Goal: Find specific page/section: Find specific page/section

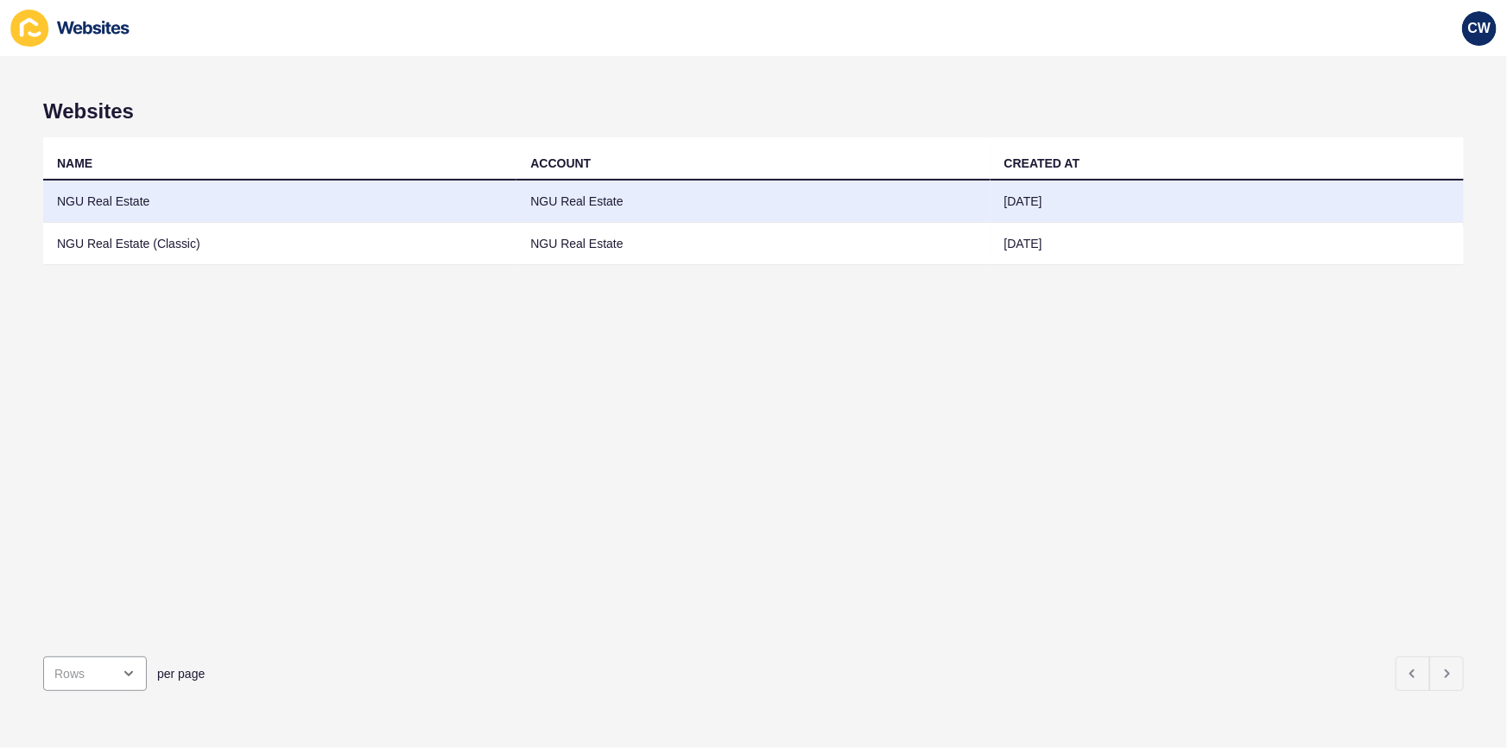
click at [185, 205] on td "NGU Real Estate" at bounding box center [279, 201] width 473 height 42
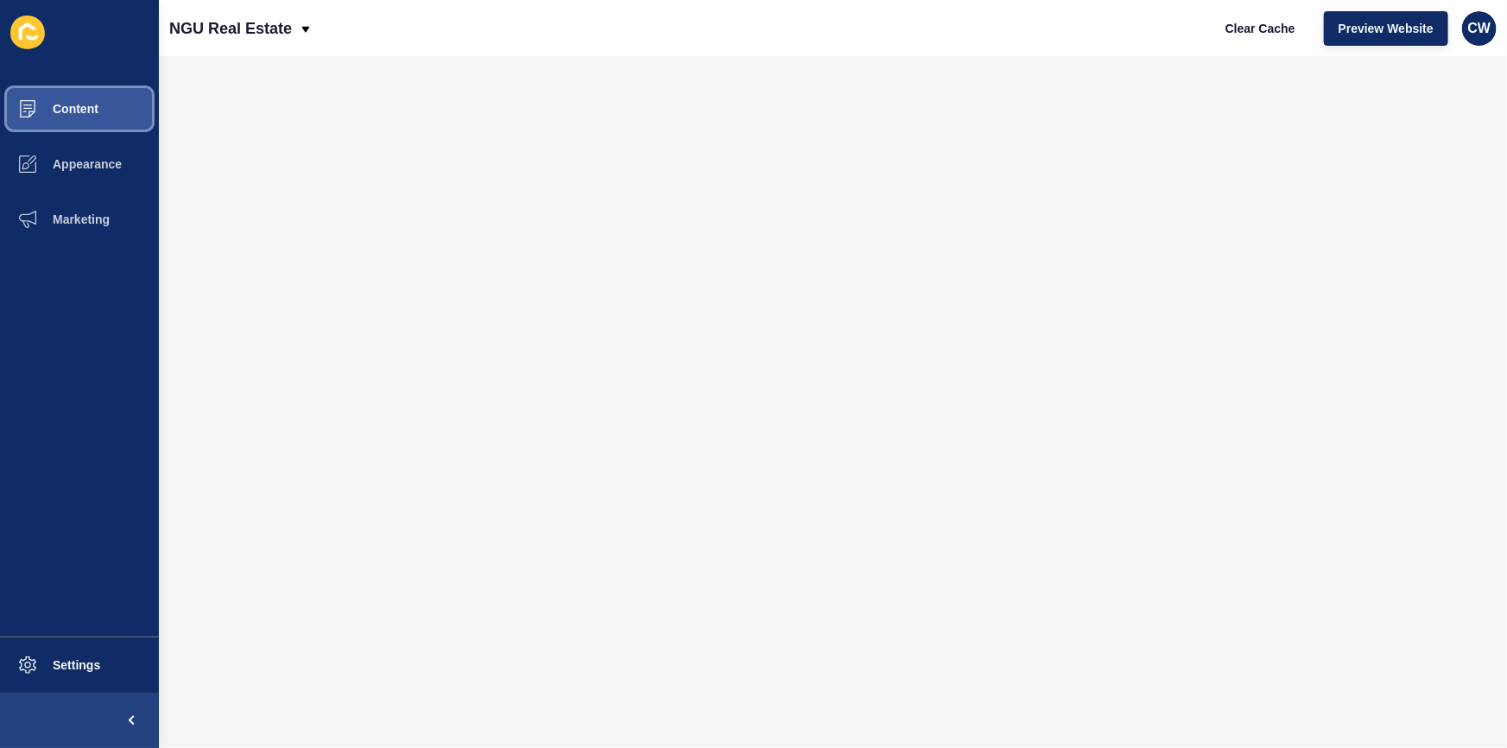
click at [107, 116] on button "Content" at bounding box center [79, 108] width 159 height 55
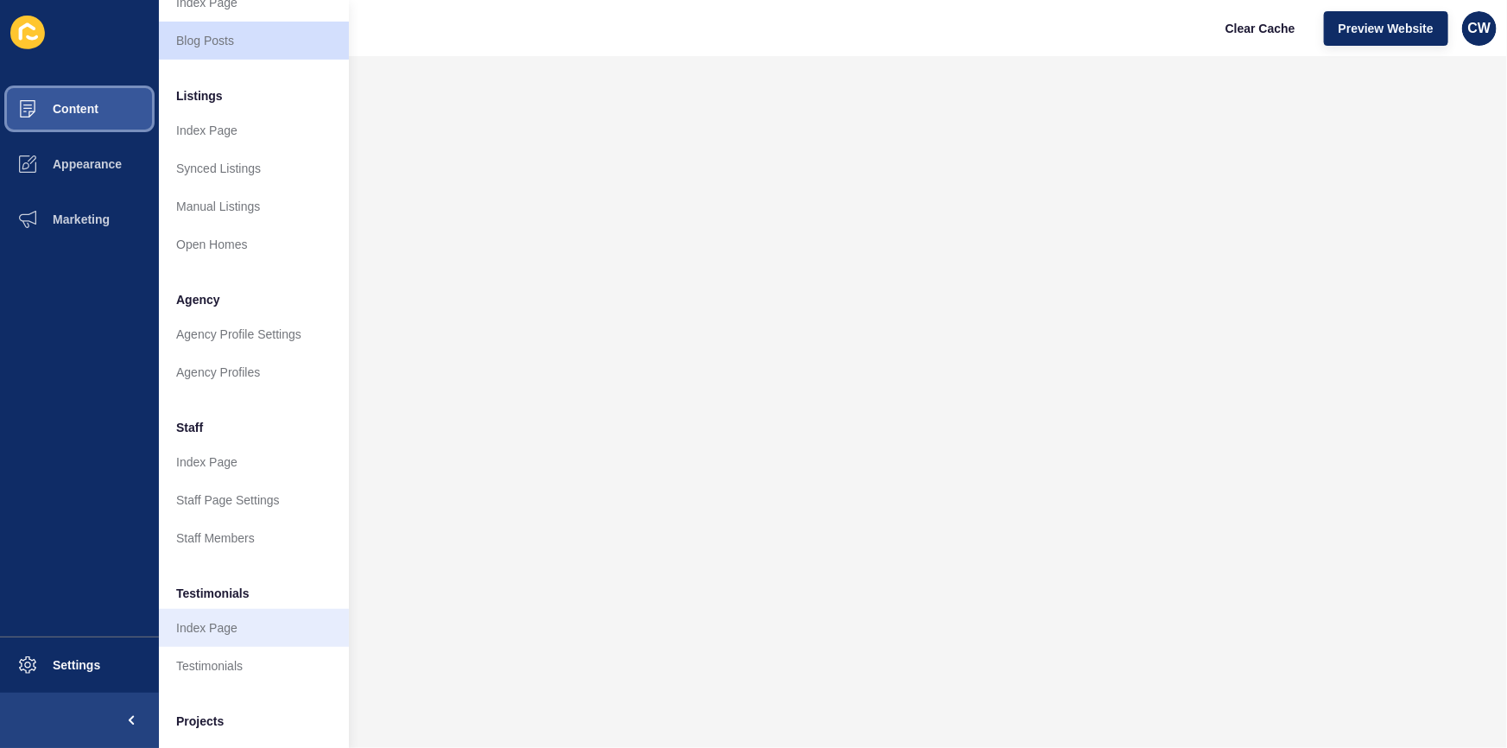
scroll to position [275, 0]
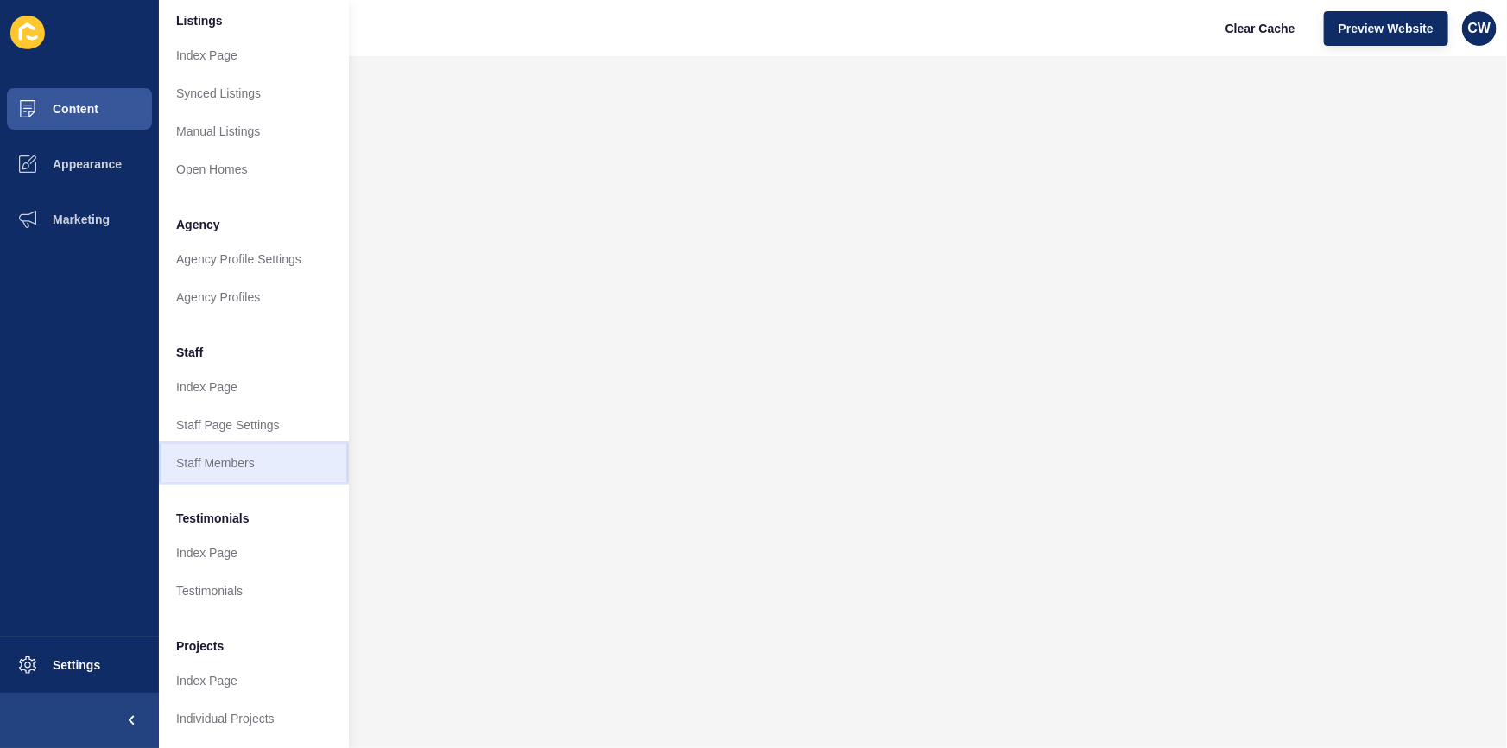
click at [253, 457] on link "Staff Members" at bounding box center [254, 463] width 190 height 38
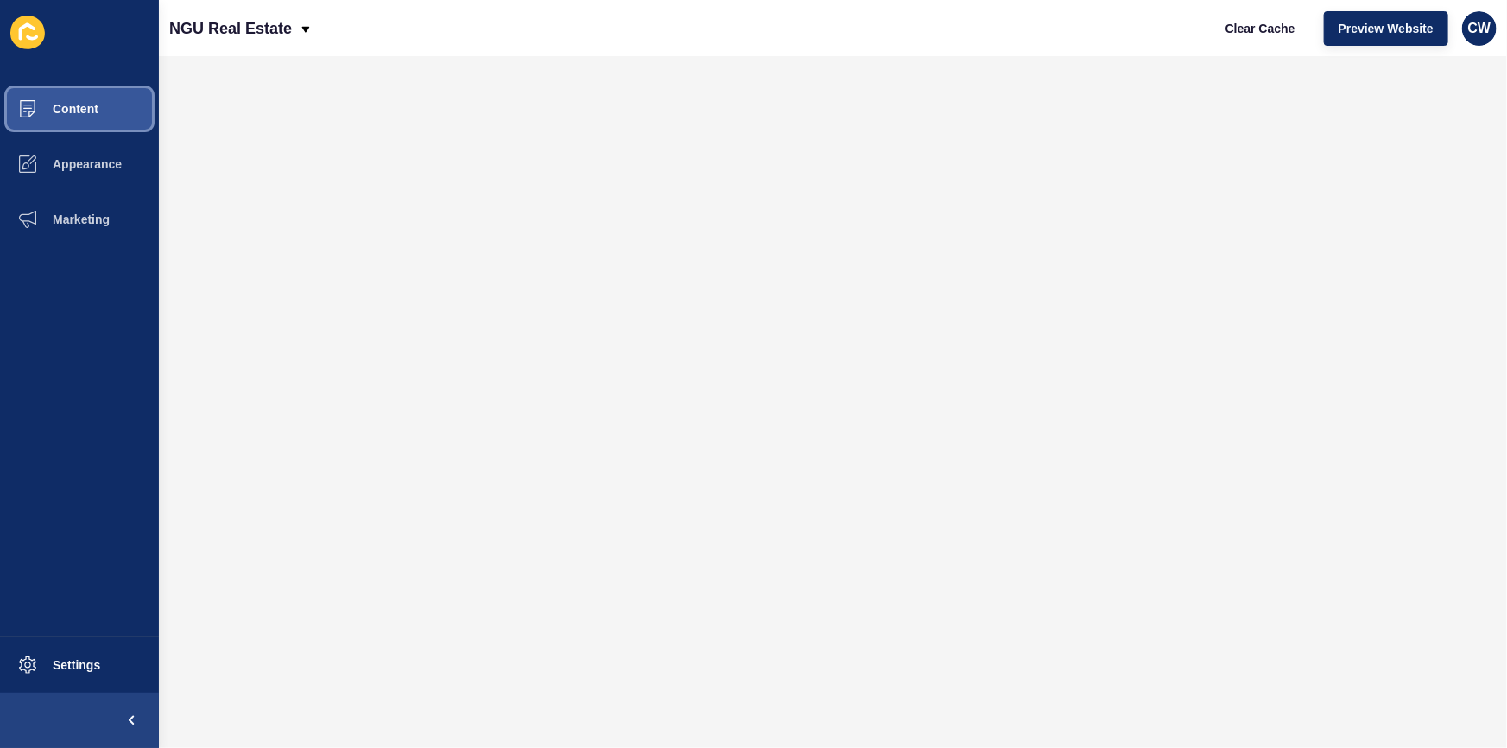
click at [110, 121] on button "Content" at bounding box center [79, 108] width 159 height 55
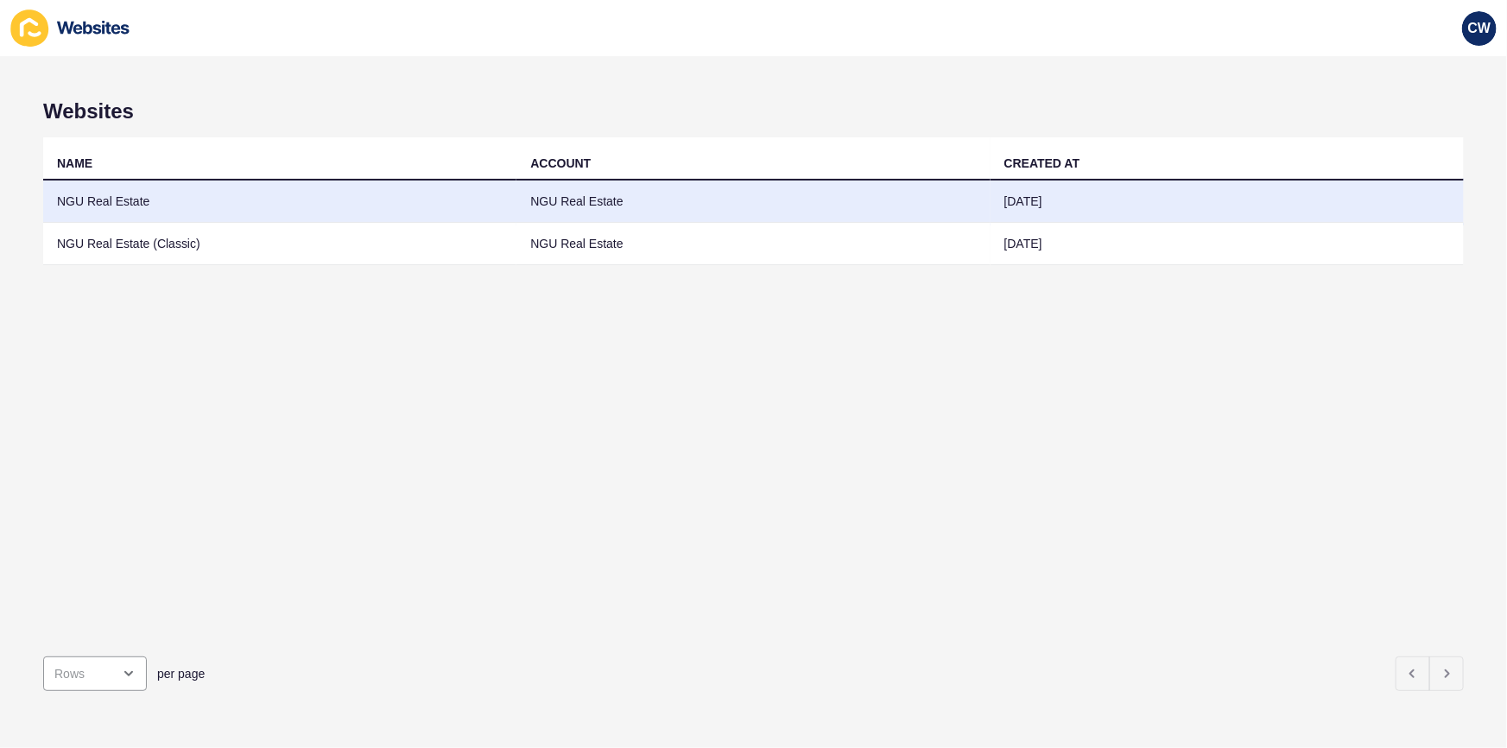
click at [305, 201] on td "NGU Real Estate" at bounding box center [279, 201] width 473 height 42
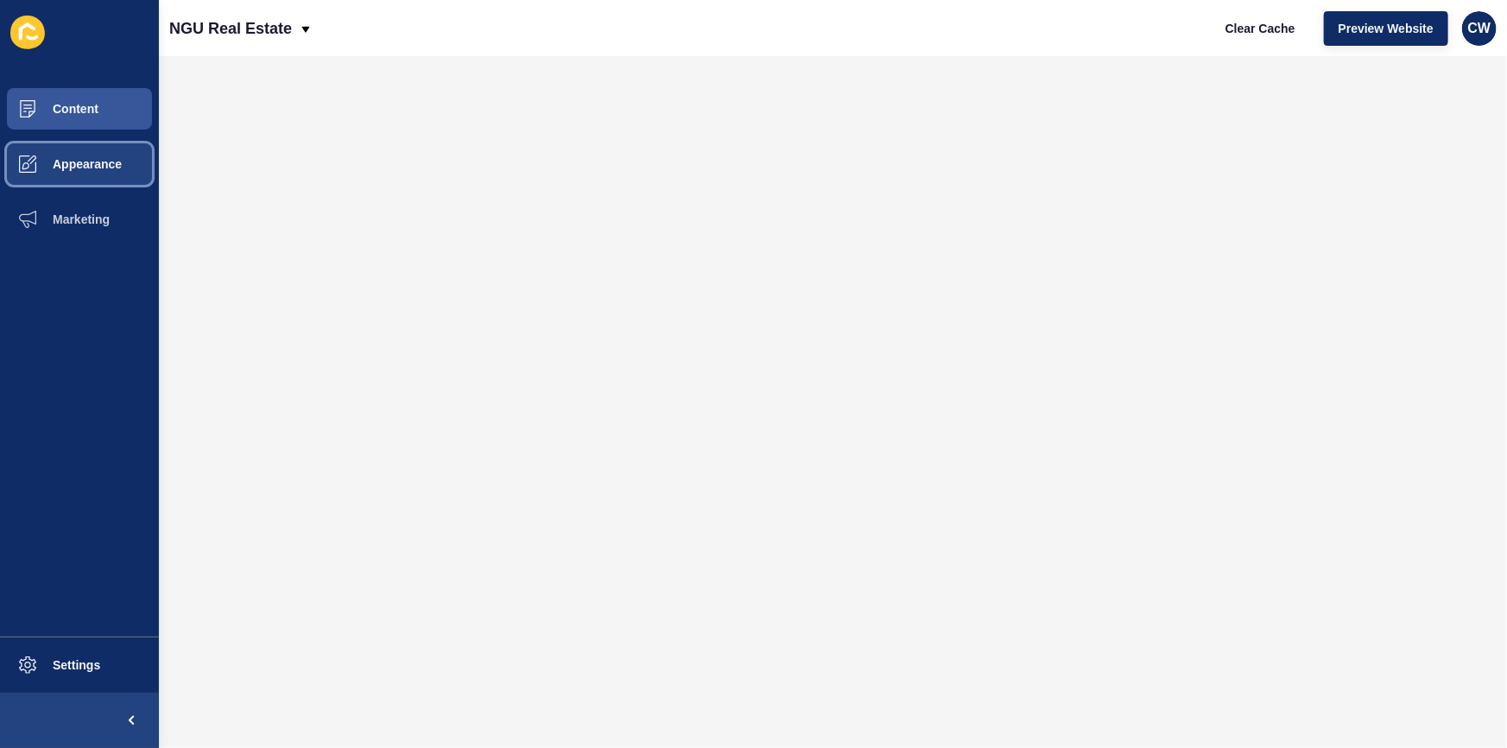
click at [85, 157] on span "Appearance" at bounding box center [59, 164] width 124 height 14
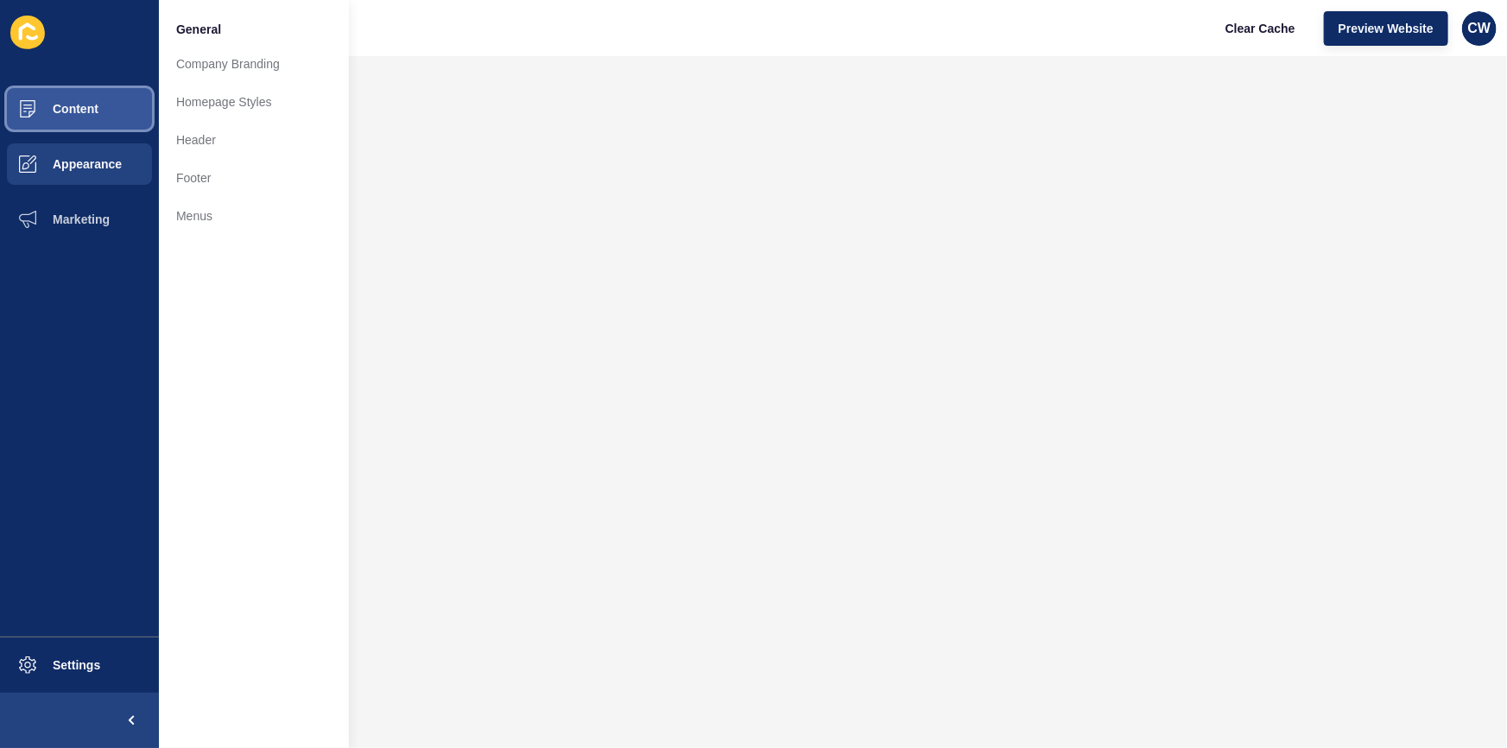
click at [104, 107] on button "Content" at bounding box center [79, 108] width 159 height 55
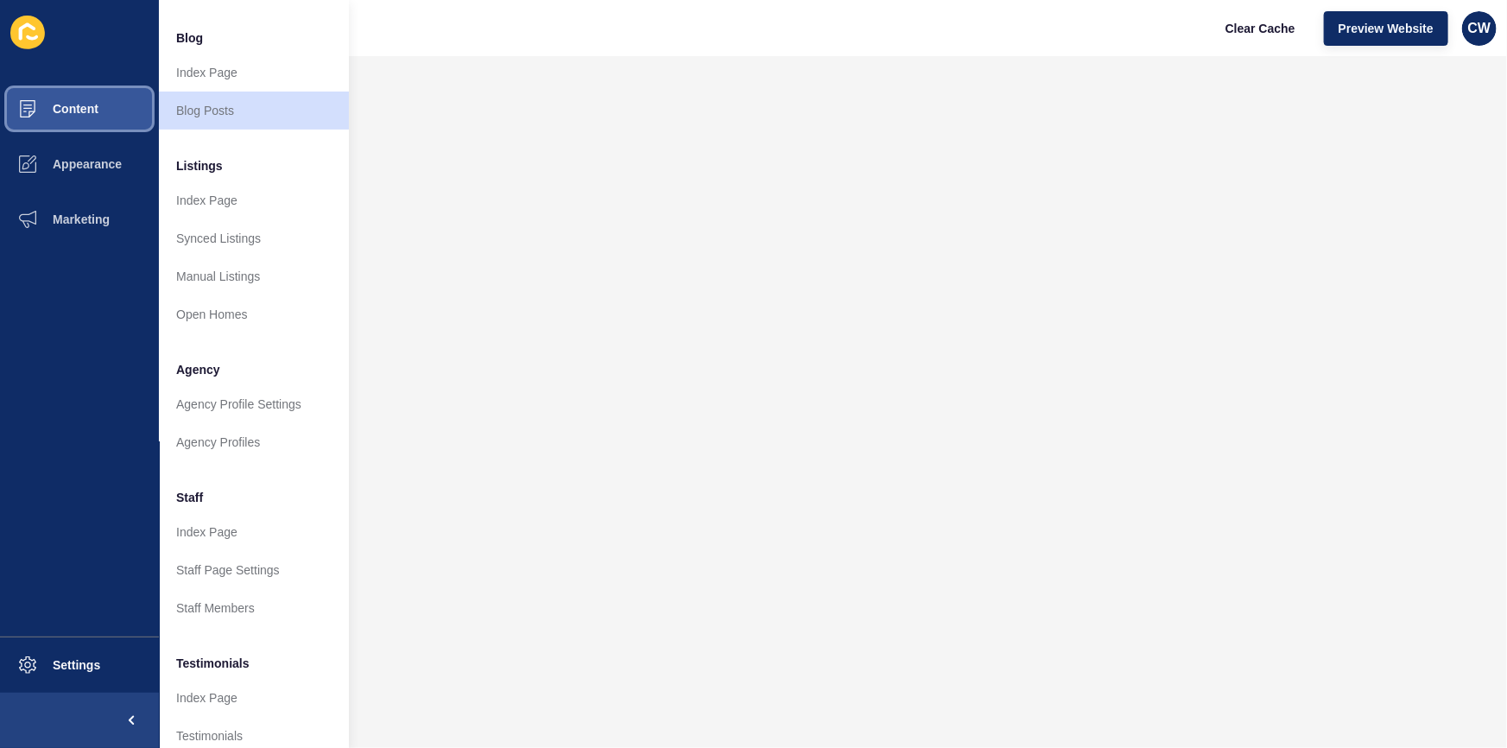
scroll to position [209, 0]
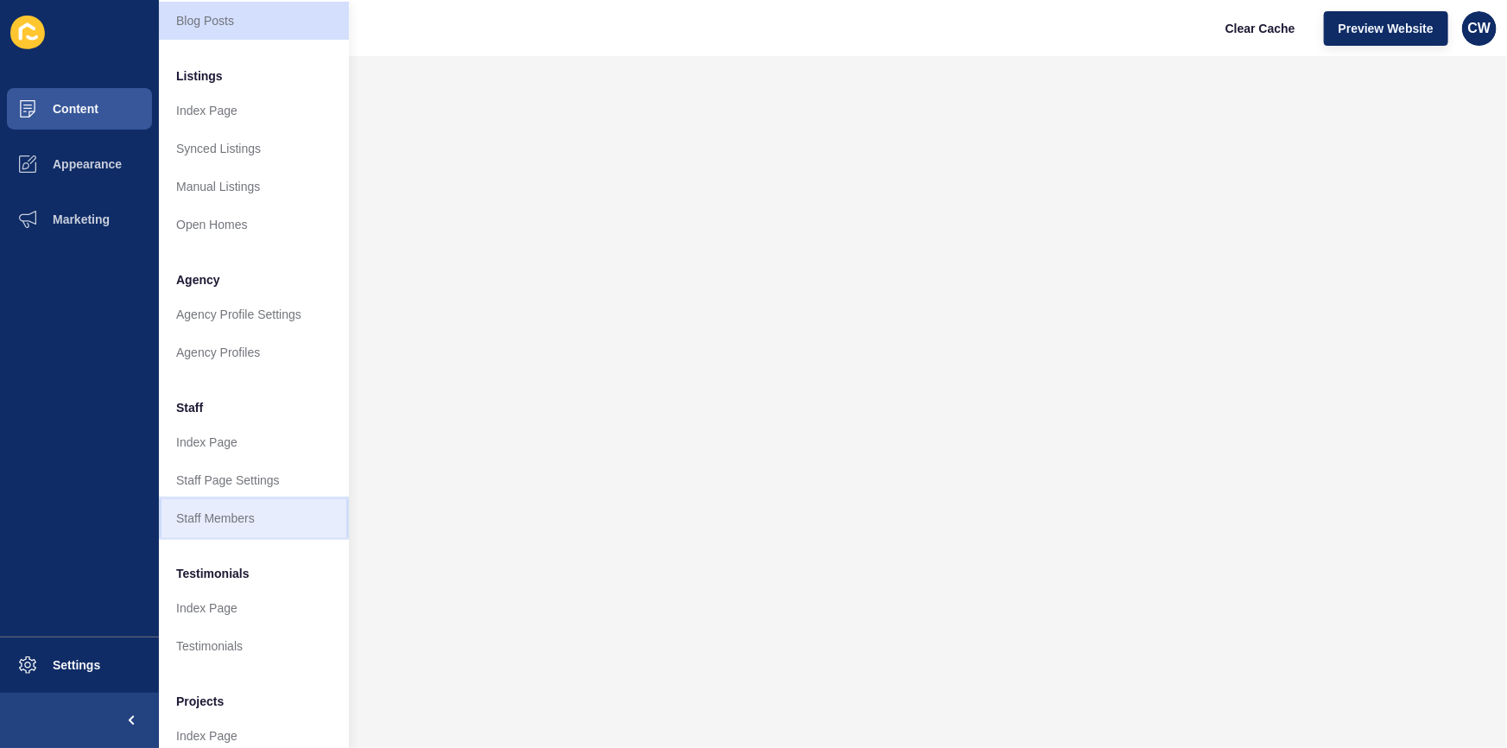
click at [235, 504] on link "Staff Members" at bounding box center [254, 518] width 190 height 38
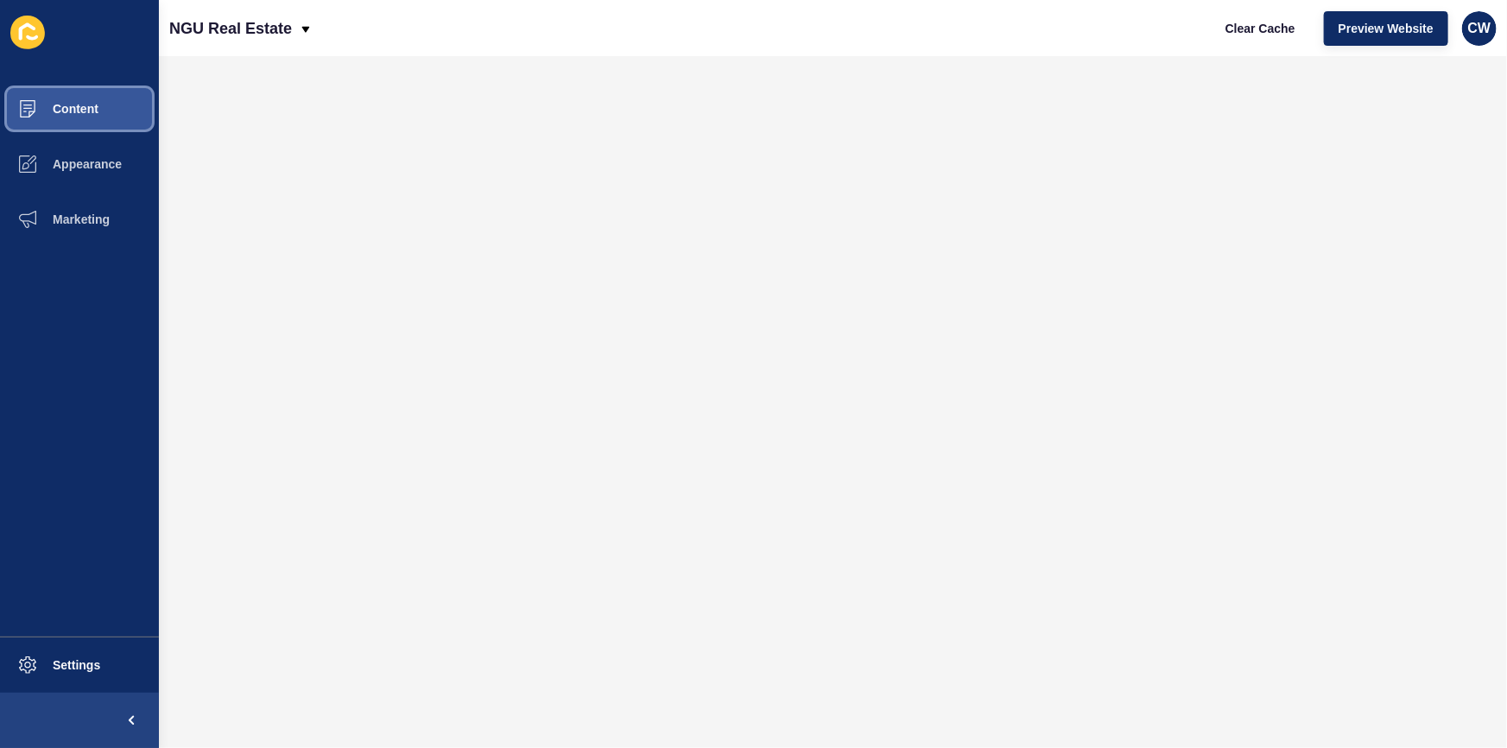
click at [103, 117] on button "Content" at bounding box center [79, 108] width 159 height 55
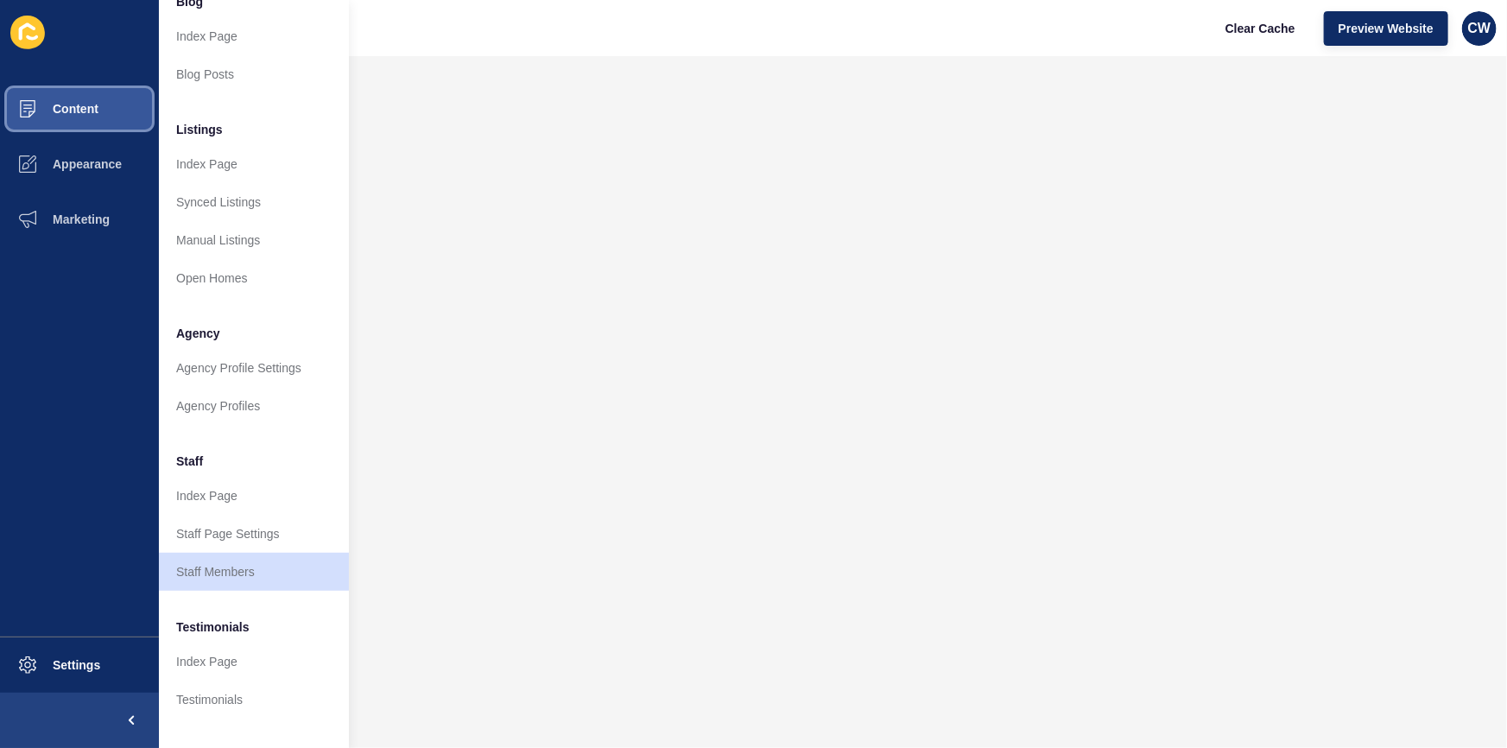
scroll to position [275, 0]
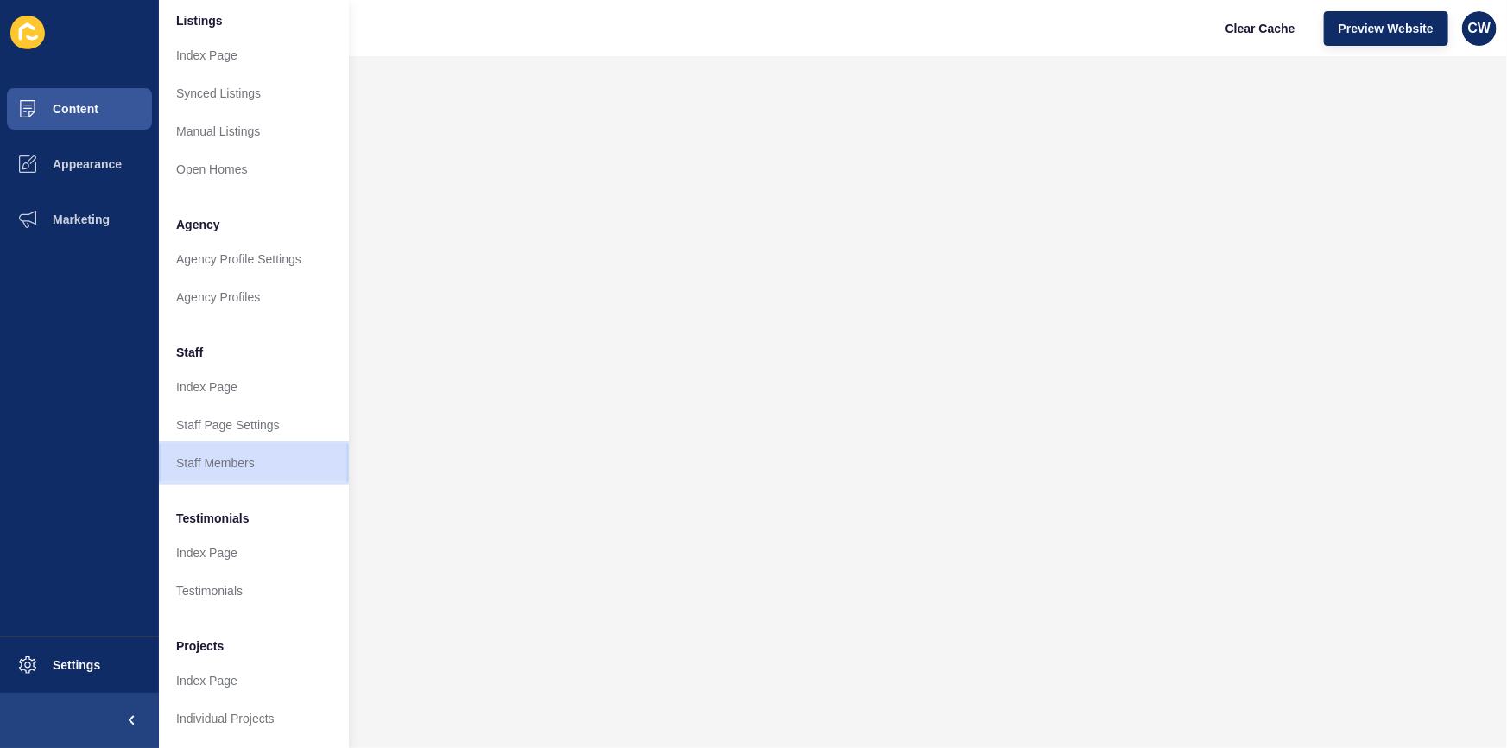
click at [268, 458] on link "Staff Members" at bounding box center [254, 463] width 190 height 38
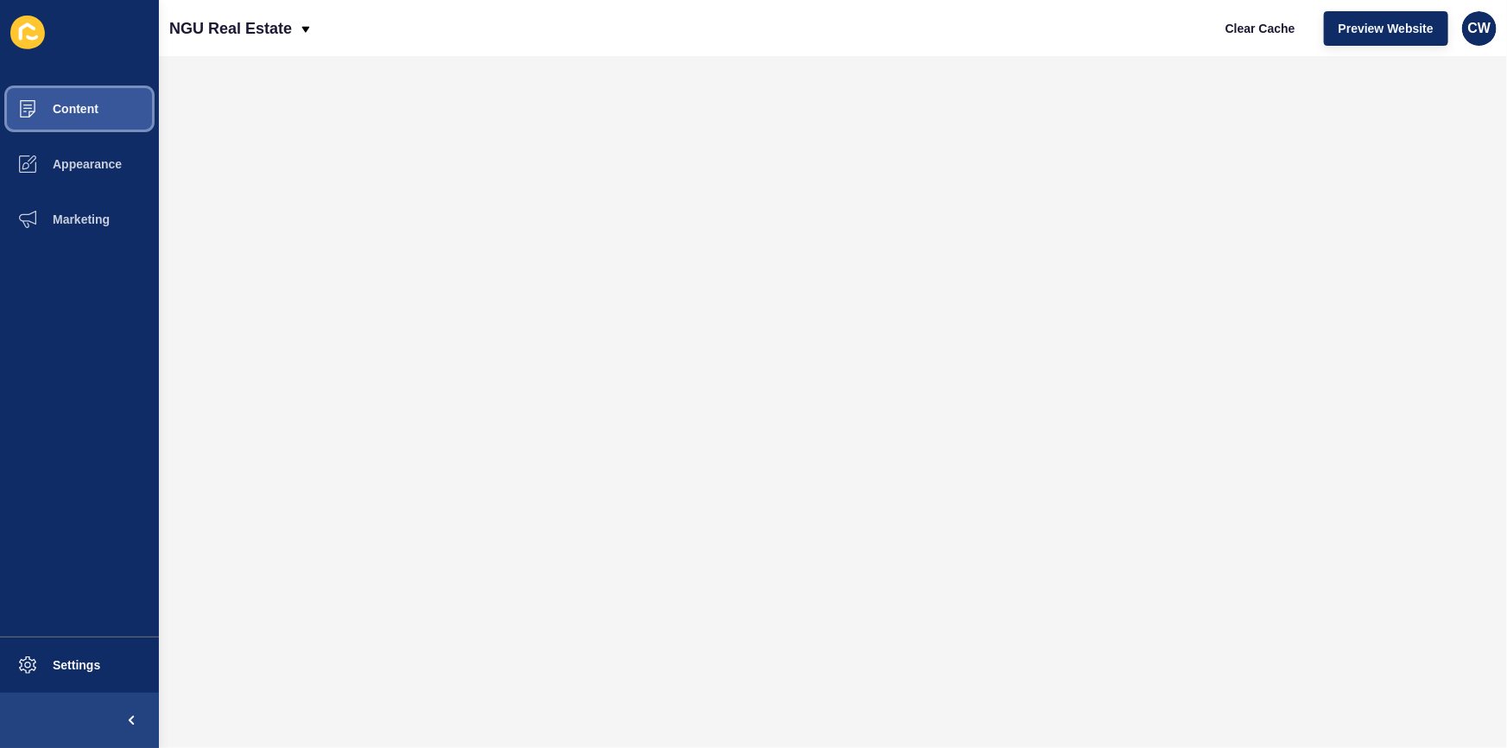
click at [78, 115] on span "Content" at bounding box center [47, 109] width 101 height 14
click at [108, 103] on button "Content" at bounding box center [79, 108] width 159 height 55
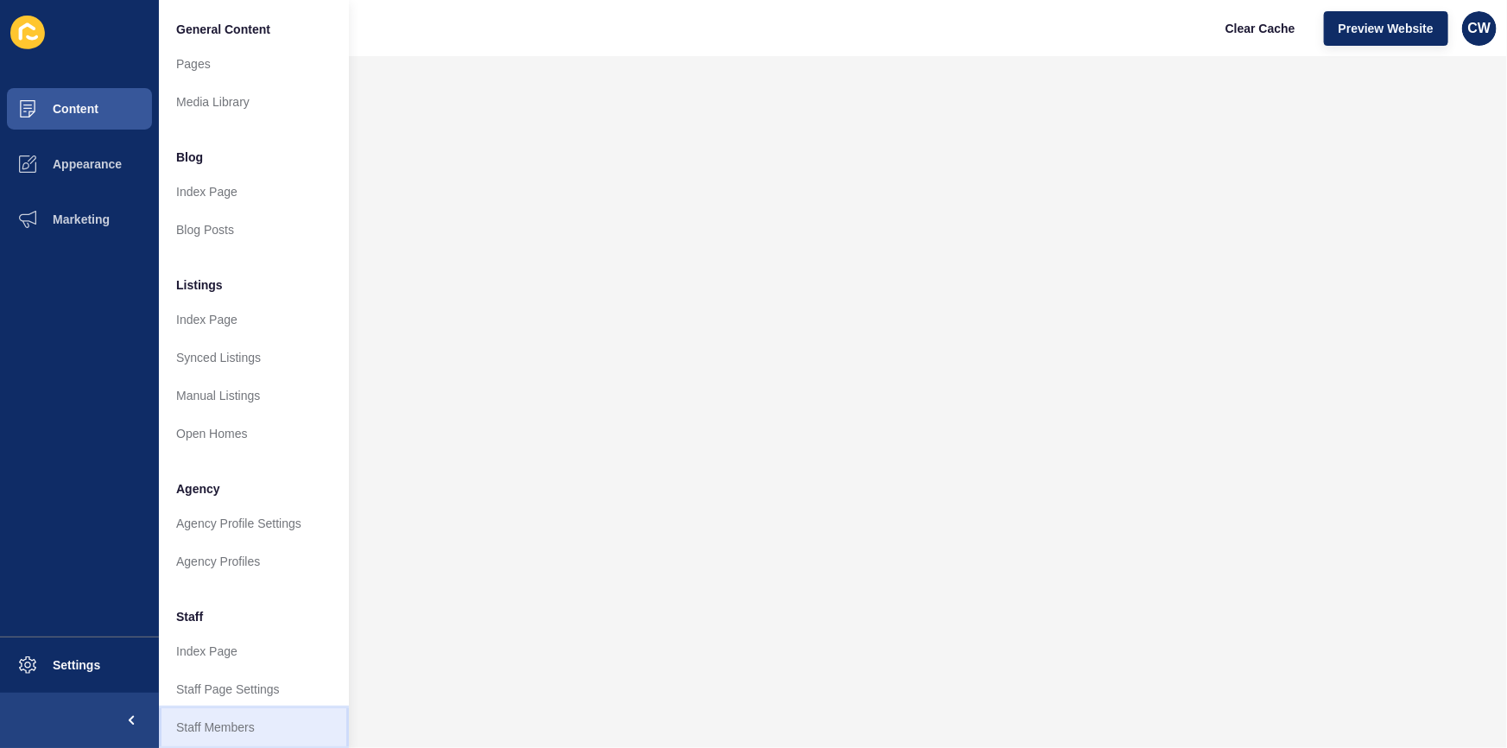
click at [300, 723] on link "Staff Members" at bounding box center [254, 727] width 190 height 38
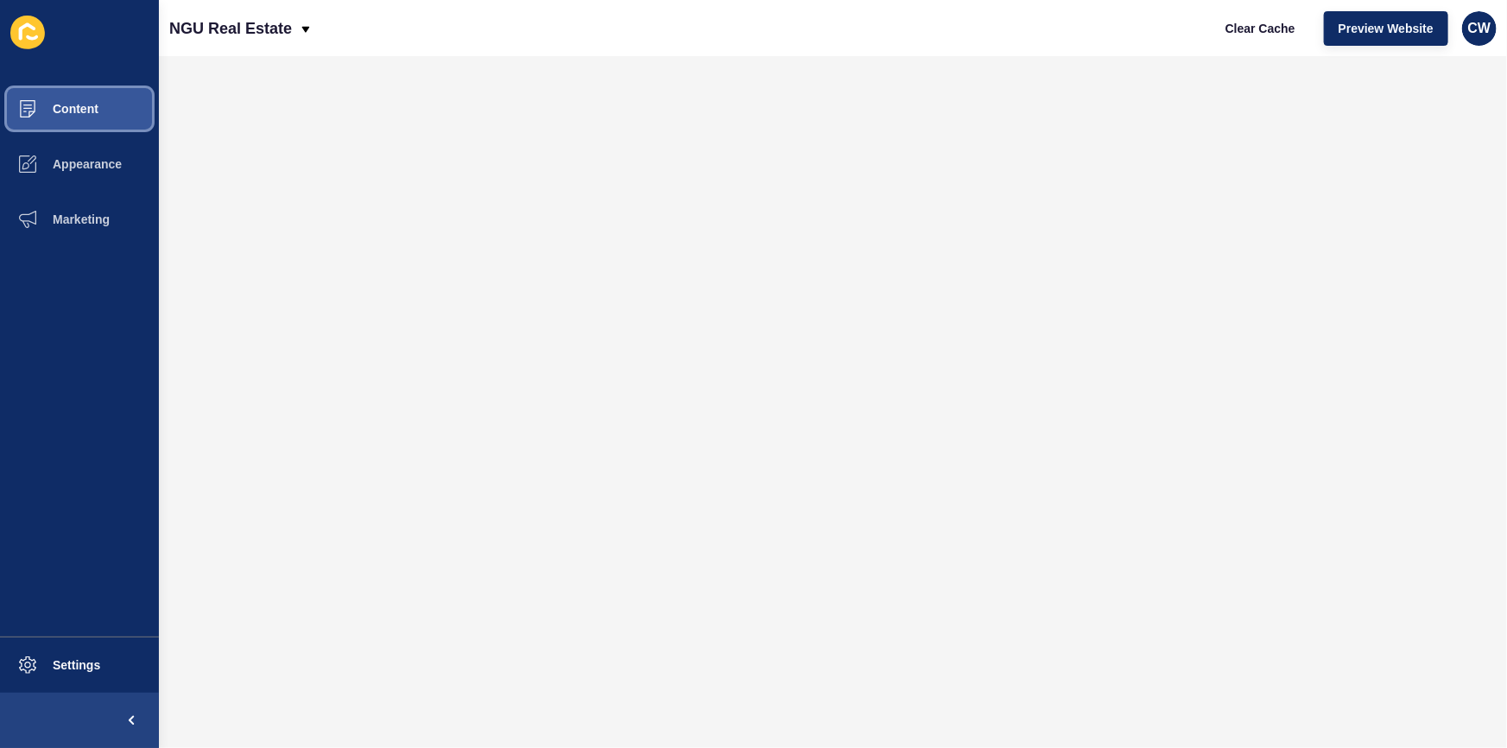
click at [108, 110] on button "Content" at bounding box center [79, 108] width 159 height 55
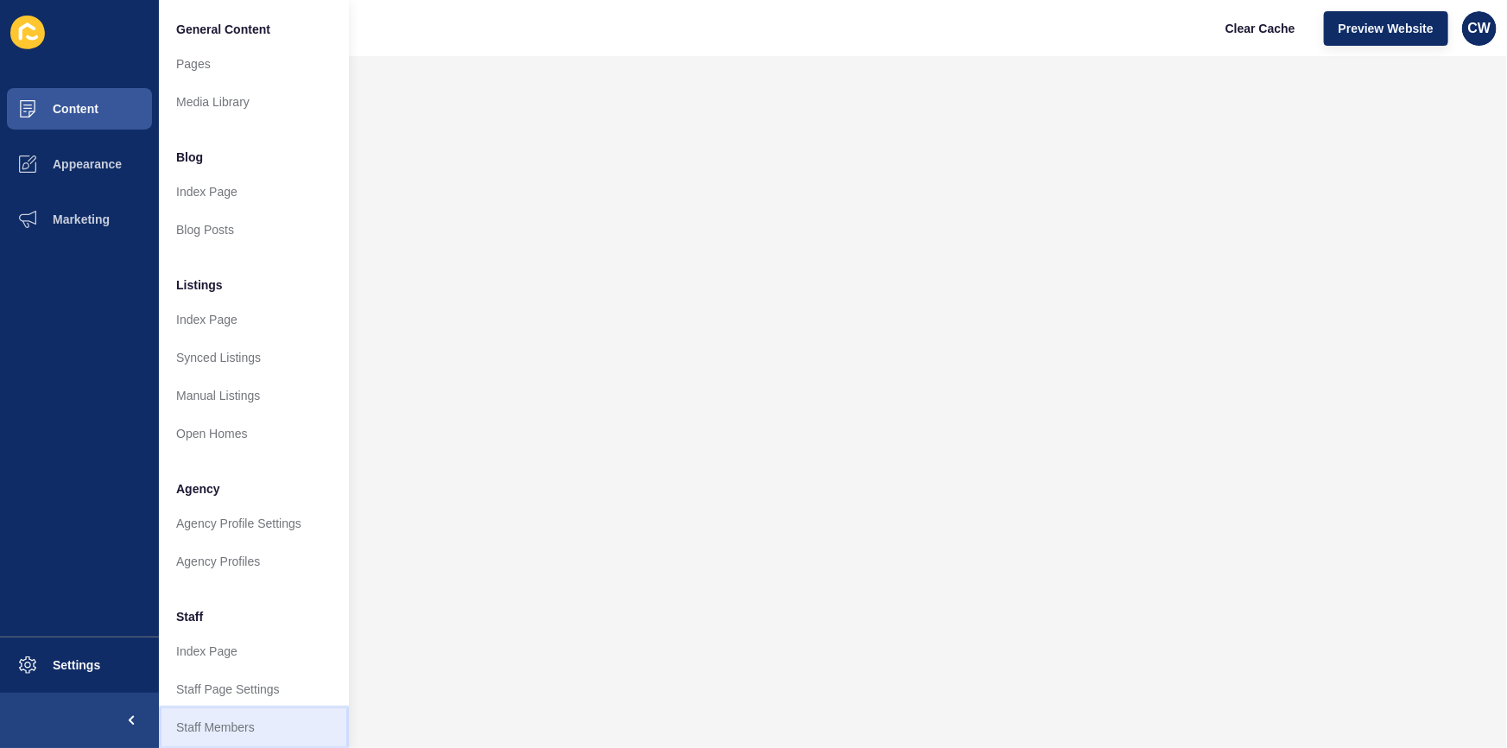
click at [289, 717] on link "Staff Members" at bounding box center [254, 727] width 190 height 38
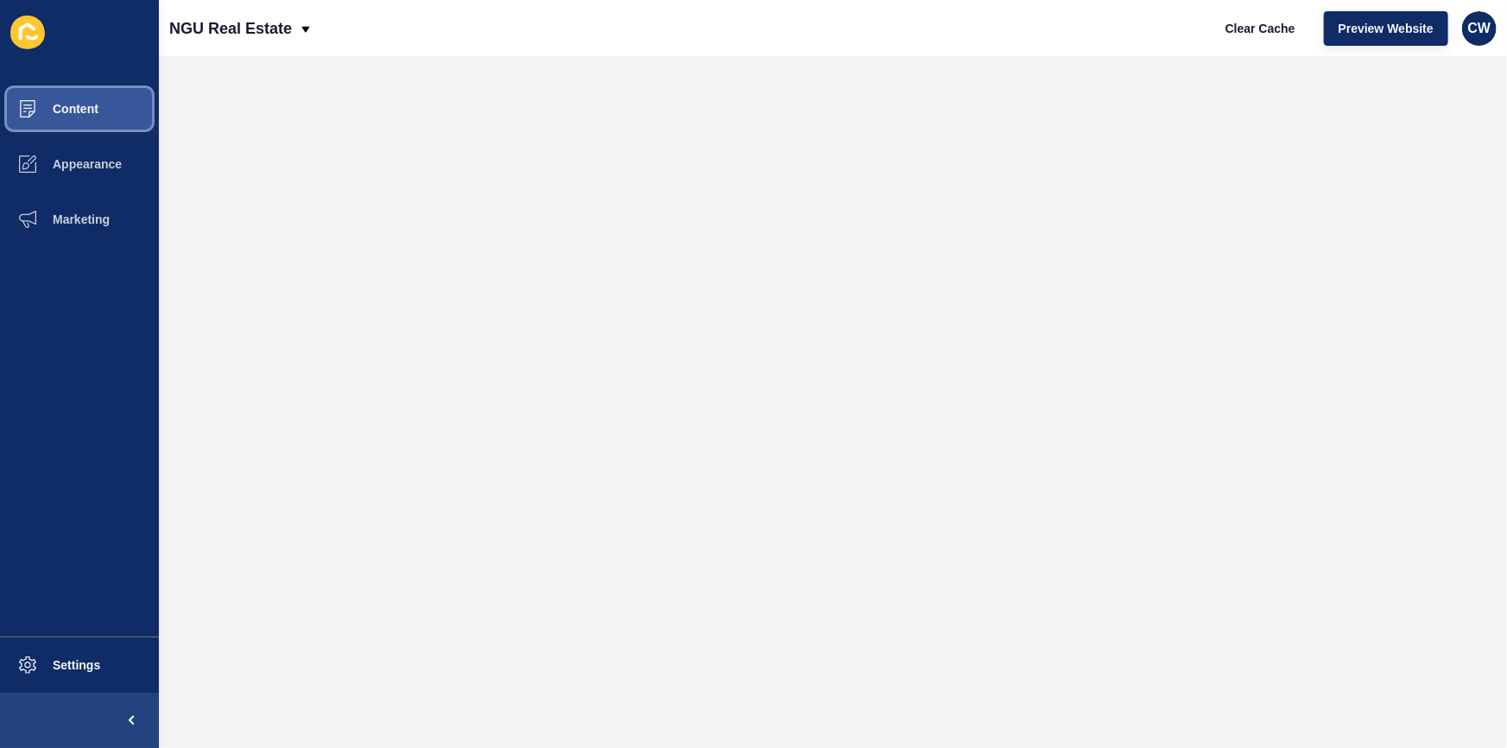
click at [105, 113] on button "Content" at bounding box center [79, 108] width 159 height 55
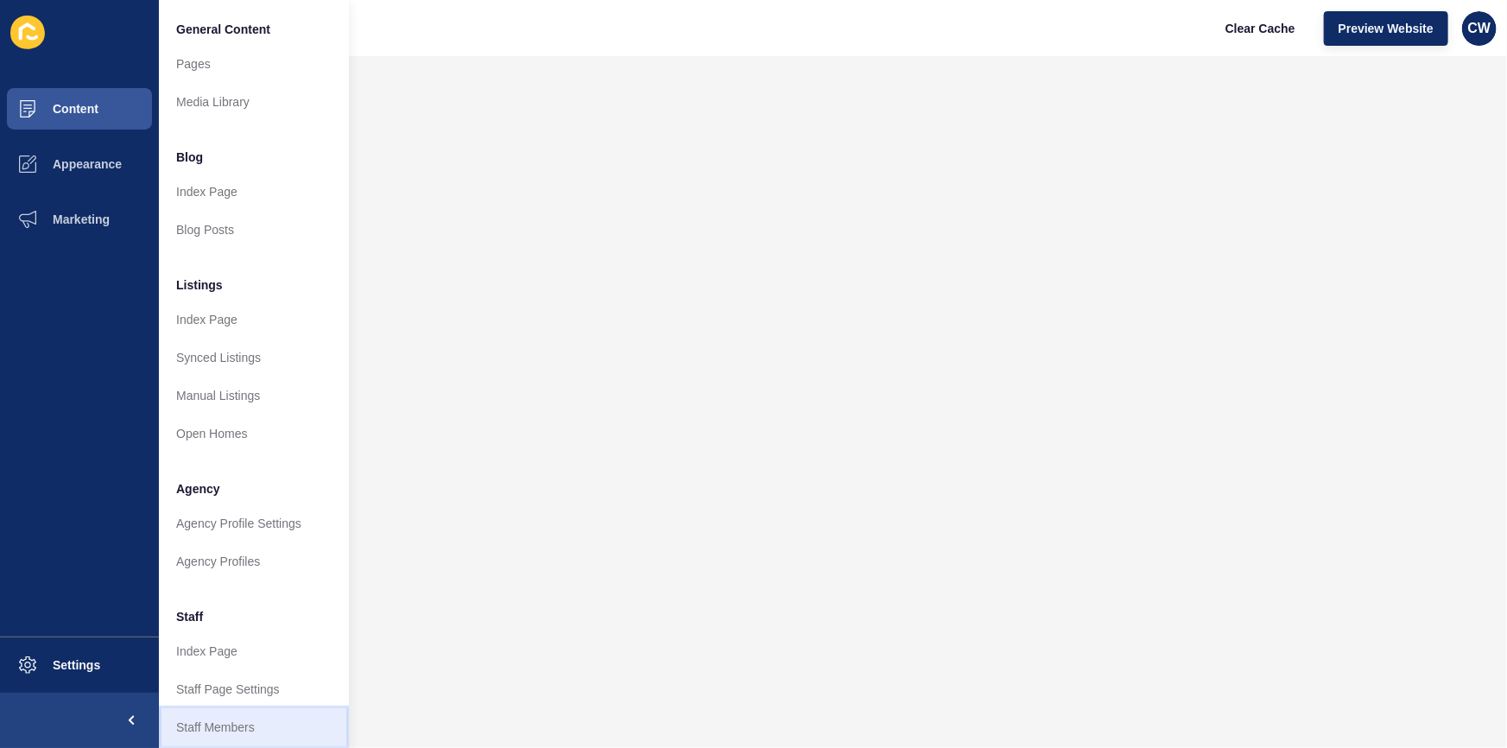
click at [270, 728] on link "Staff Members" at bounding box center [254, 727] width 190 height 38
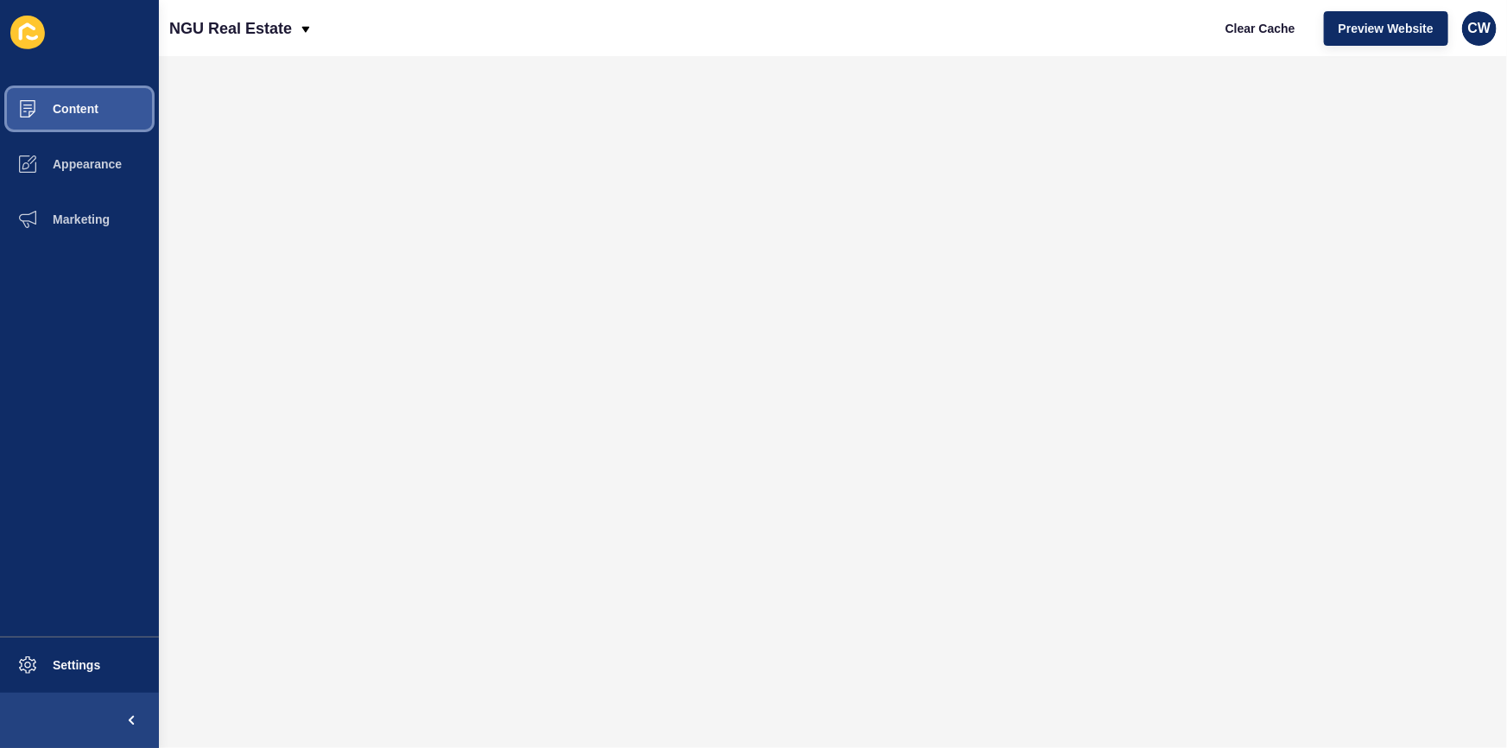
click at [73, 103] on span "Content" at bounding box center [47, 109] width 101 height 14
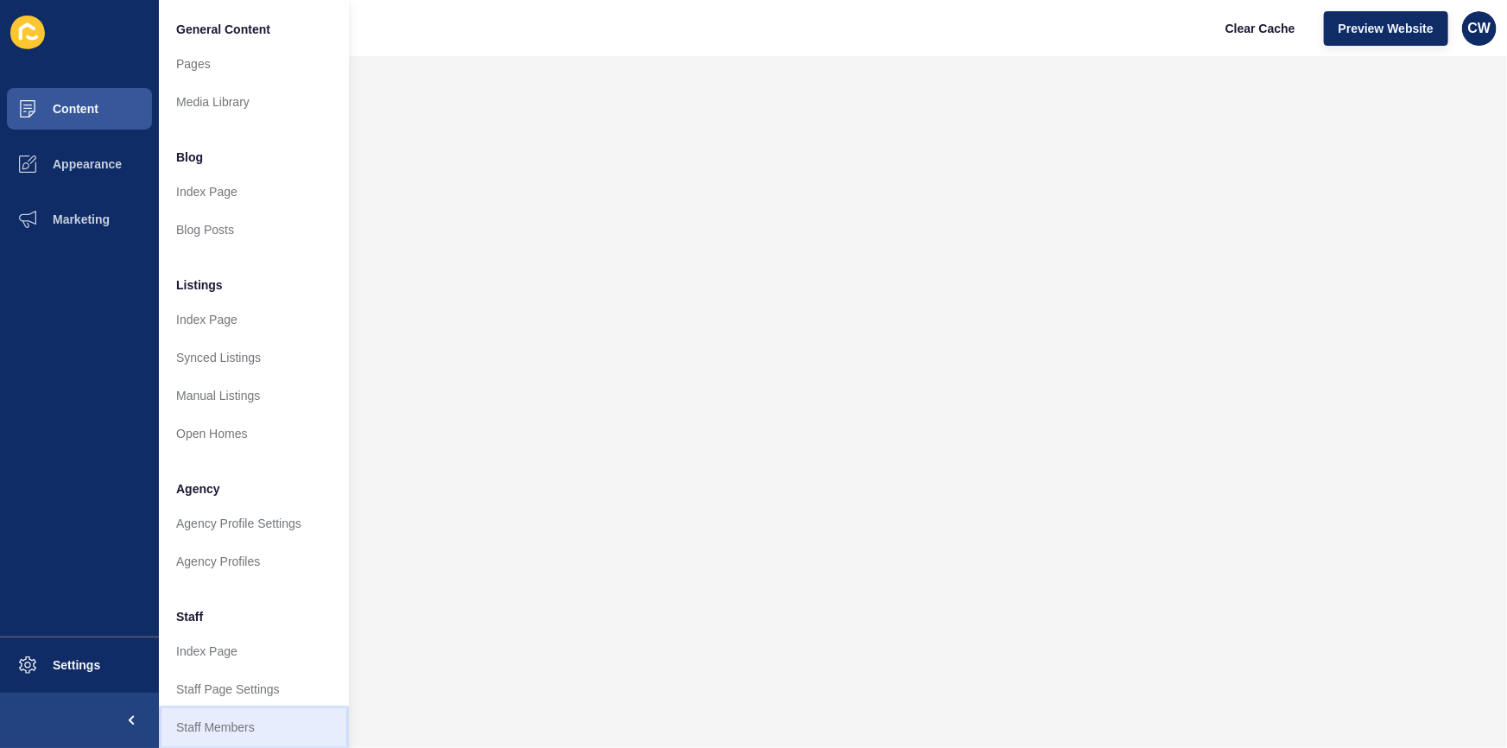
click at [278, 726] on link "Staff Members" at bounding box center [254, 727] width 190 height 38
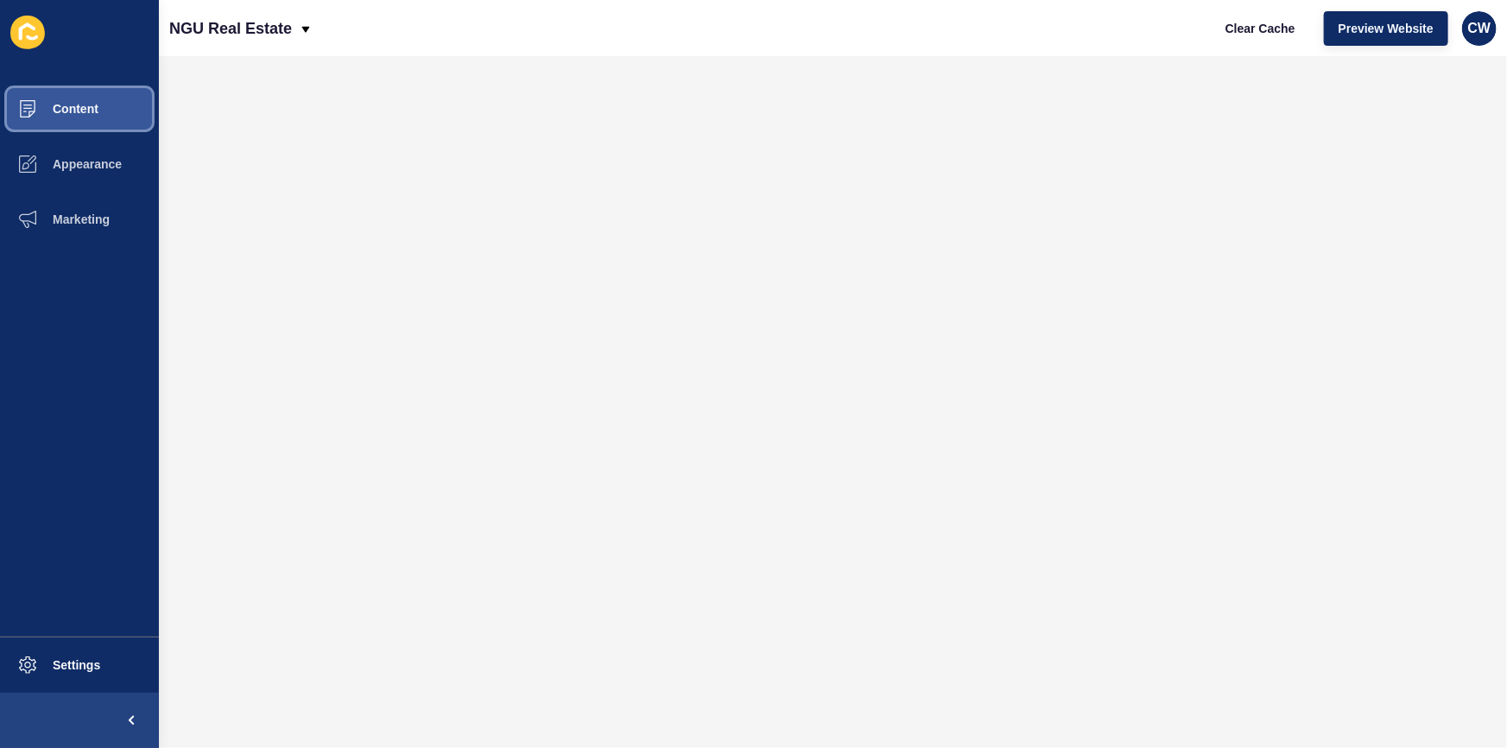
click at [74, 103] on span "Content" at bounding box center [47, 109] width 101 height 14
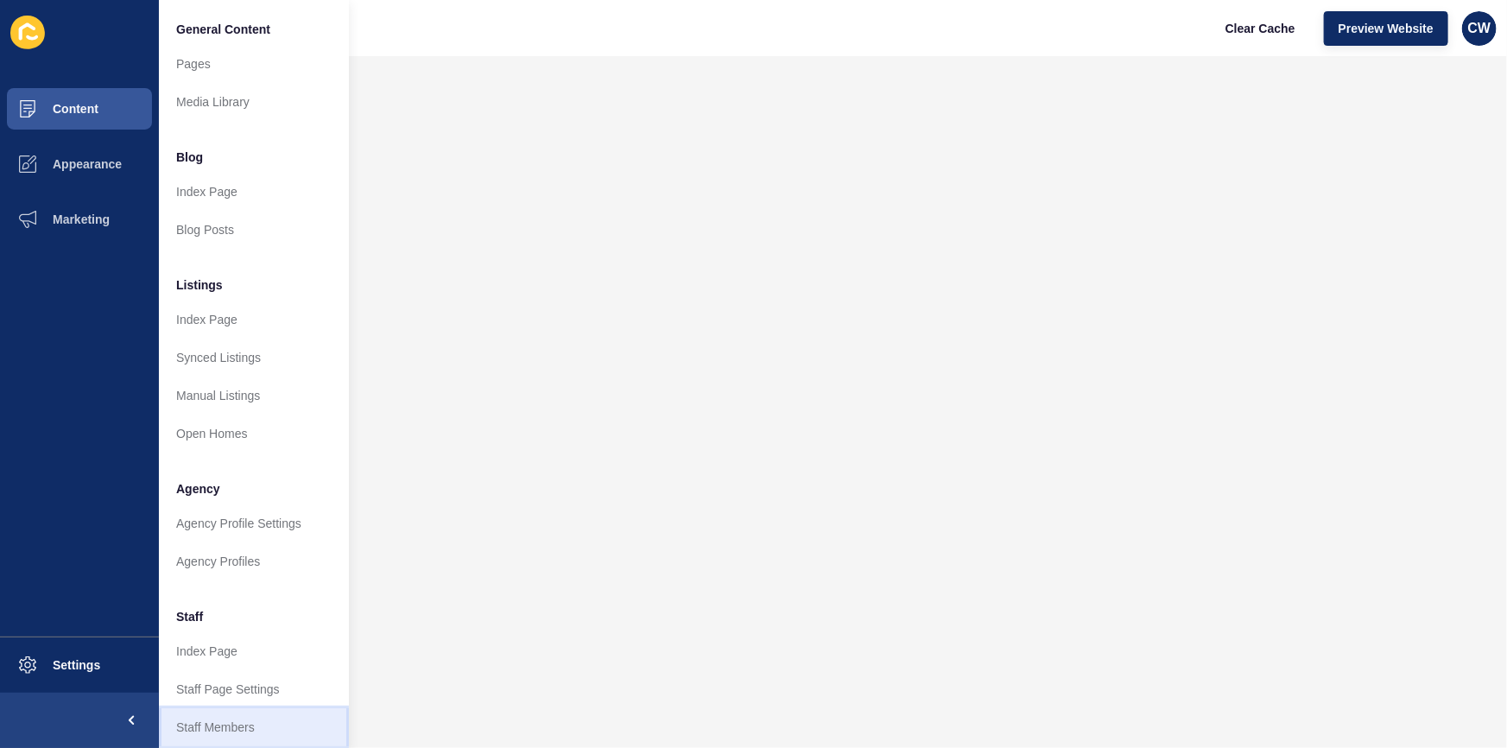
click at [284, 725] on link "Staff Members" at bounding box center [254, 727] width 190 height 38
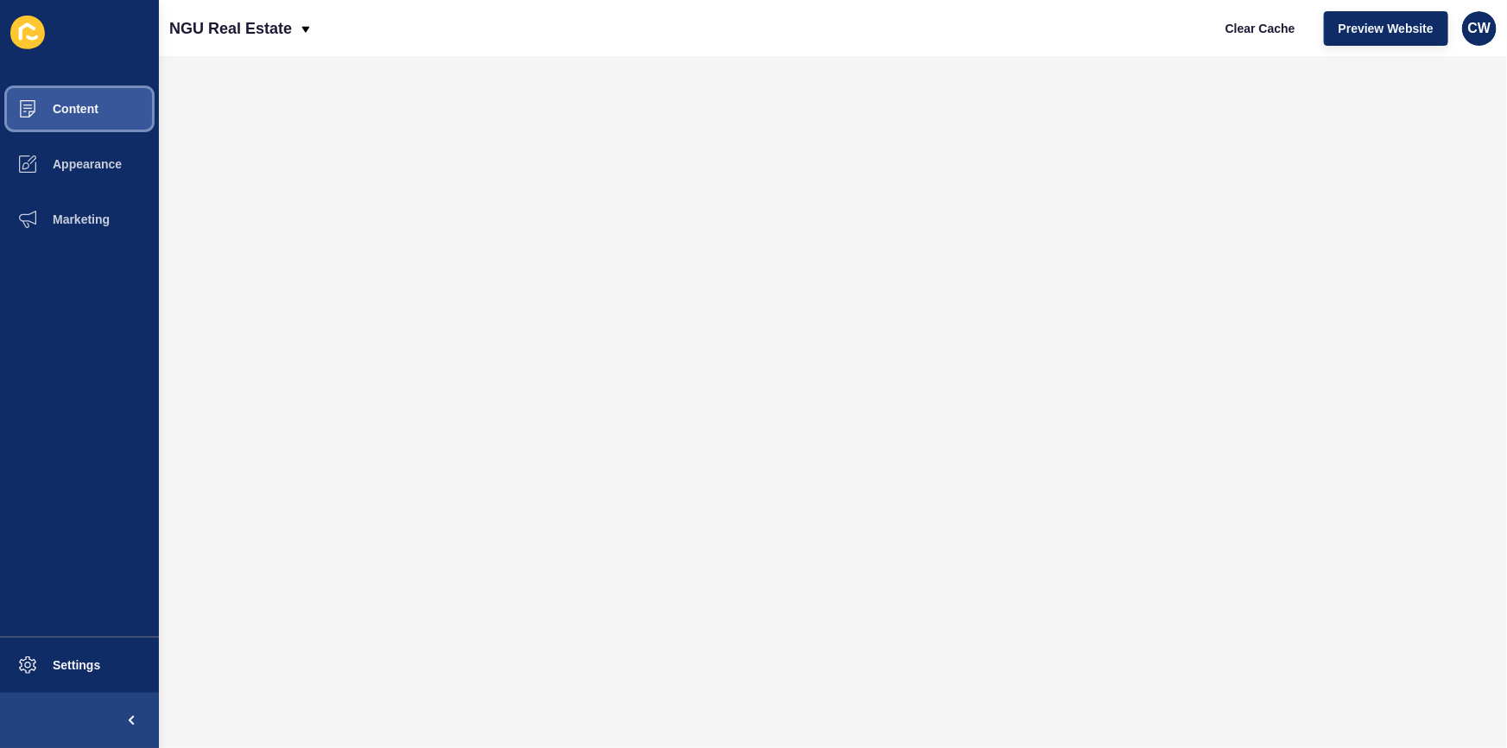
click at [121, 103] on button "Content" at bounding box center [79, 108] width 159 height 55
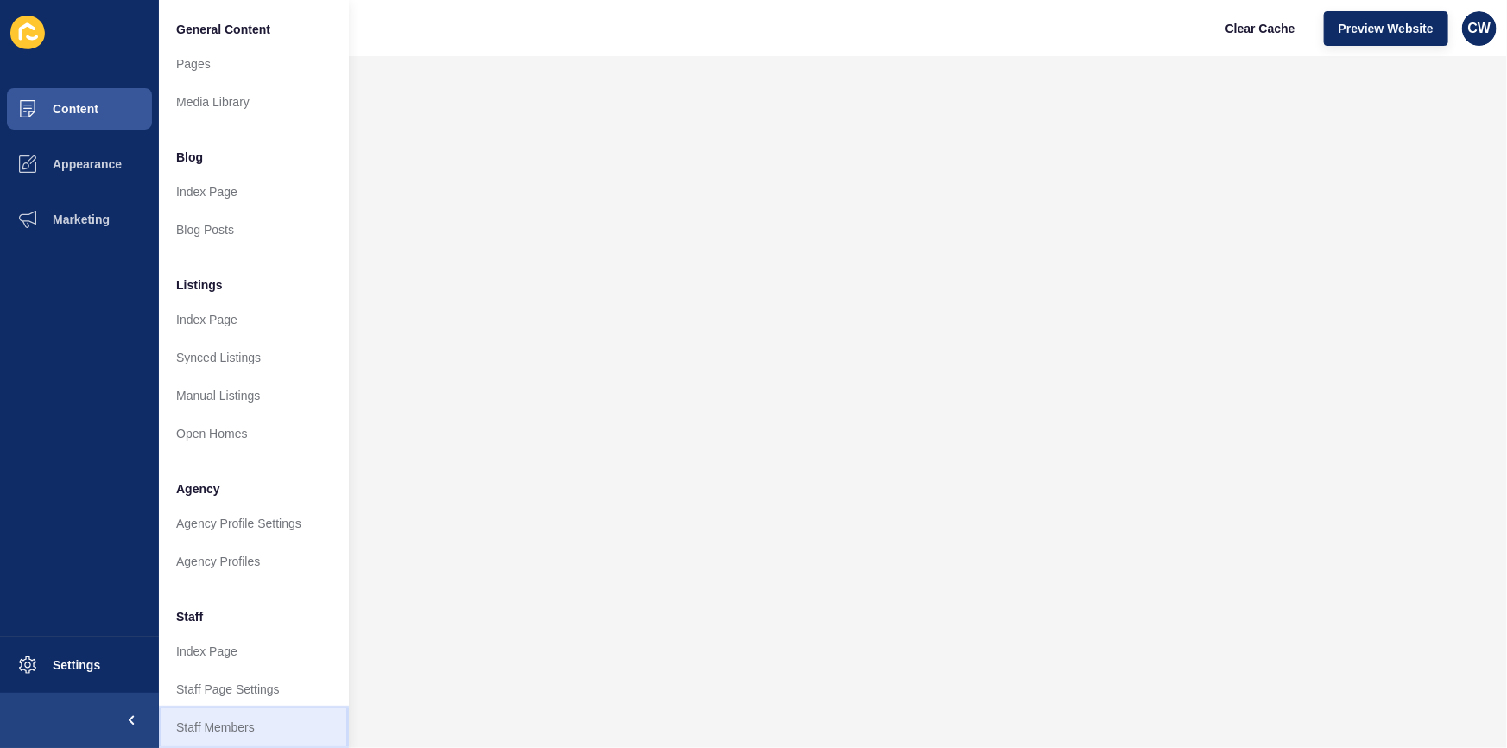
click at [268, 723] on link "Staff Members" at bounding box center [254, 727] width 190 height 38
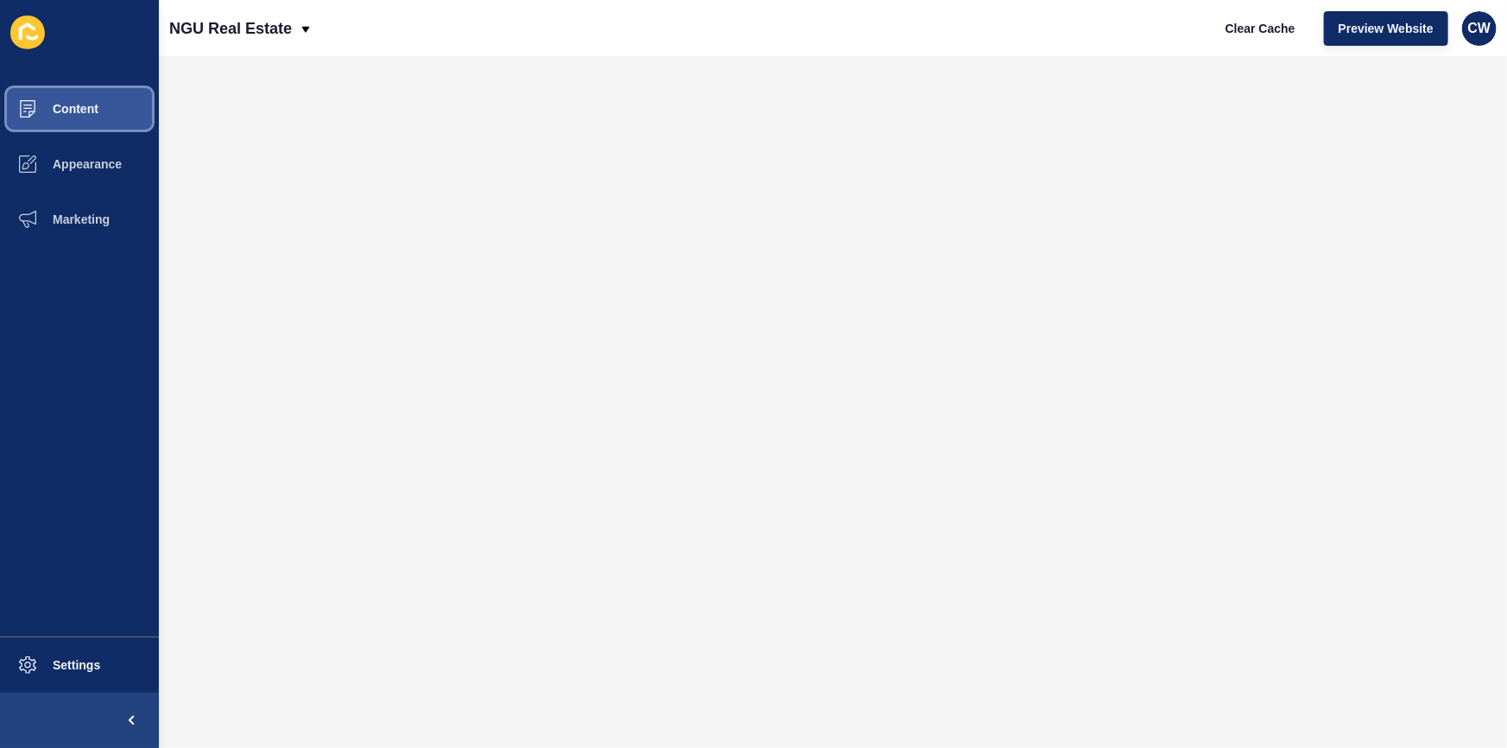
click at [94, 102] on span "Content" at bounding box center [47, 109] width 101 height 14
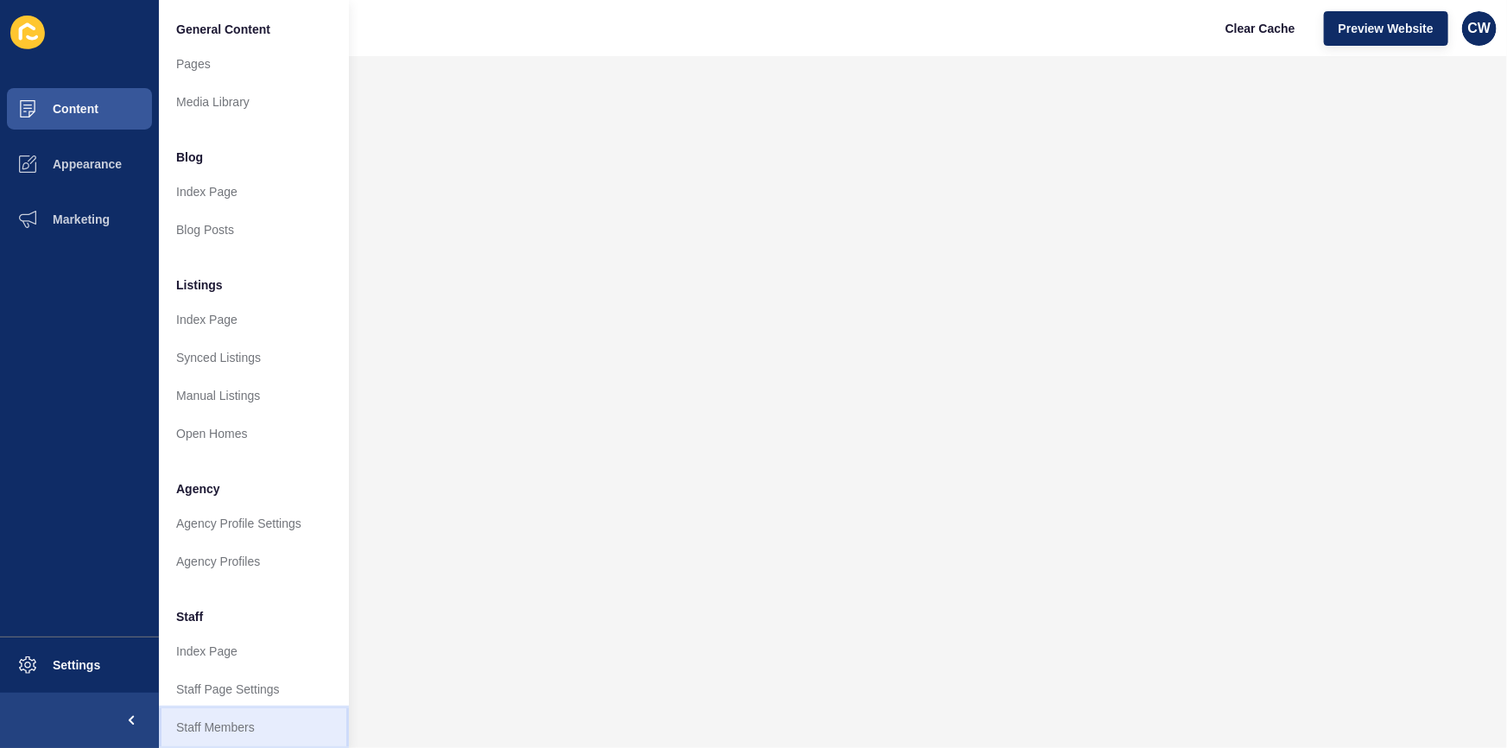
click at [264, 720] on link "Staff Members" at bounding box center [254, 727] width 190 height 38
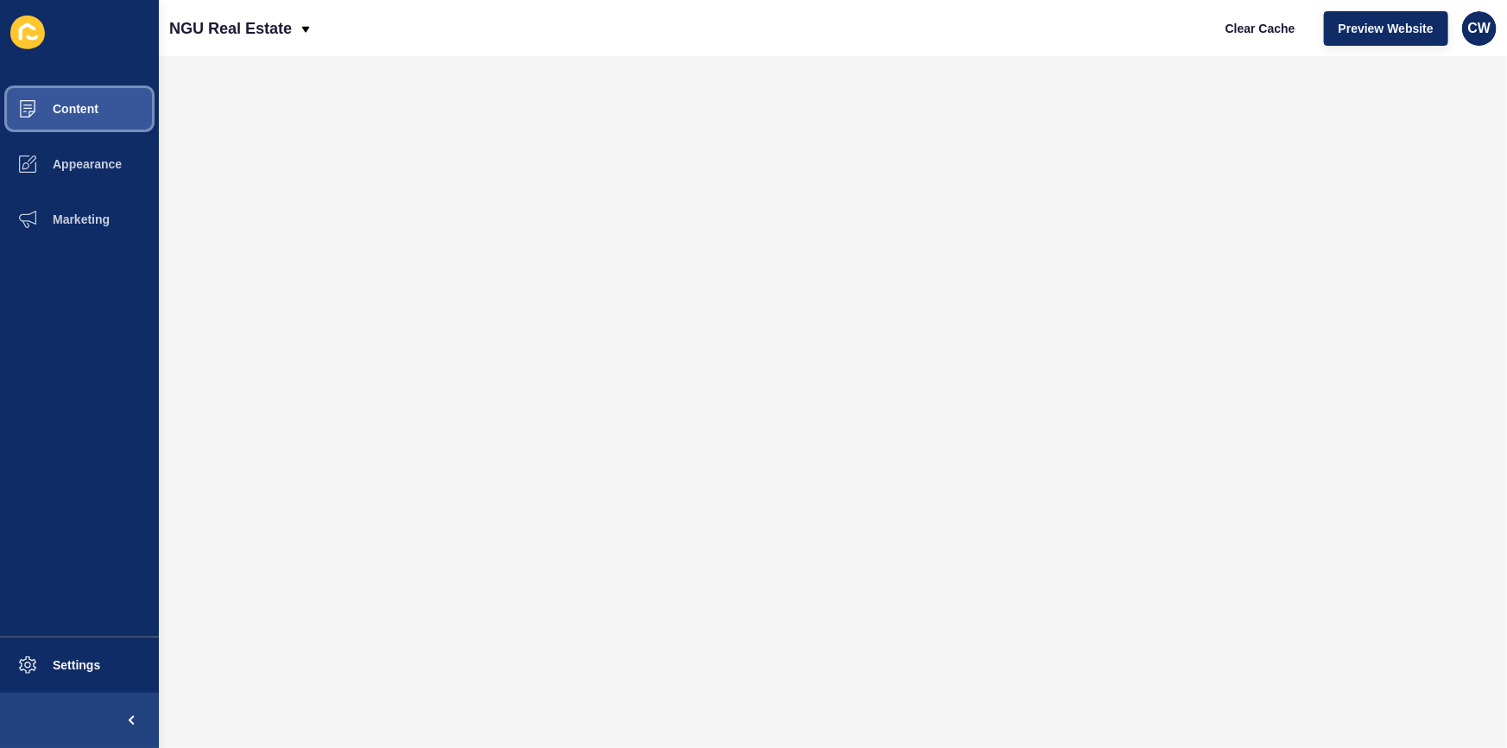
click at [80, 112] on span "Content" at bounding box center [47, 109] width 101 height 14
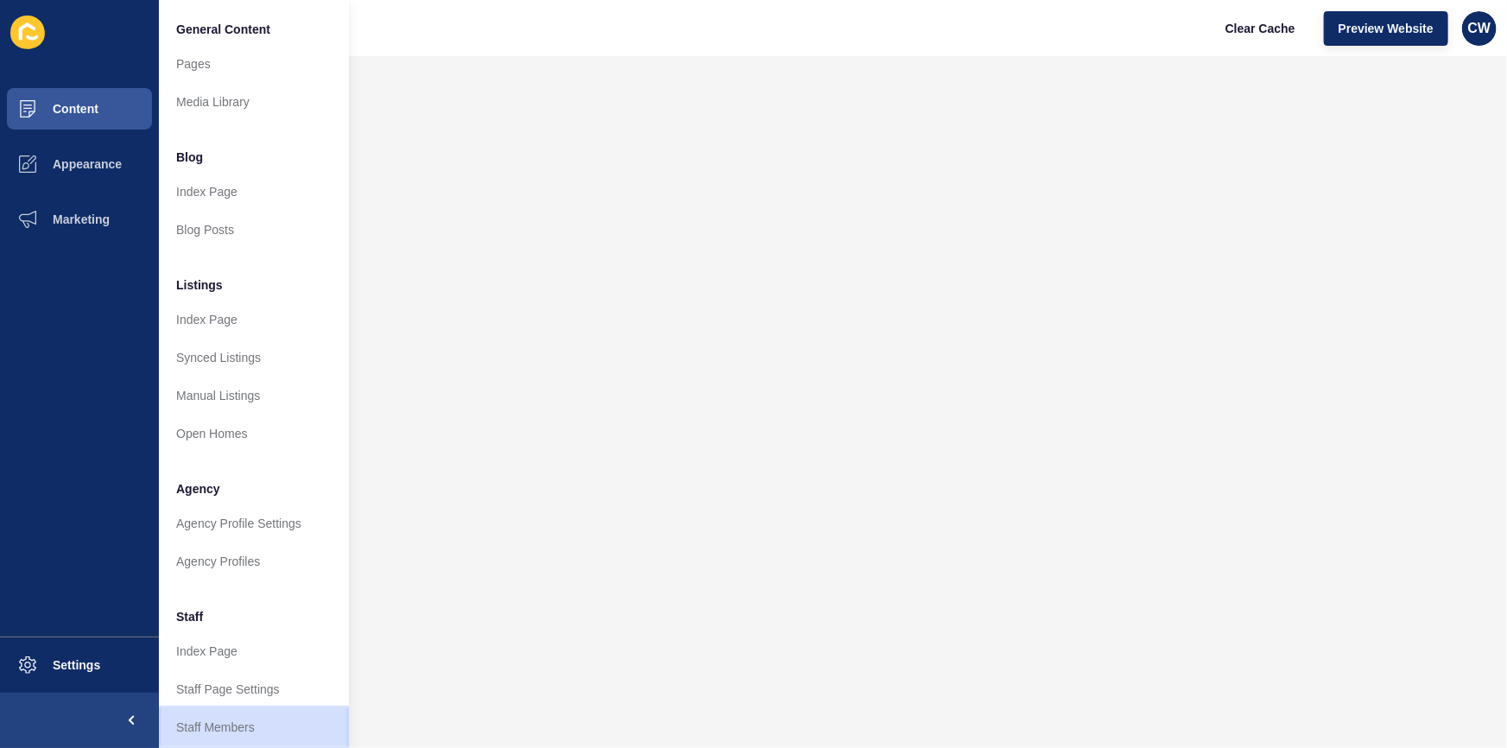
click at [266, 717] on link "Staff Members" at bounding box center [254, 727] width 190 height 38
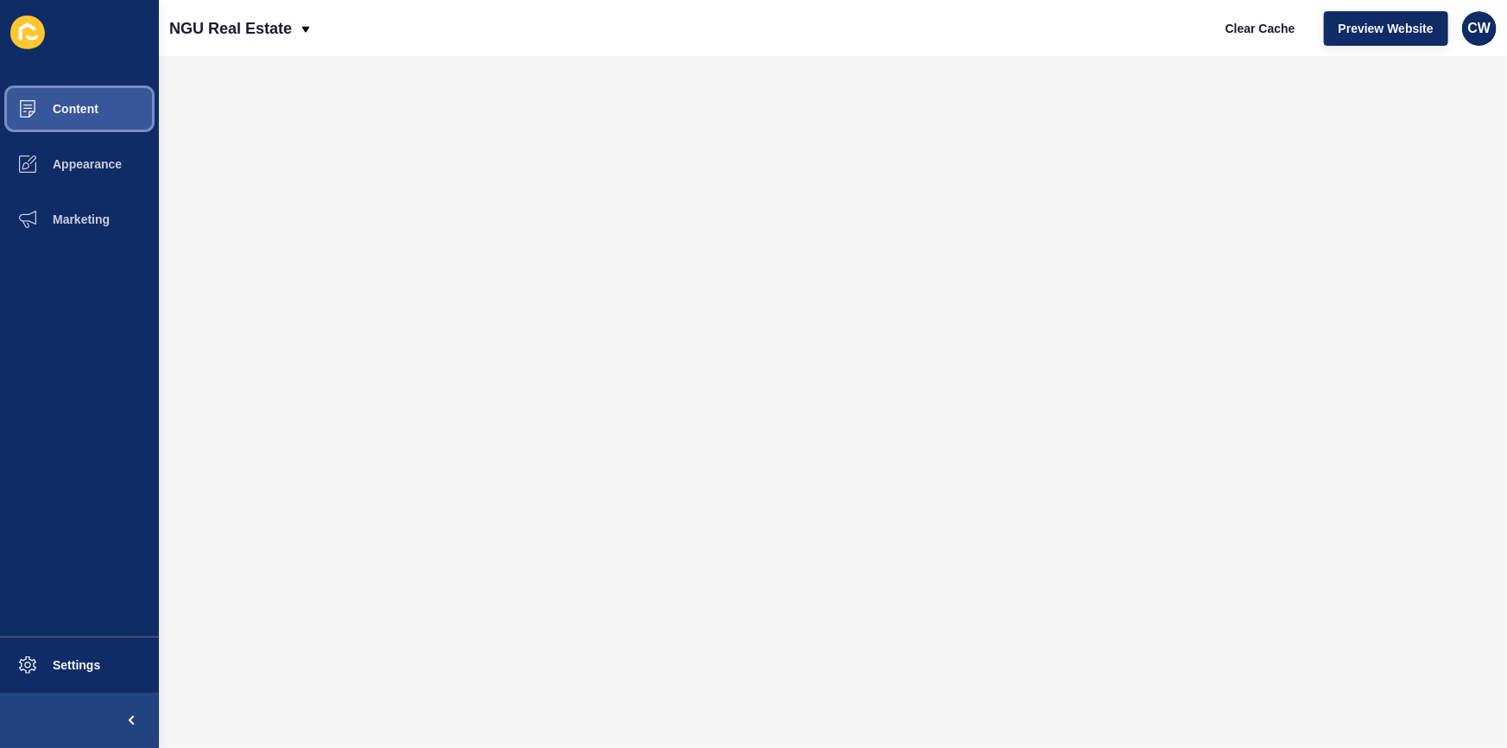
click at [84, 112] on span "Content" at bounding box center [47, 109] width 101 height 14
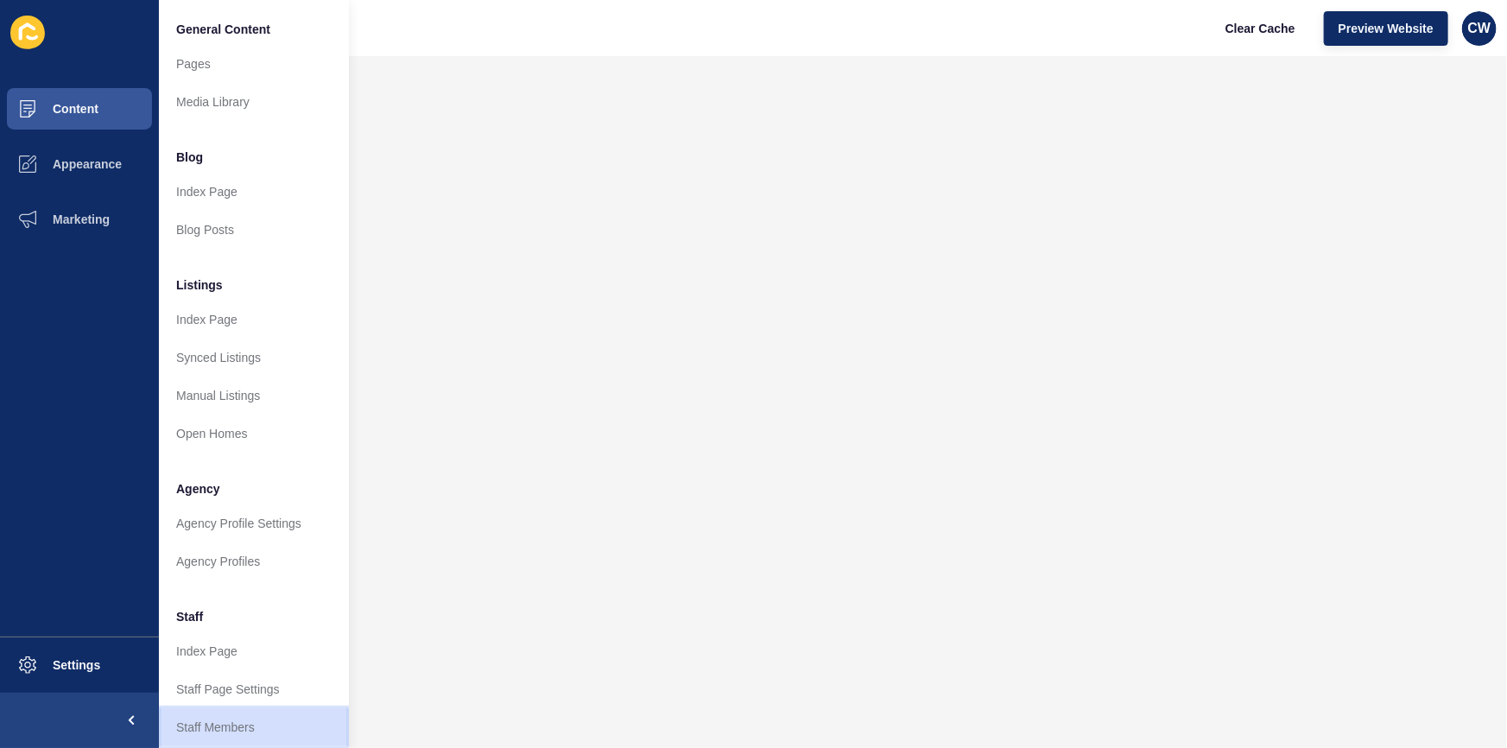
click at [244, 717] on link "Staff Members" at bounding box center [254, 727] width 190 height 38
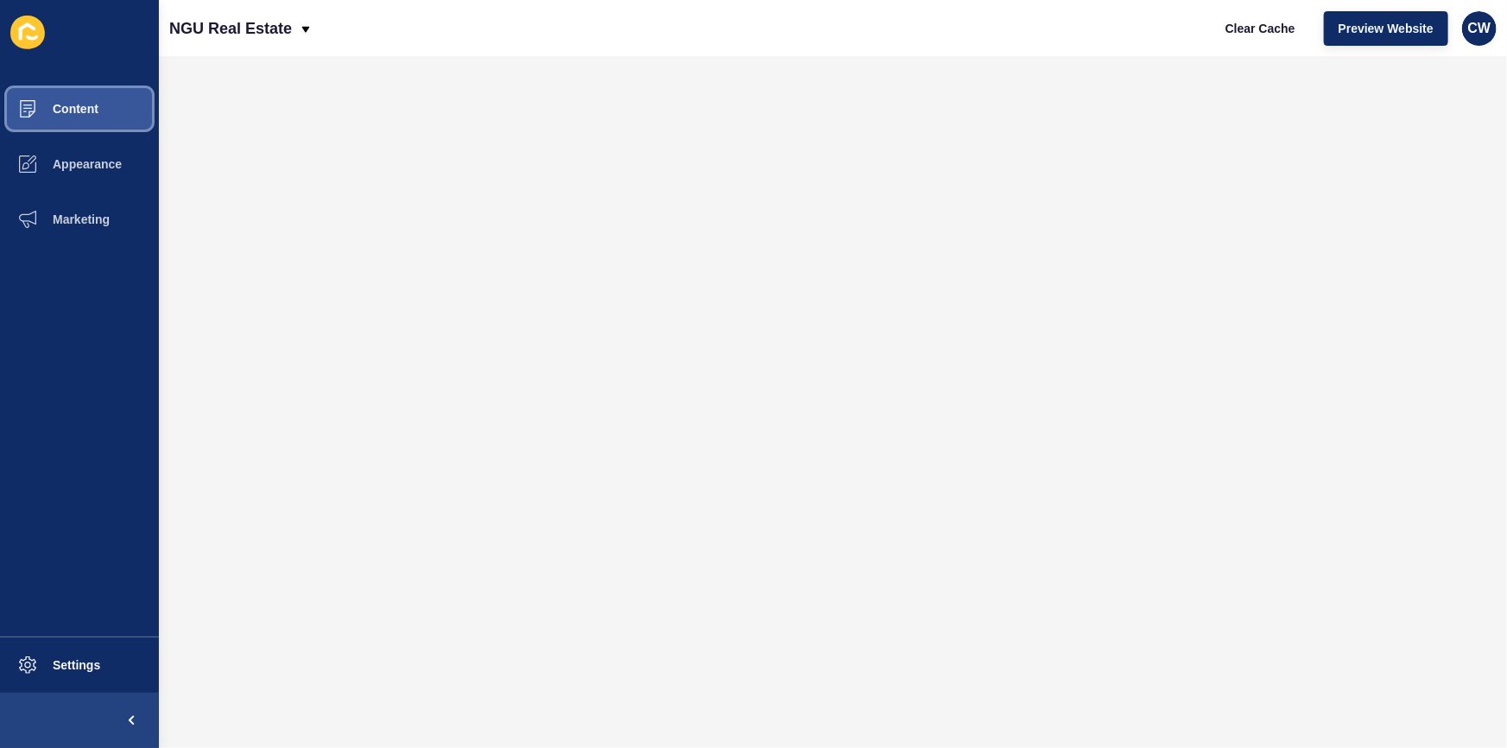
click at [90, 103] on span "Content" at bounding box center [47, 109] width 101 height 14
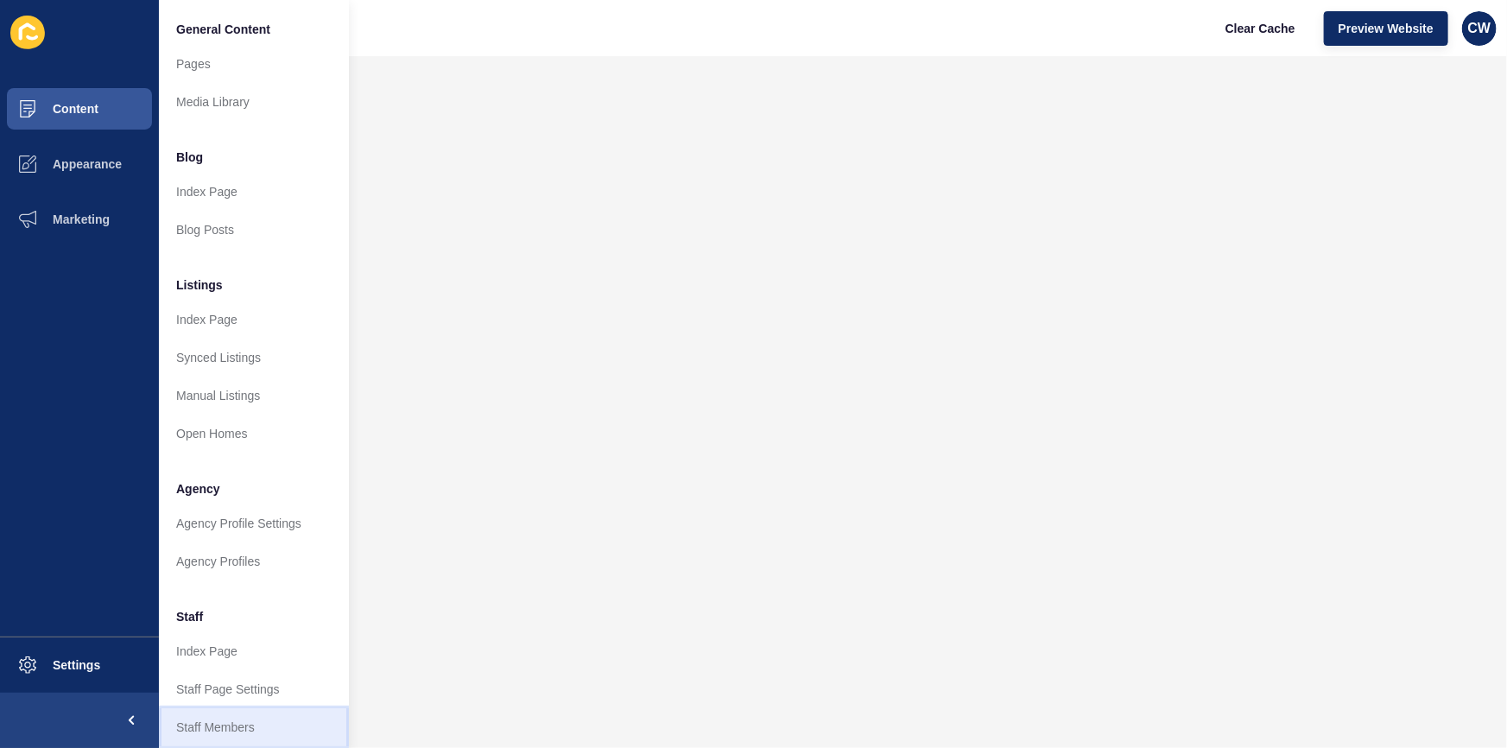
click at [297, 719] on link "Staff Members" at bounding box center [254, 727] width 190 height 38
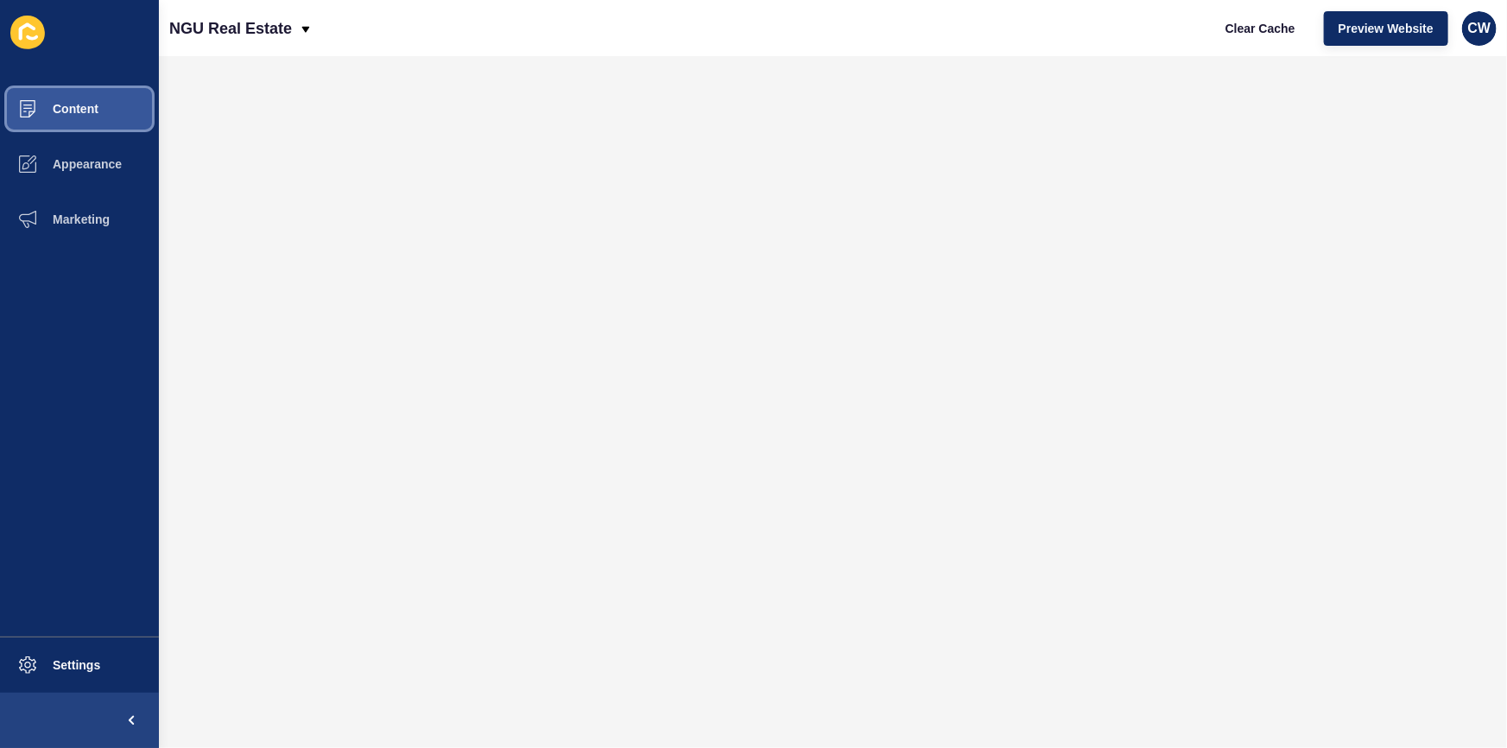
click at [43, 85] on span at bounding box center [27, 108] width 55 height 55
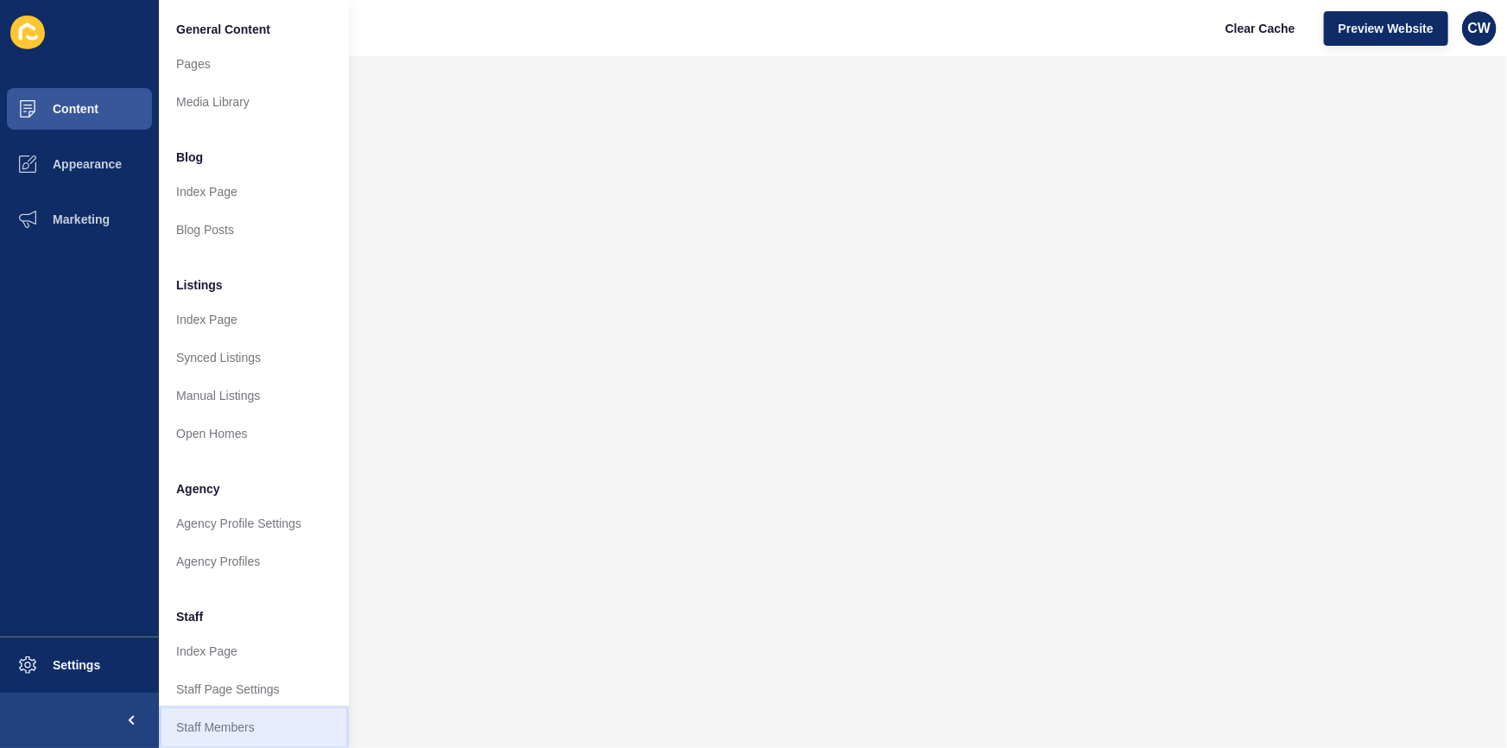
click at [276, 708] on link "Staff Members" at bounding box center [254, 727] width 190 height 38
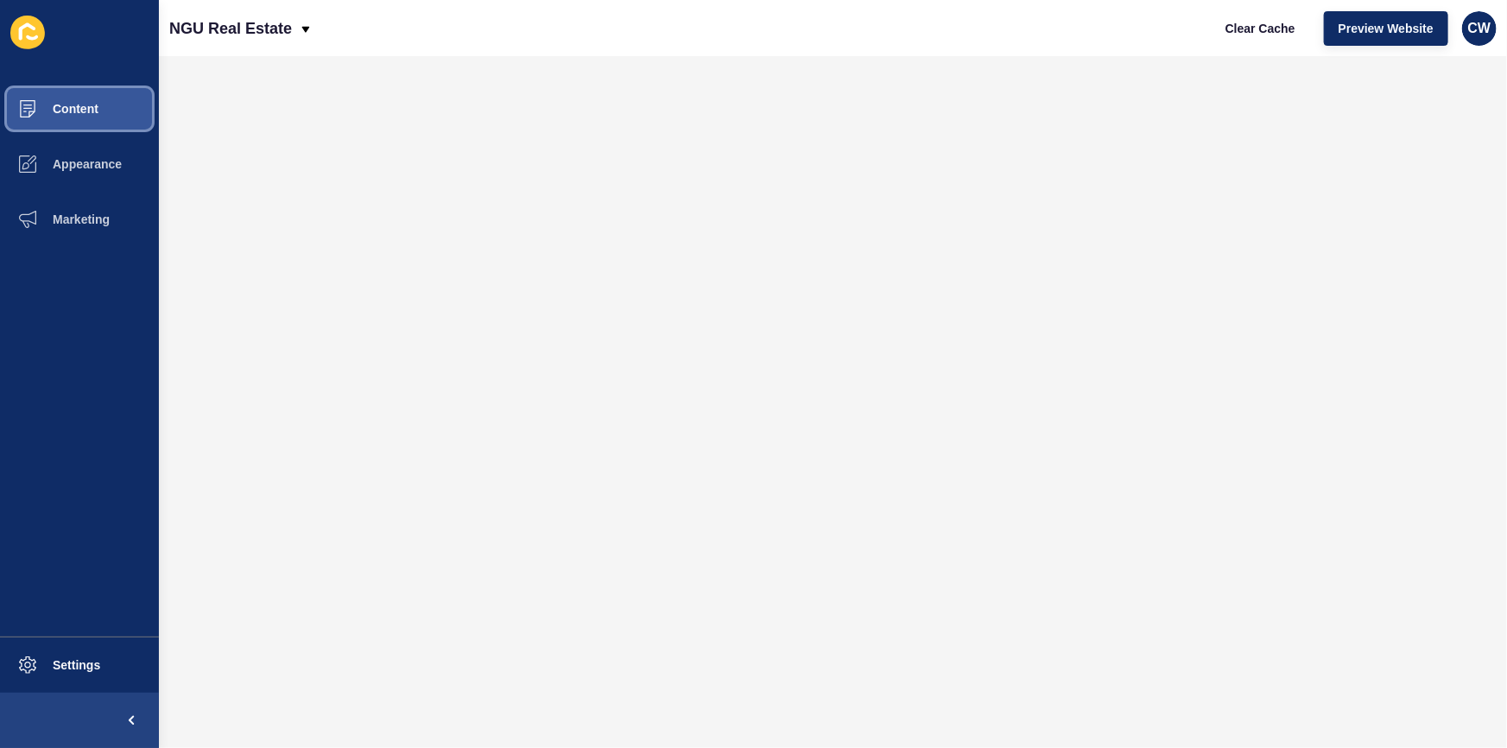
click at [35, 104] on span "Content" at bounding box center [47, 109] width 101 height 14
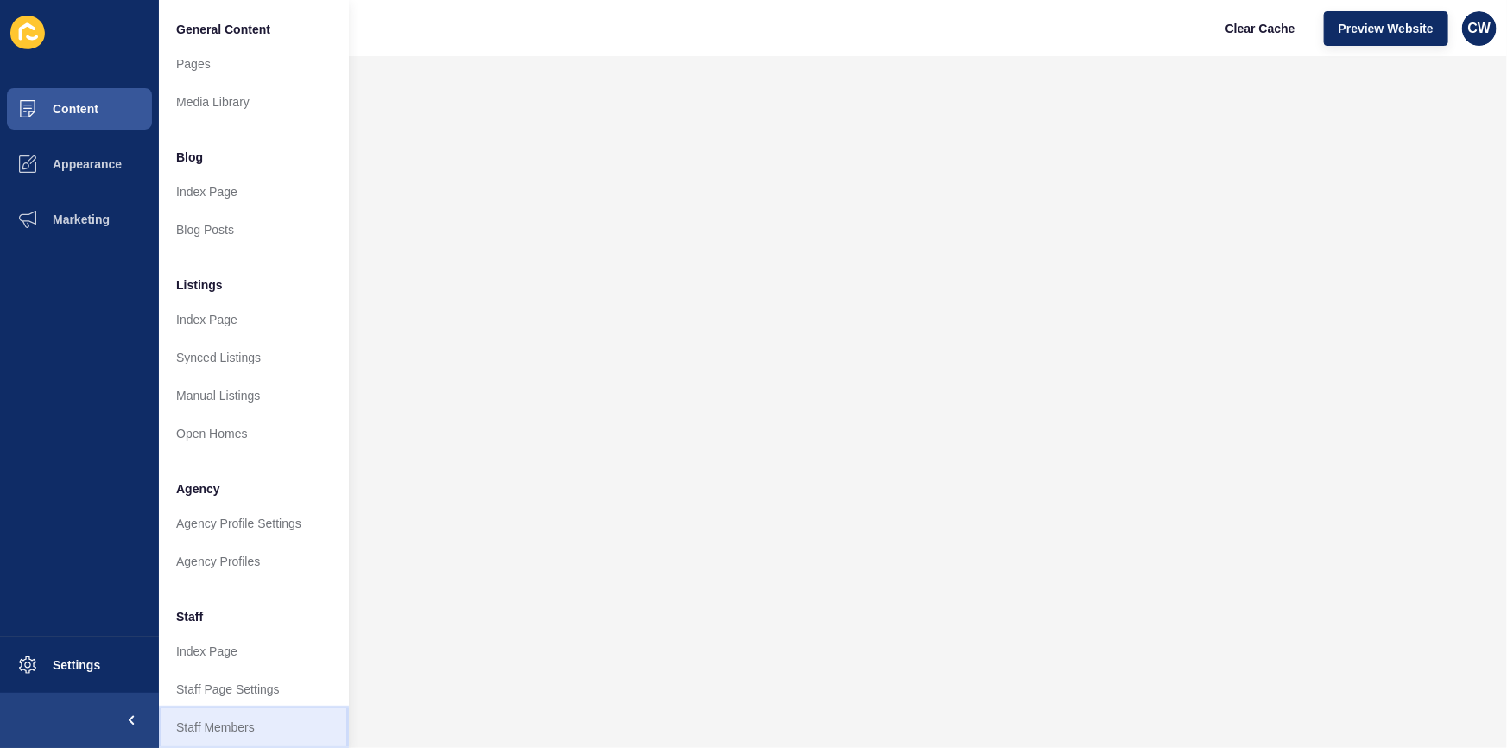
click at [294, 726] on link "Staff Members" at bounding box center [254, 727] width 190 height 38
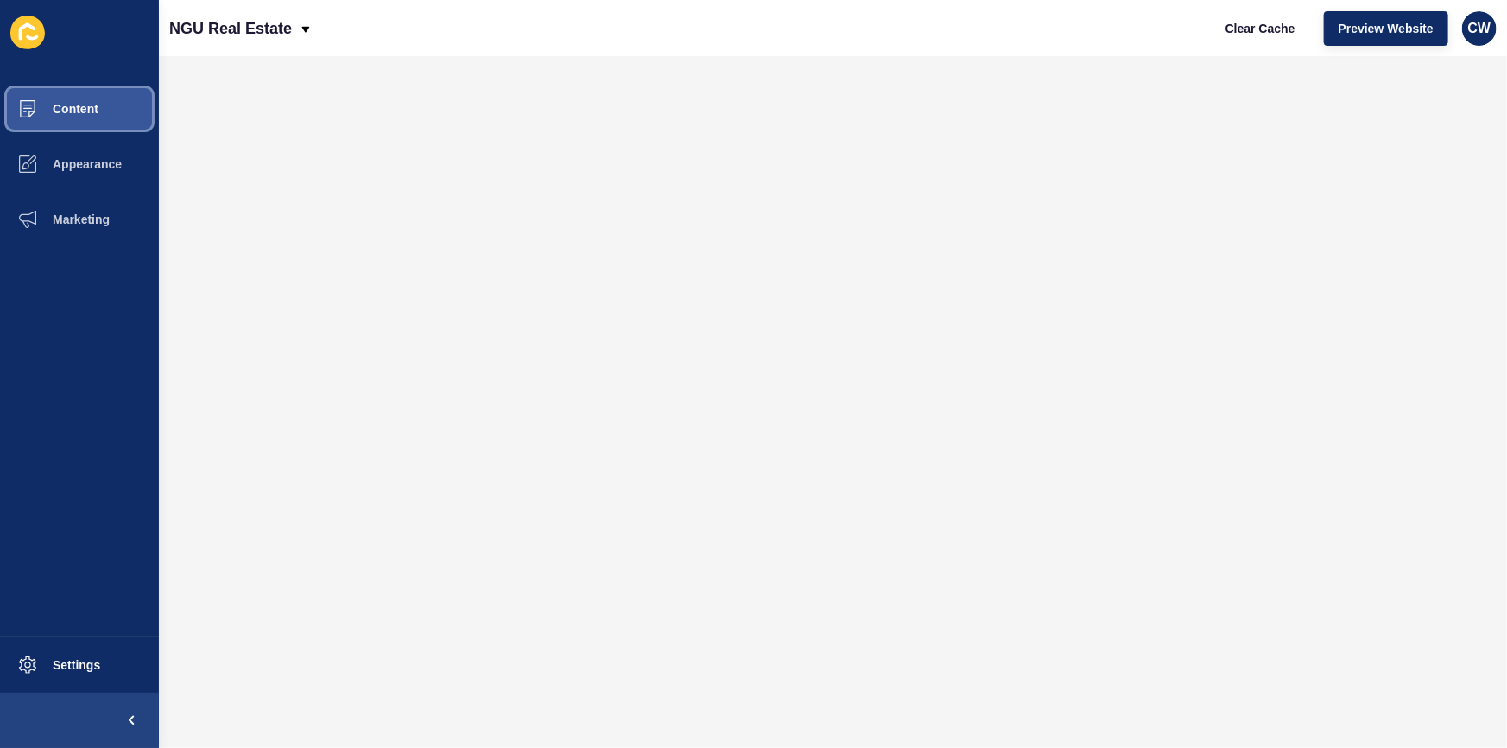
click at [129, 109] on button "Content" at bounding box center [79, 108] width 159 height 55
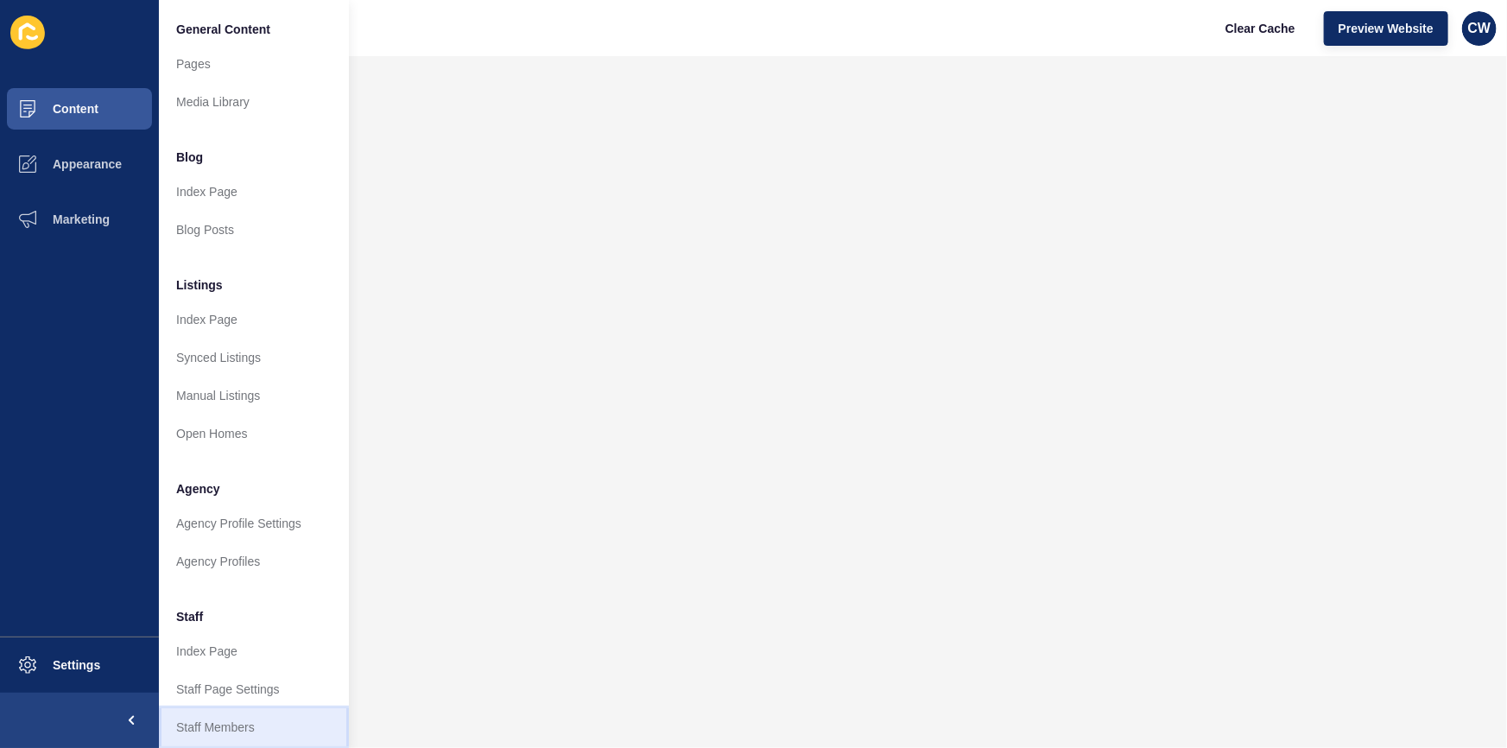
click at [263, 729] on link "Staff Members" at bounding box center [254, 727] width 190 height 38
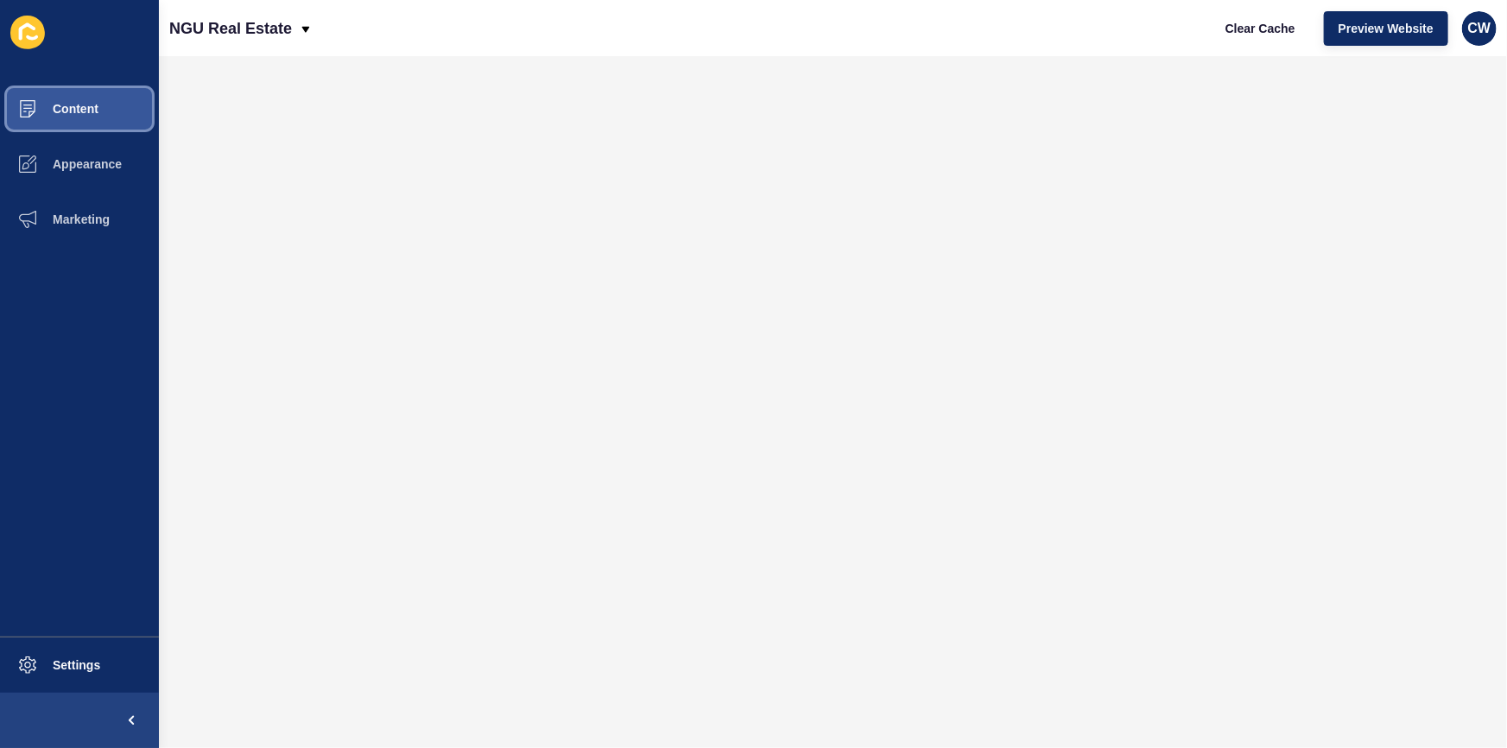
click at [99, 99] on button "Content" at bounding box center [79, 108] width 159 height 55
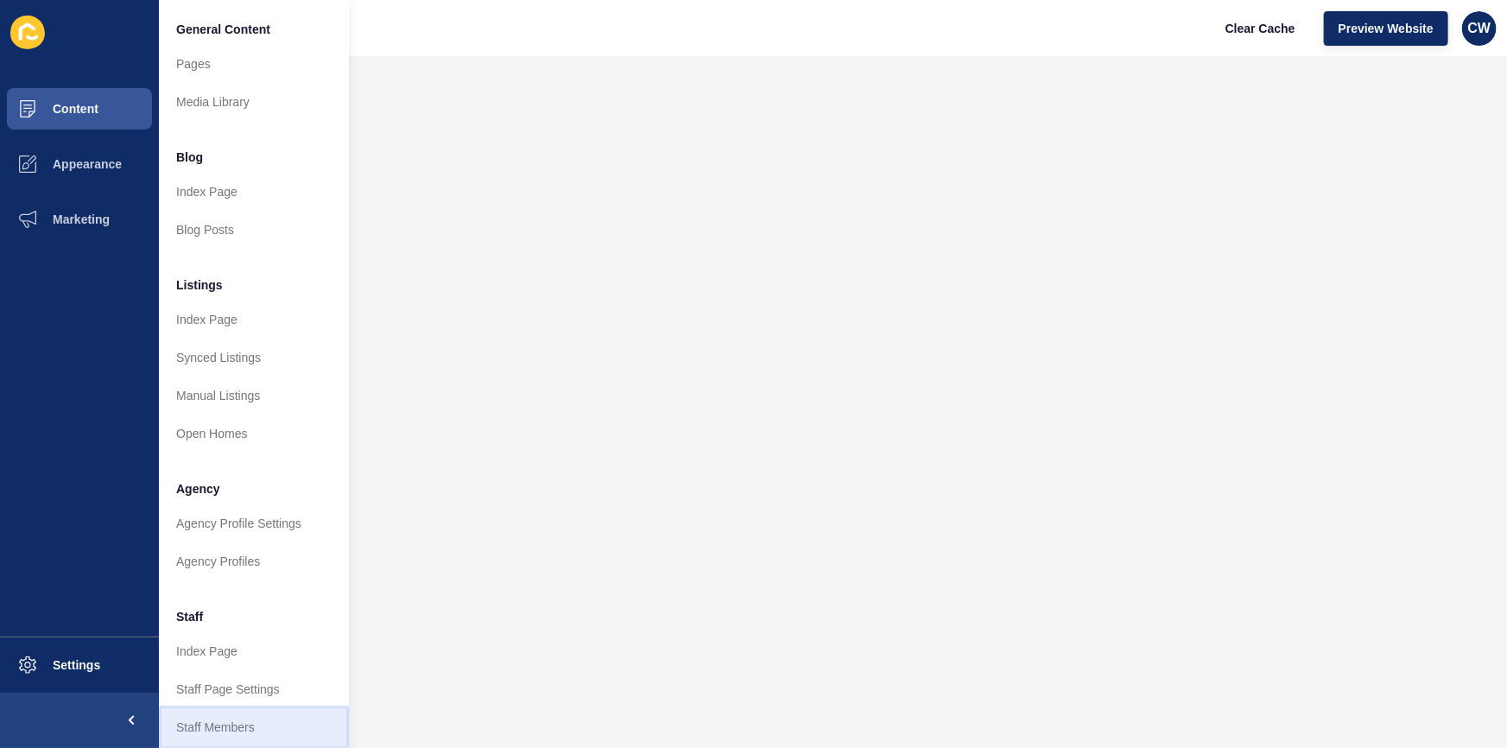
click at [254, 717] on link "Staff Members" at bounding box center [254, 727] width 190 height 38
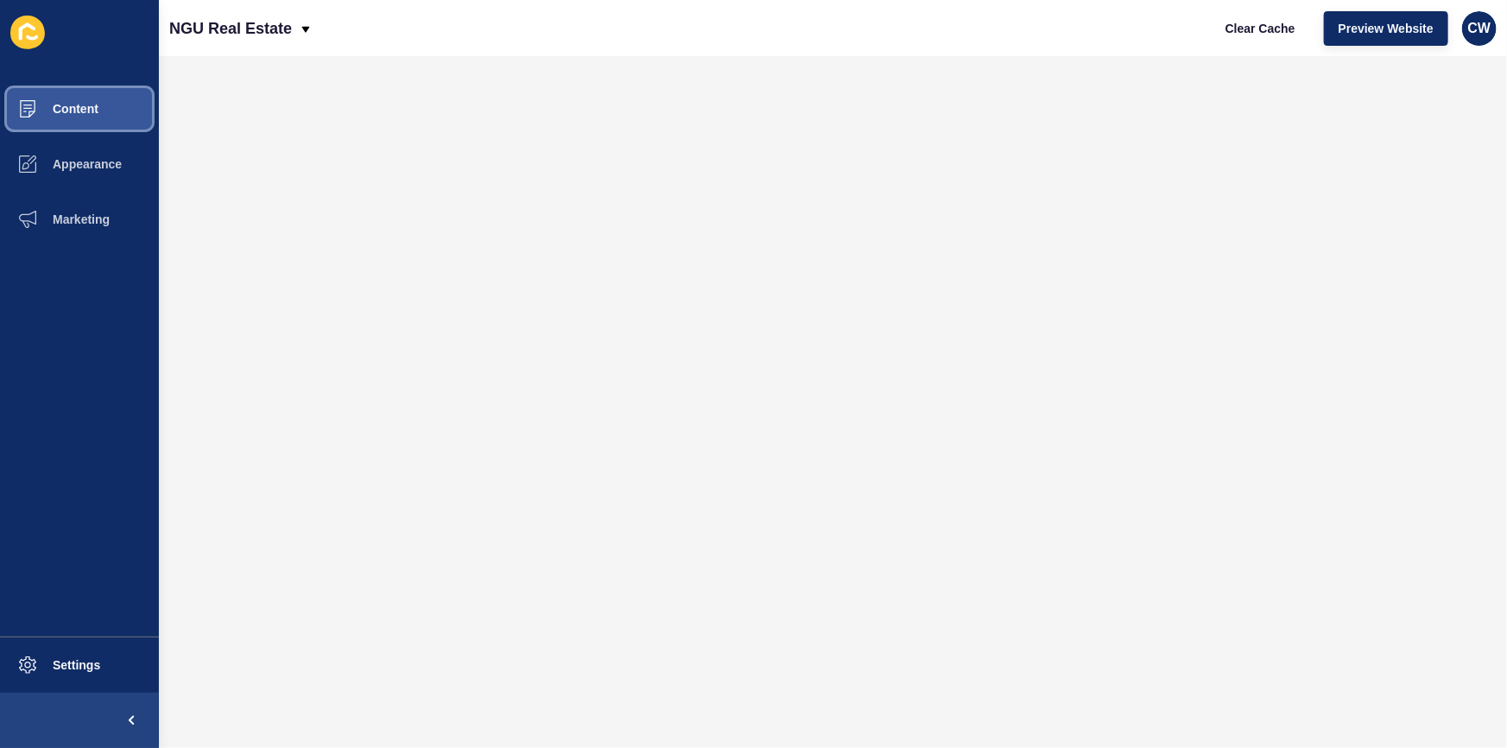
click at [114, 117] on button "Content" at bounding box center [79, 108] width 159 height 55
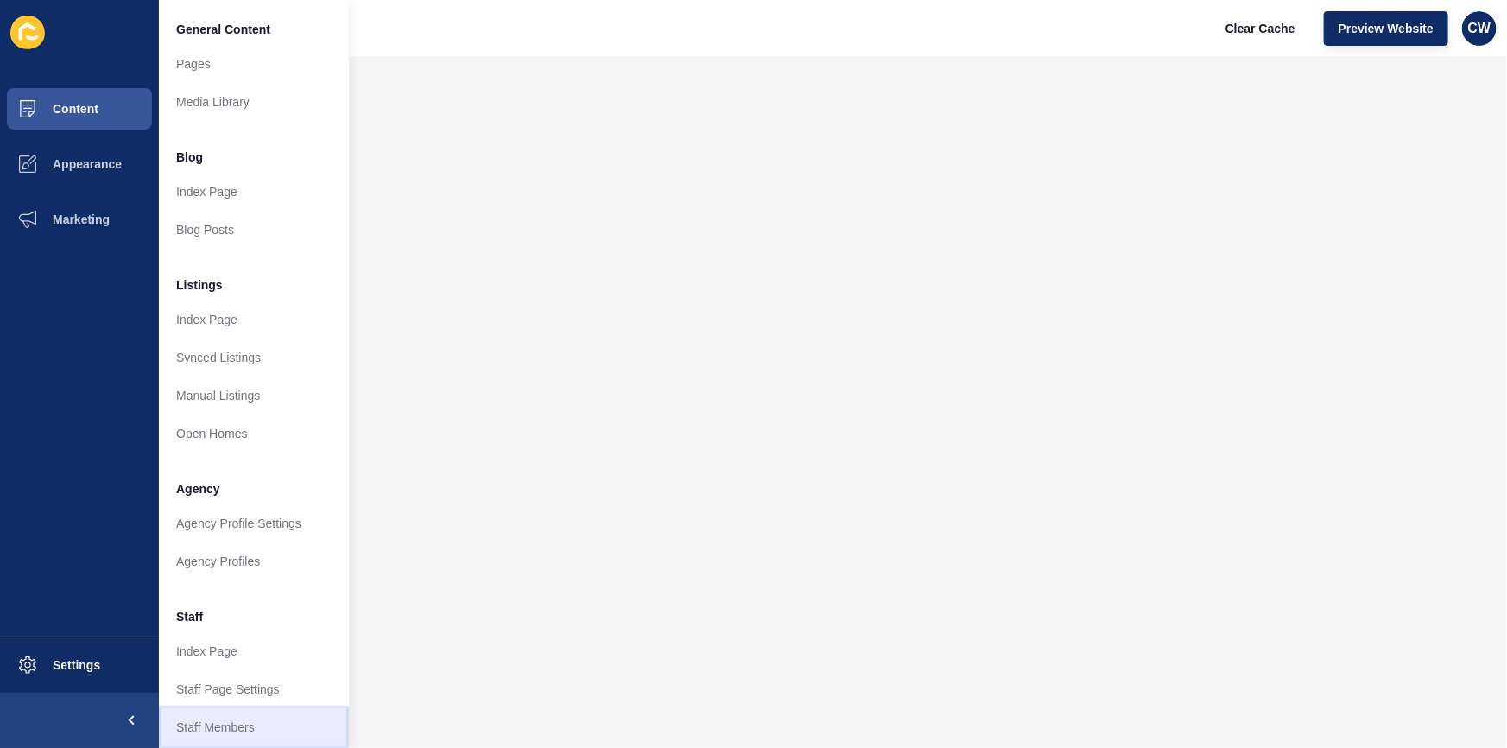
click at [265, 717] on link "Staff Members" at bounding box center [254, 727] width 190 height 38
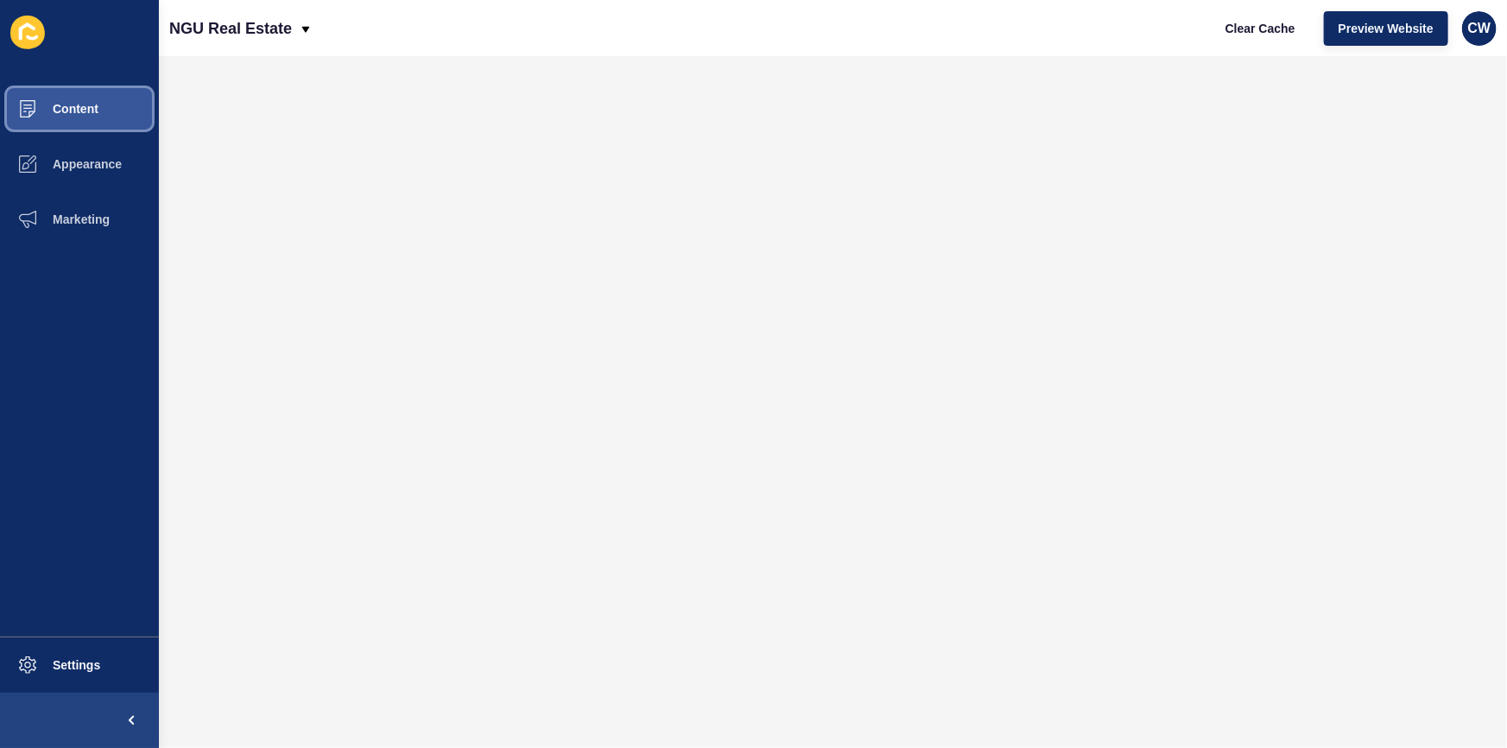
click at [71, 100] on button "Content" at bounding box center [79, 108] width 159 height 55
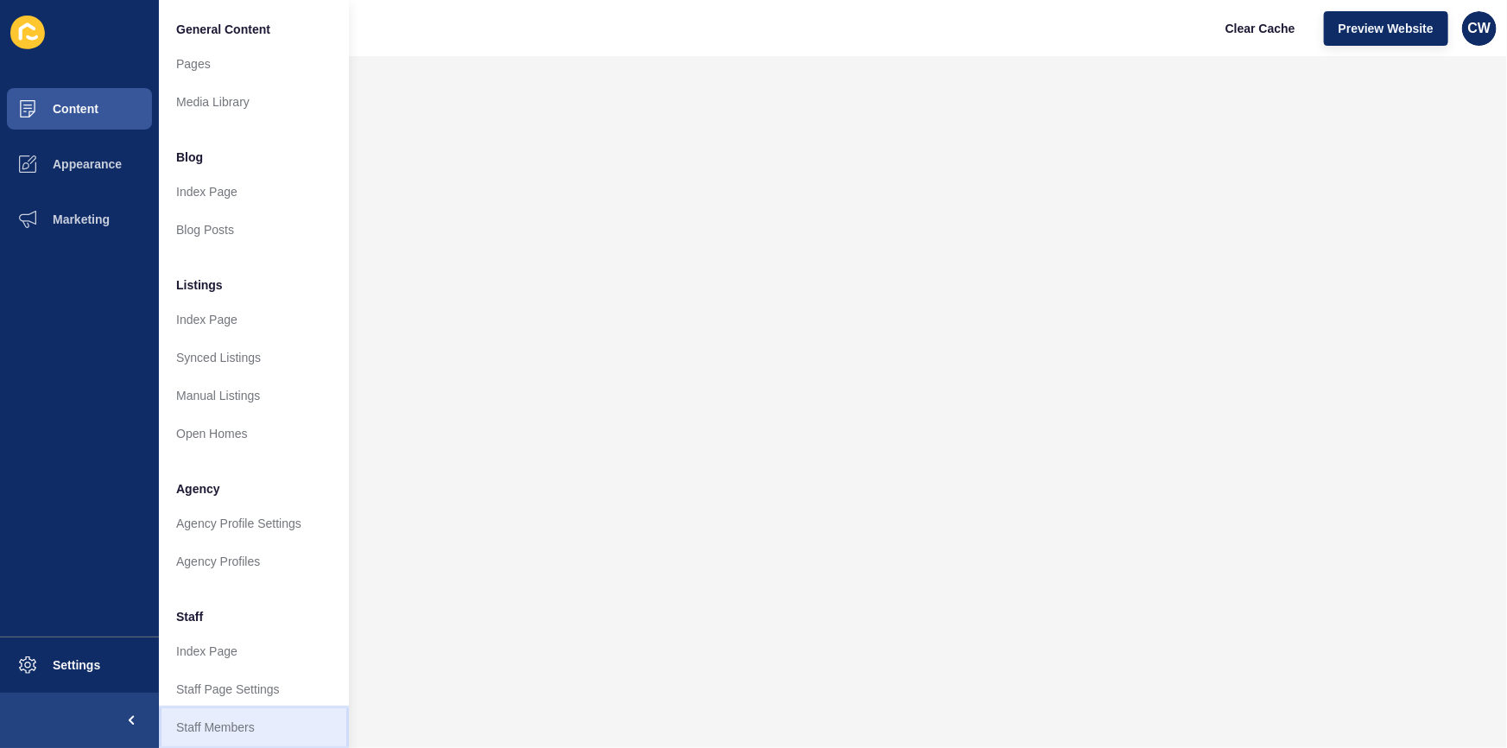
click at [256, 722] on link "Staff Members" at bounding box center [254, 727] width 190 height 38
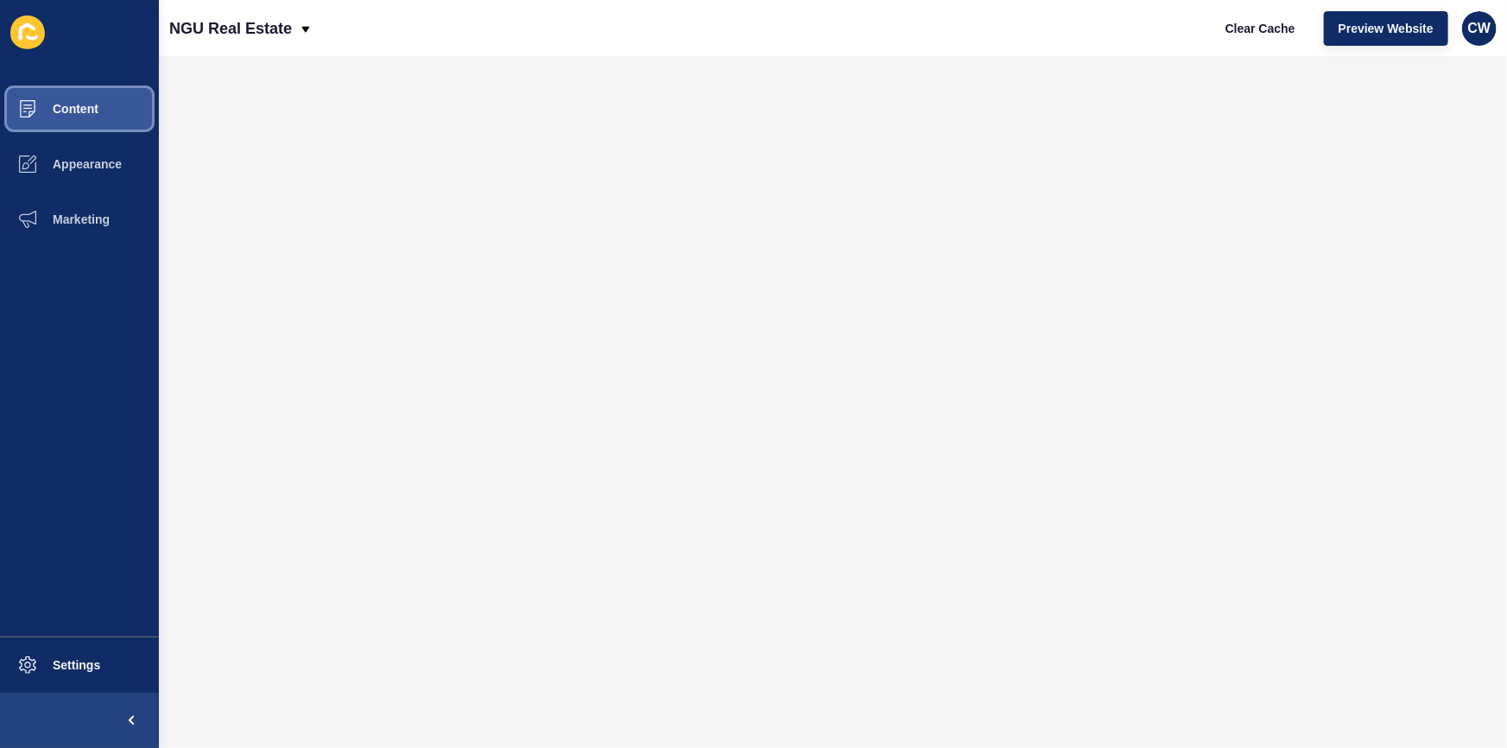
click at [92, 99] on button "Content" at bounding box center [79, 108] width 159 height 55
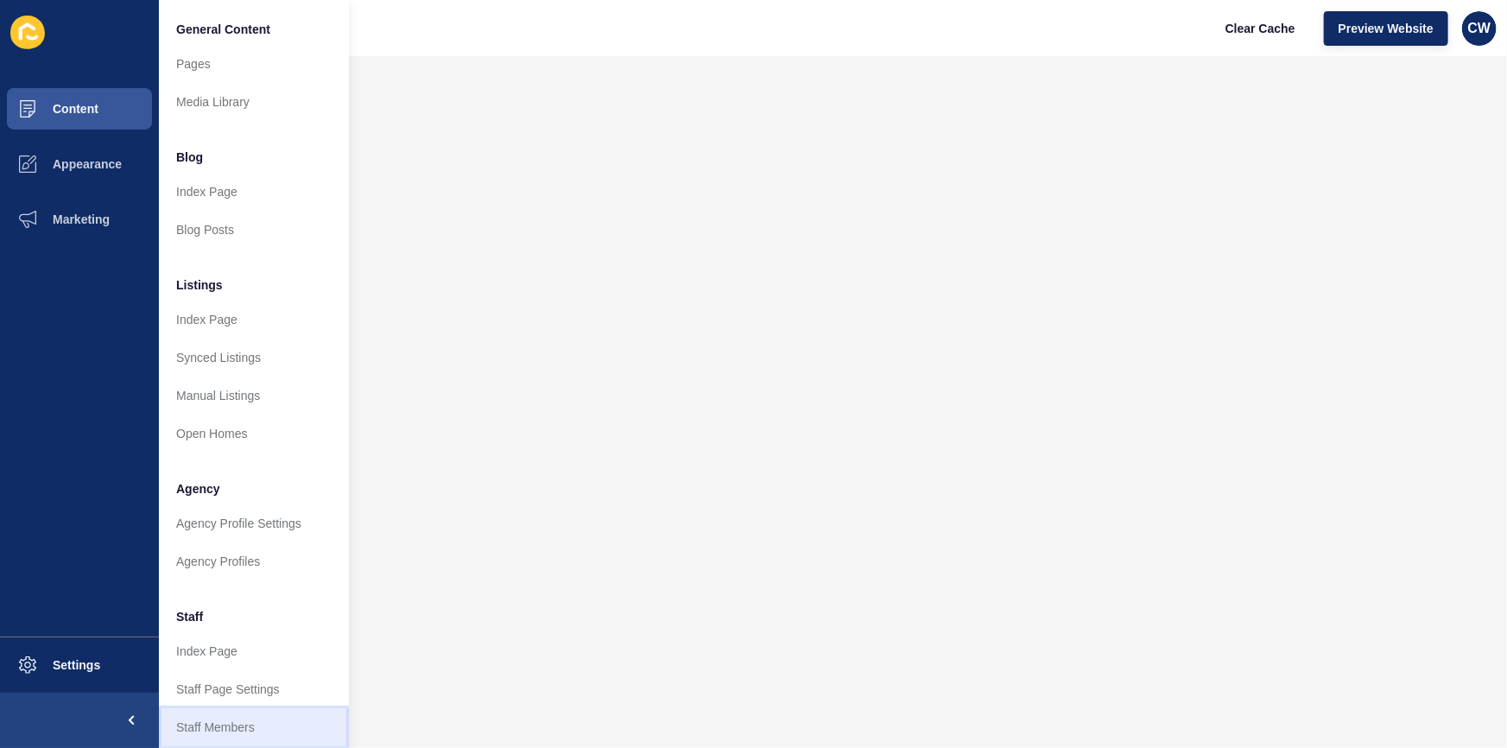
click at [276, 726] on link "Staff Members" at bounding box center [254, 727] width 190 height 38
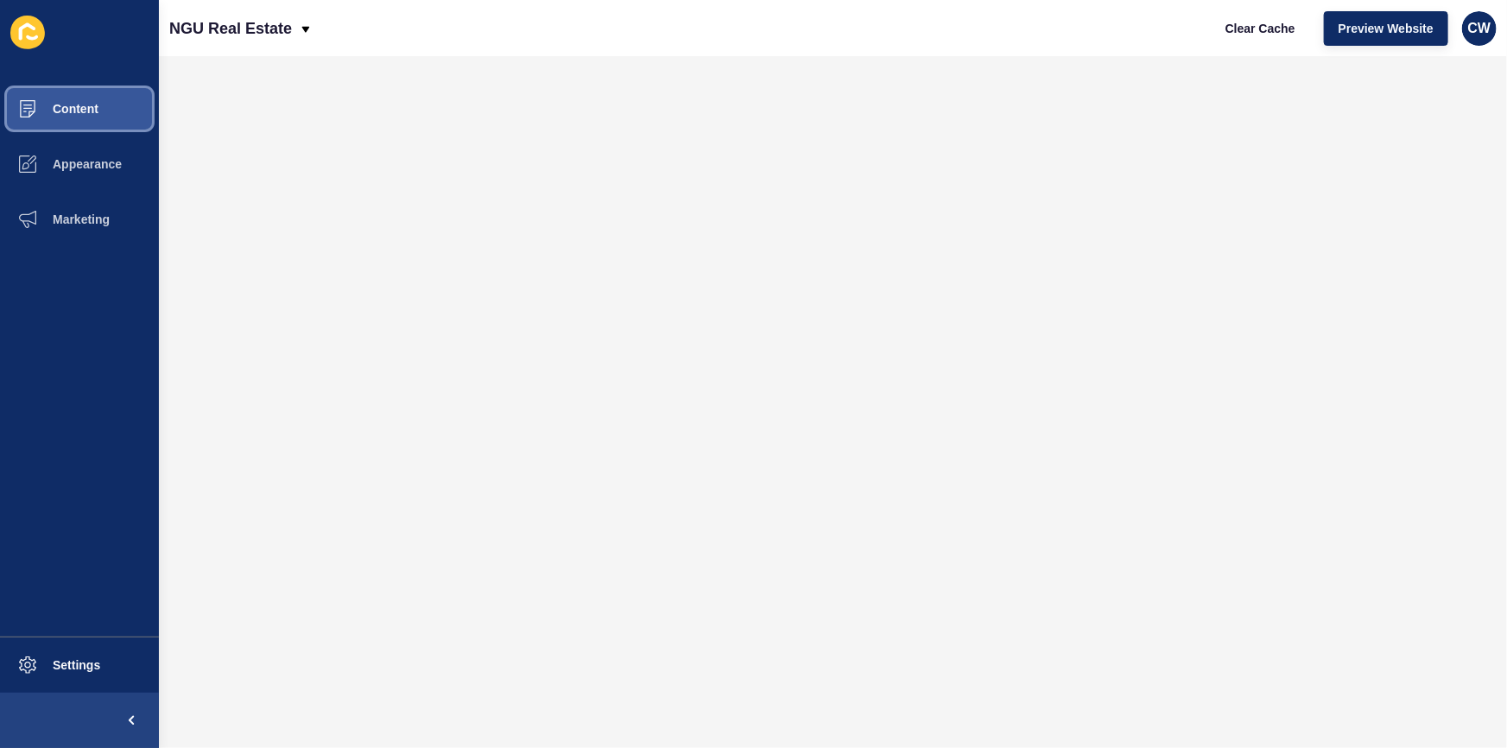
click at [58, 112] on span "Content" at bounding box center [47, 109] width 101 height 14
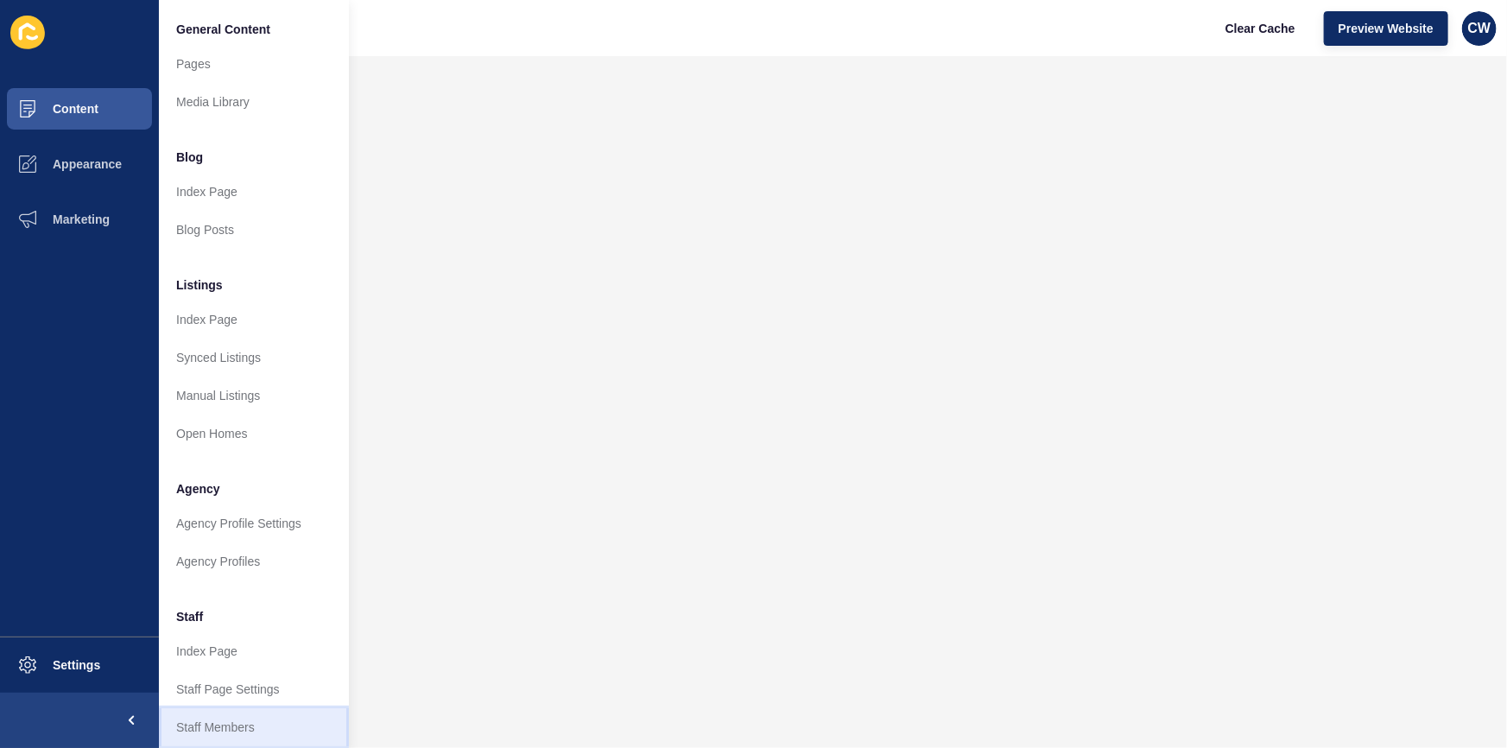
click at [282, 711] on link "Staff Members" at bounding box center [254, 727] width 190 height 38
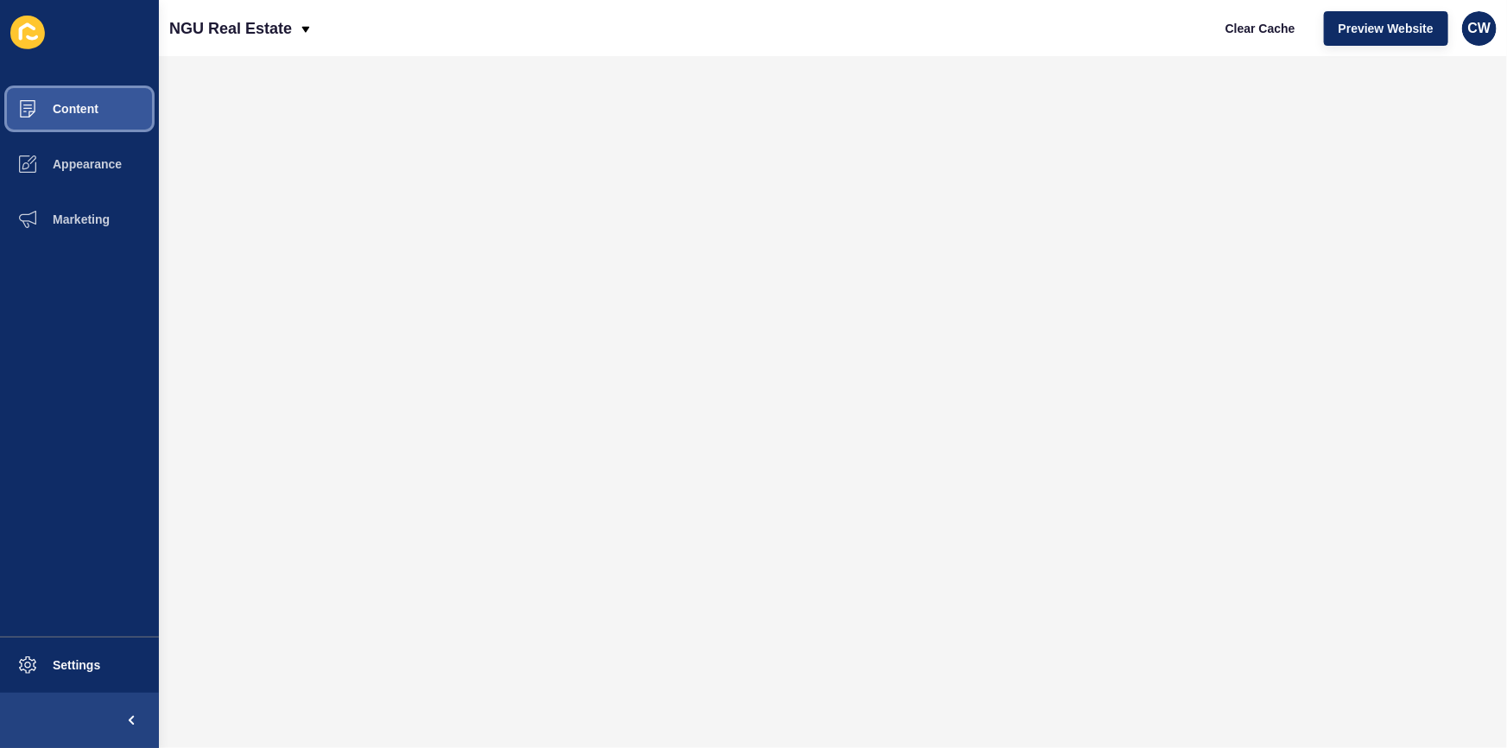
click at [113, 108] on button "Content" at bounding box center [79, 108] width 159 height 55
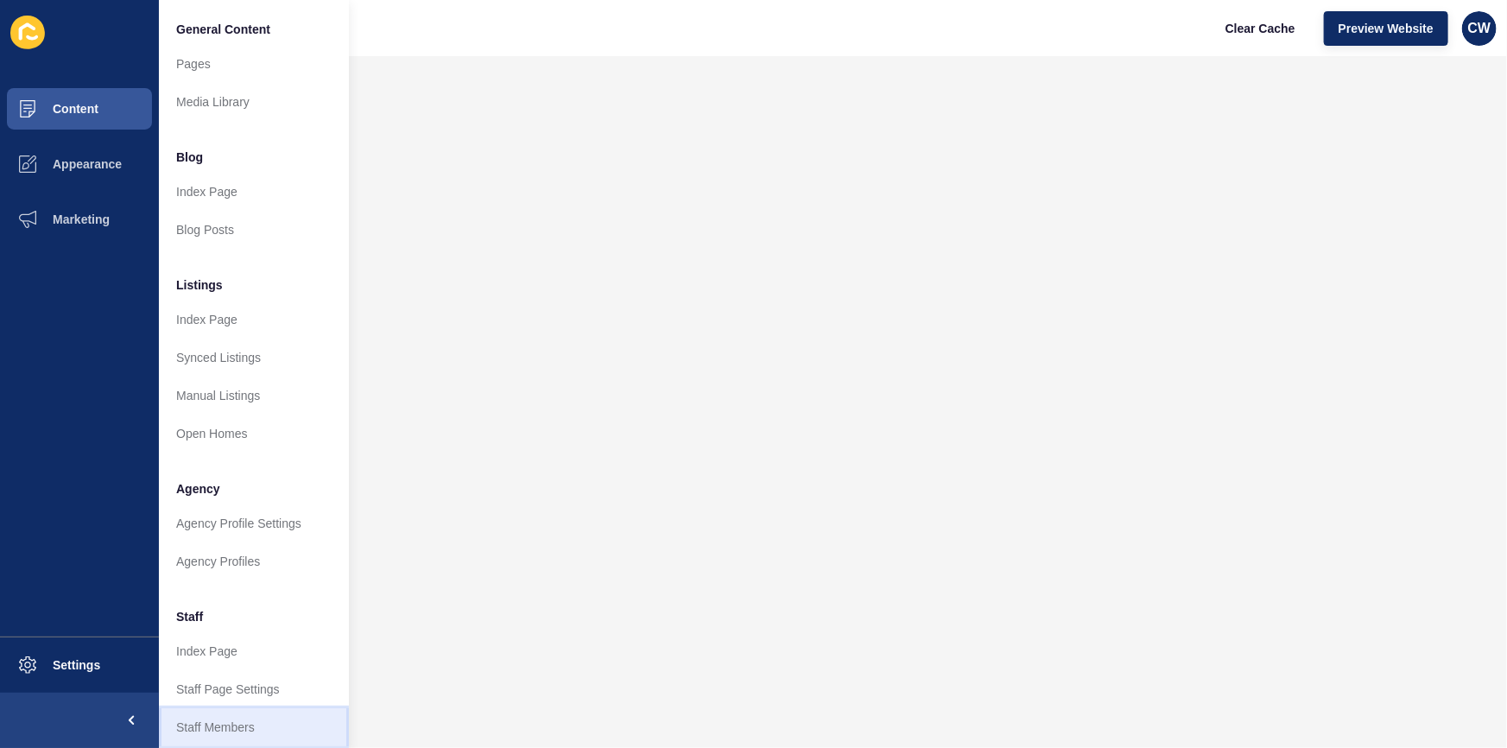
click at [253, 725] on link "Staff Members" at bounding box center [254, 727] width 190 height 38
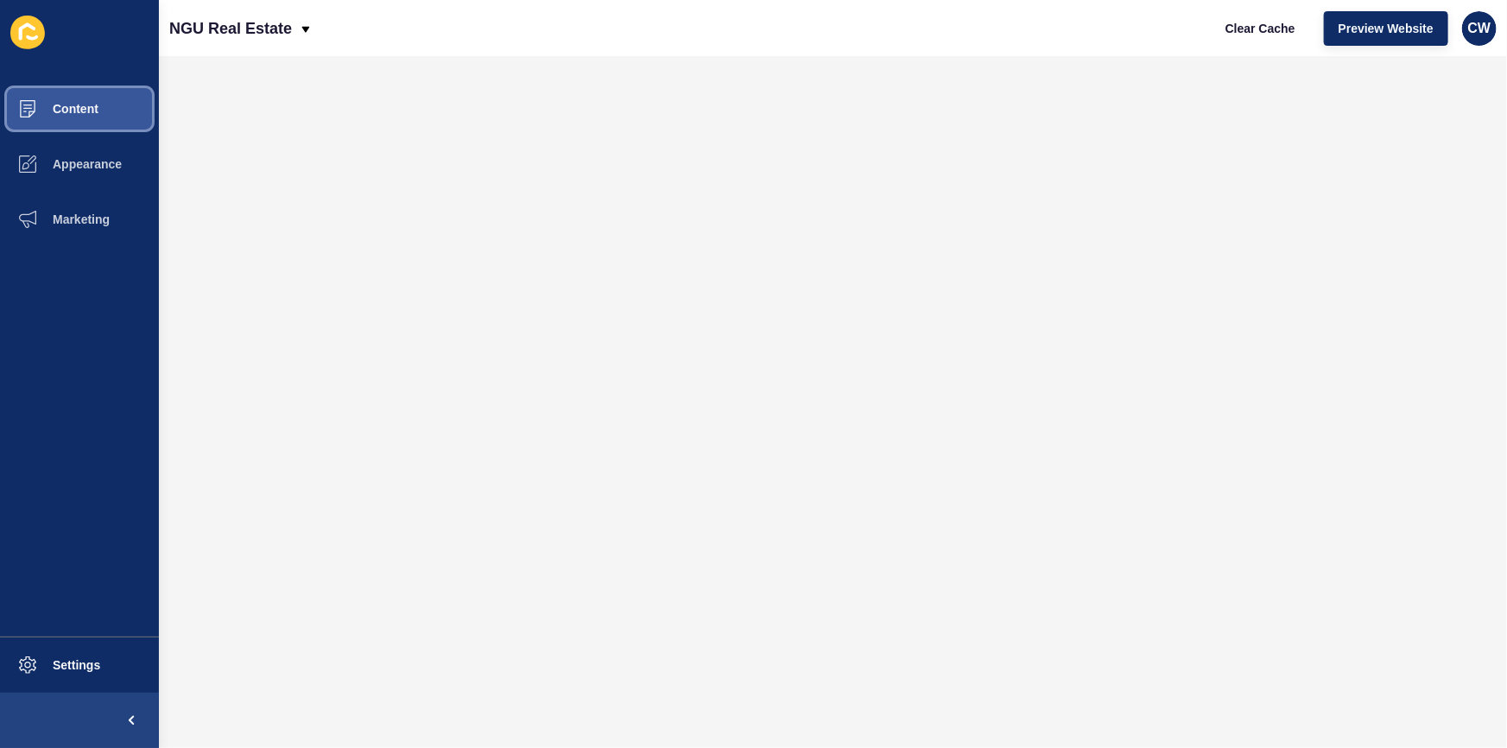
click at [51, 102] on span "Content" at bounding box center [47, 109] width 101 height 14
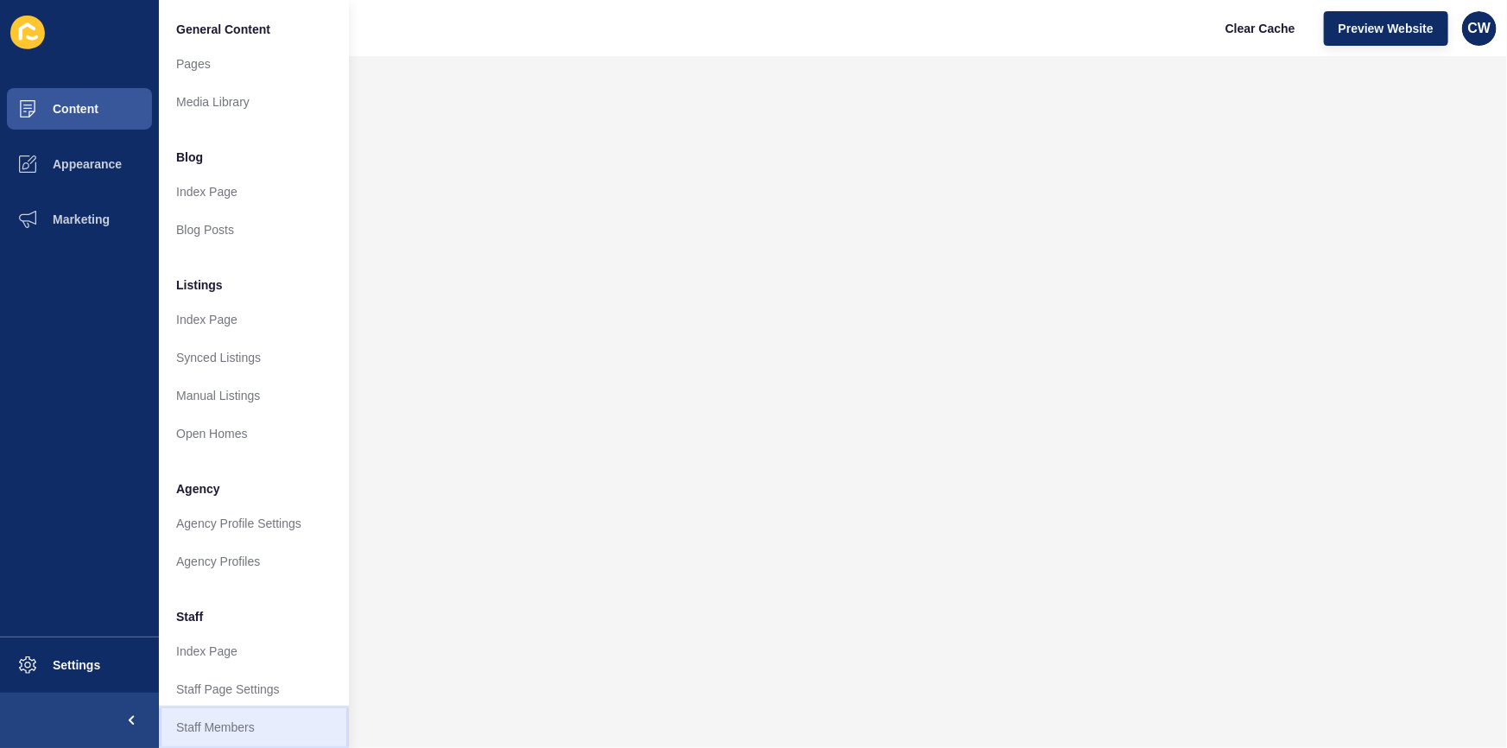
click at [272, 713] on link "Staff Members" at bounding box center [254, 727] width 190 height 38
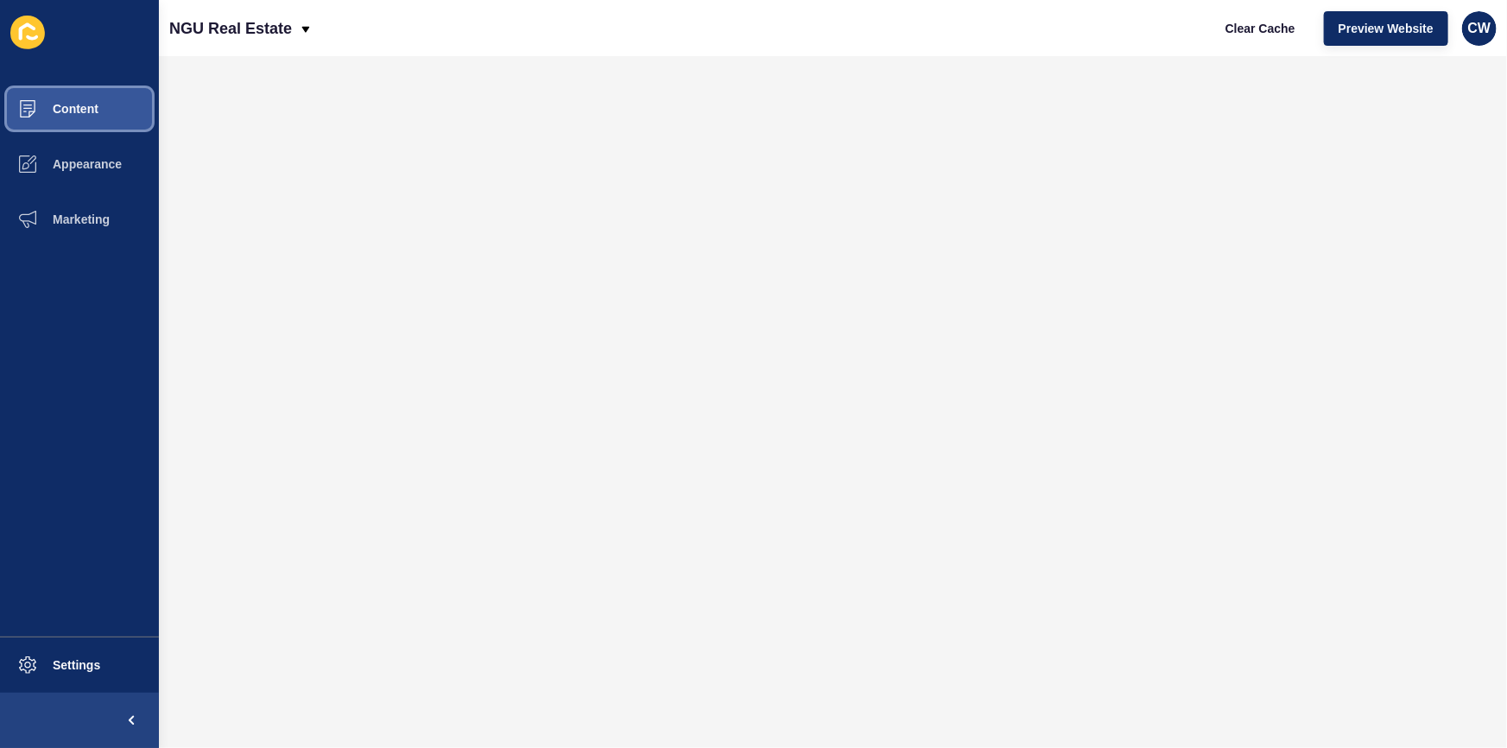
click at [87, 104] on span "Content" at bounding box center [47, 109] width 101 height 14
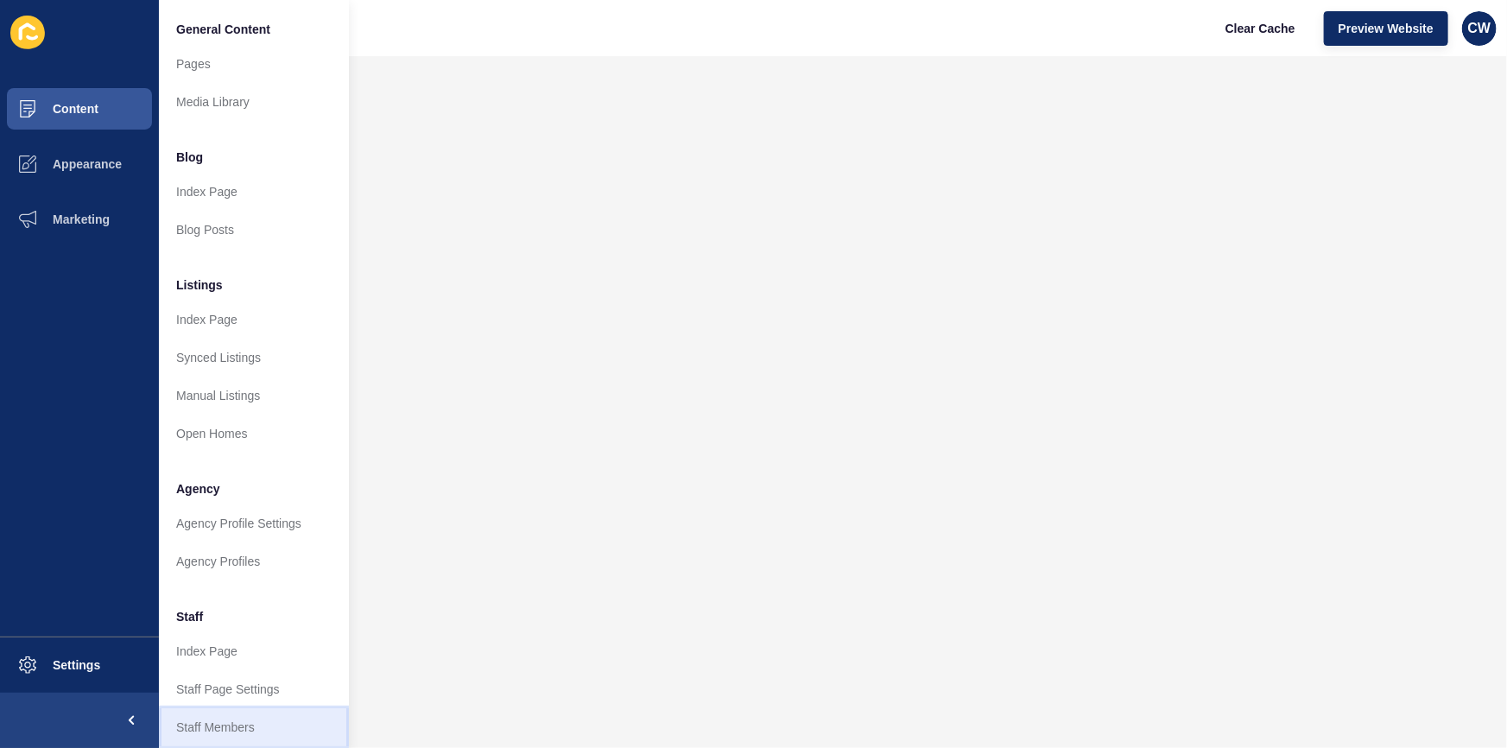
click at [252, 722] on link "Staff Members" at bounding box center [254, 727] width 190 height 38
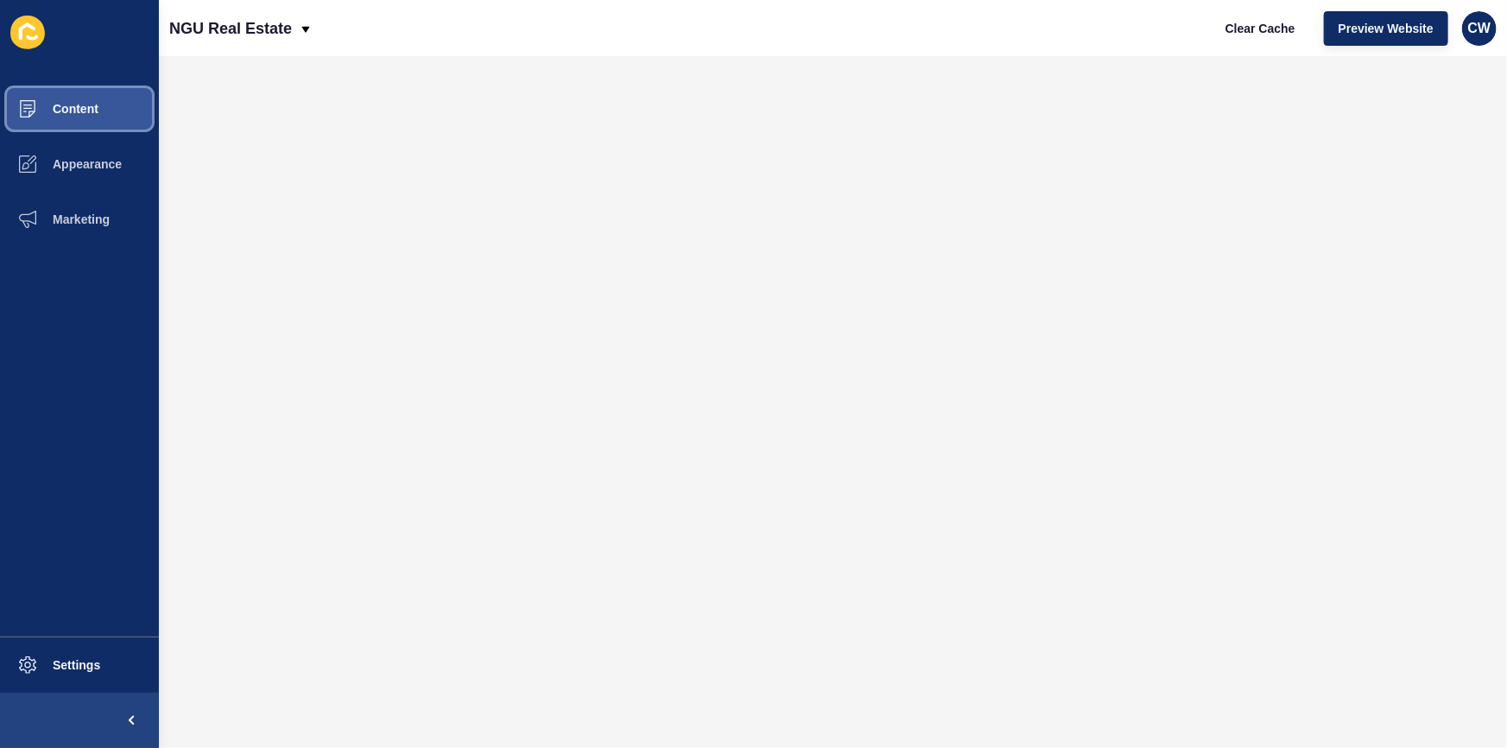
click at [111, 109] on button "Content" at bounding box center [79, 108] width 159 height 55
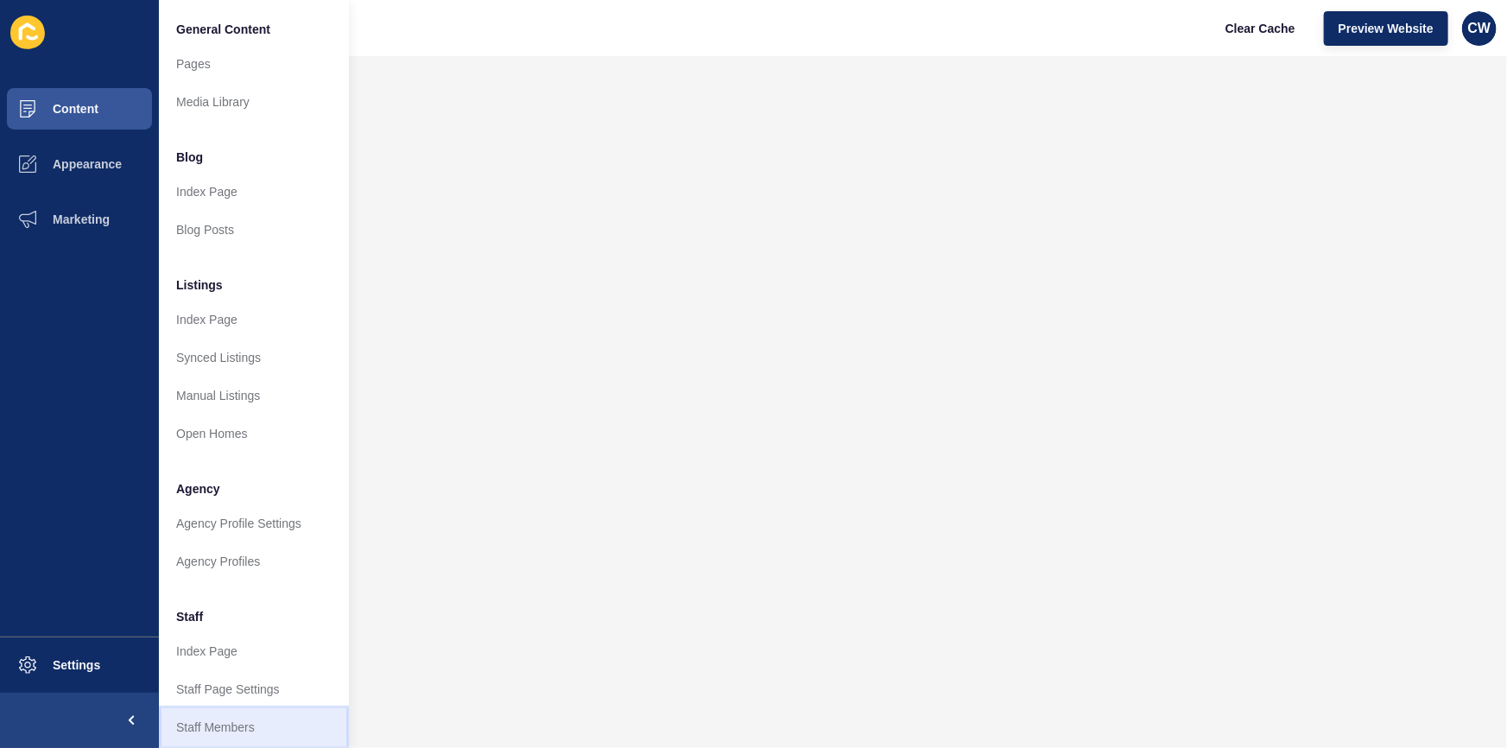
click at [248, 713] on link "Staff Members" at bounding box center [254, 727] width 190 height 38
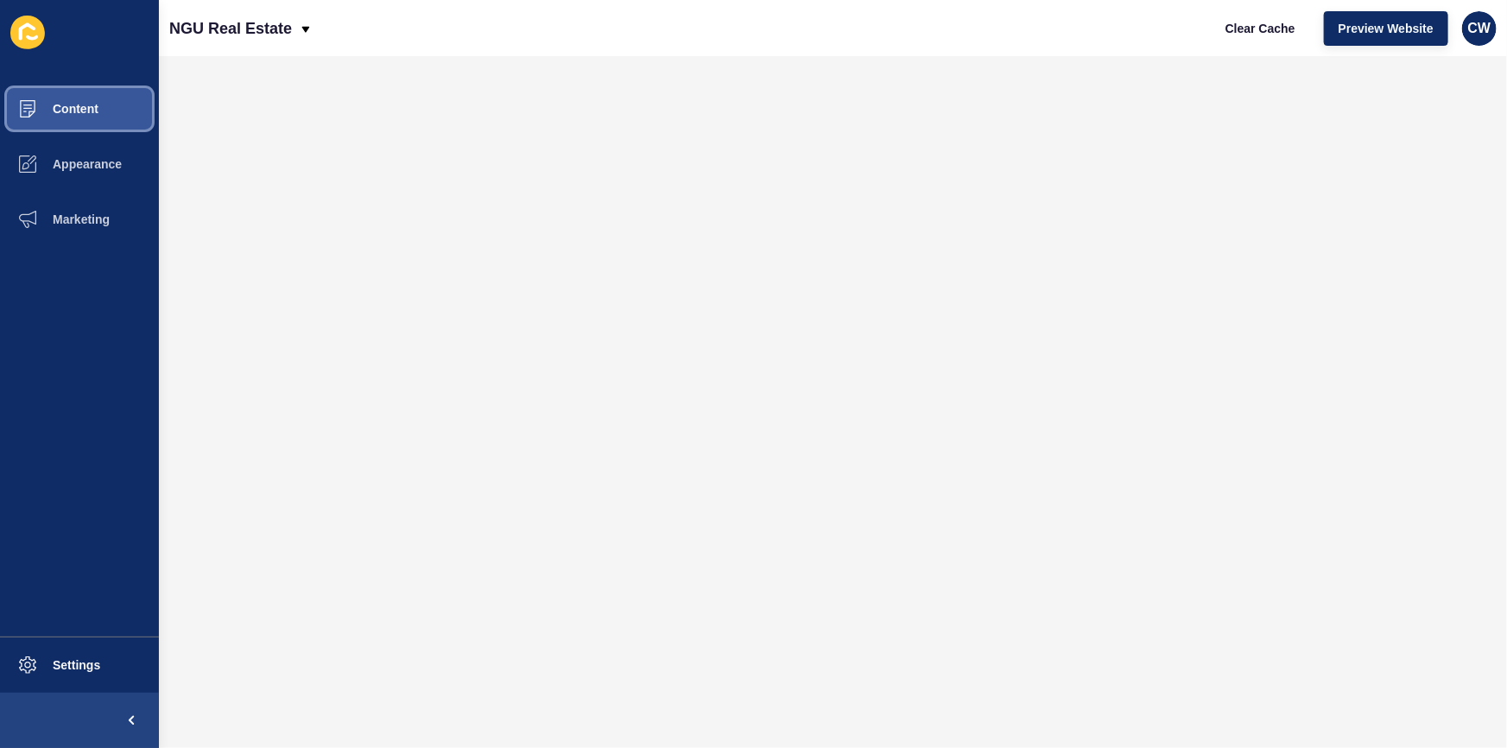
click at [51, 102] on span "Content" at bounding box center [47, 109] width 101 height 14
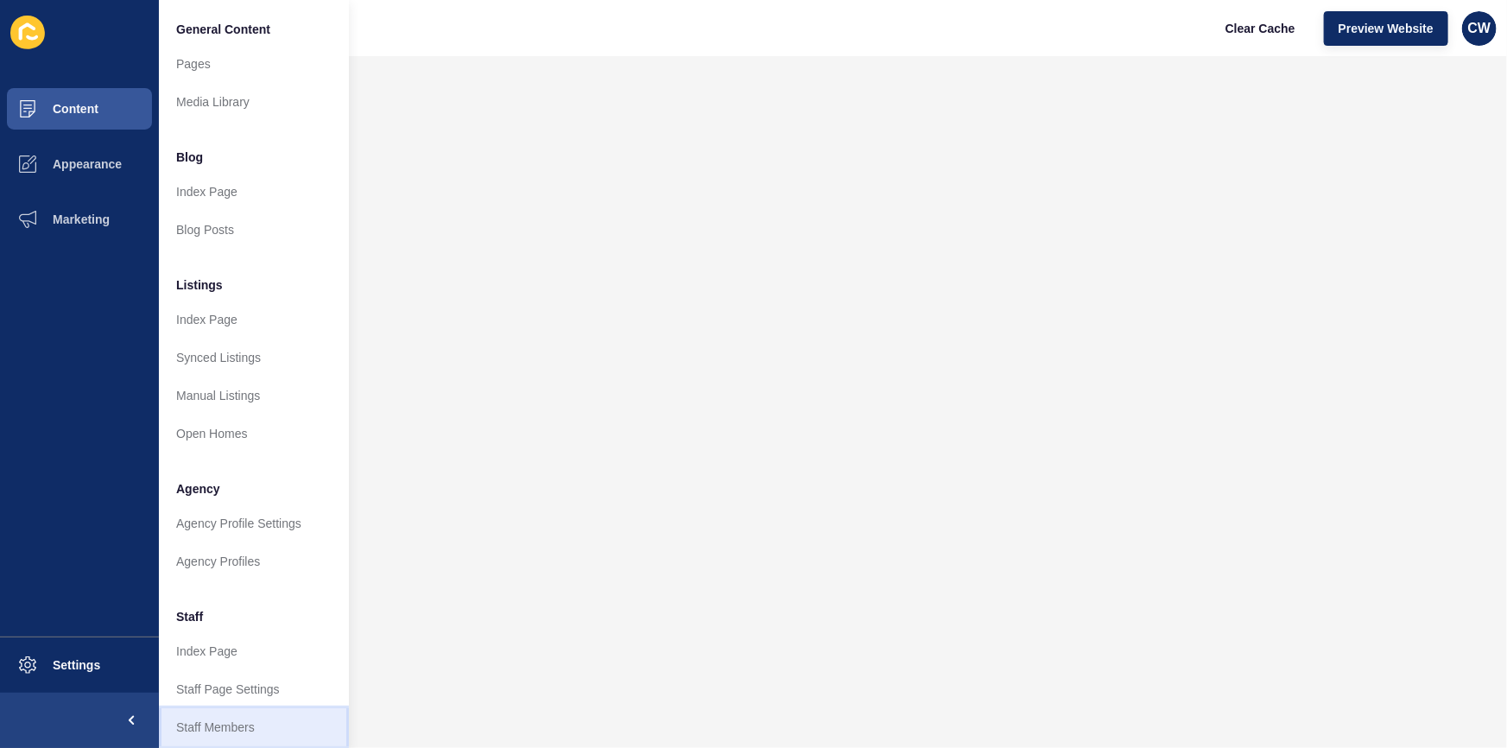
click at [235, 719] on link "Staff Members" at bounding box center [254, 727] width 190 height 38
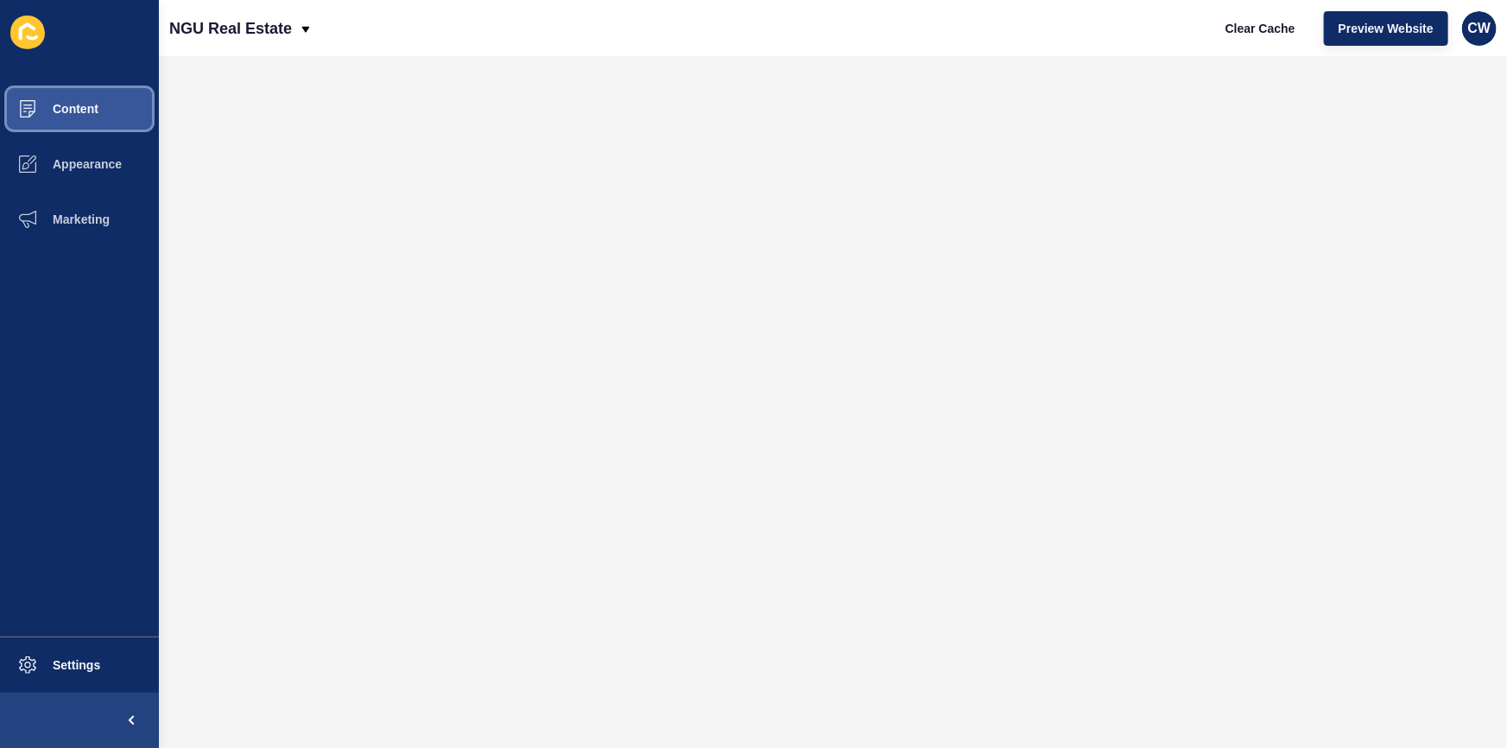
click at [115, 112] on button "Content" at bounding box center [79, 108] width 159 height 55
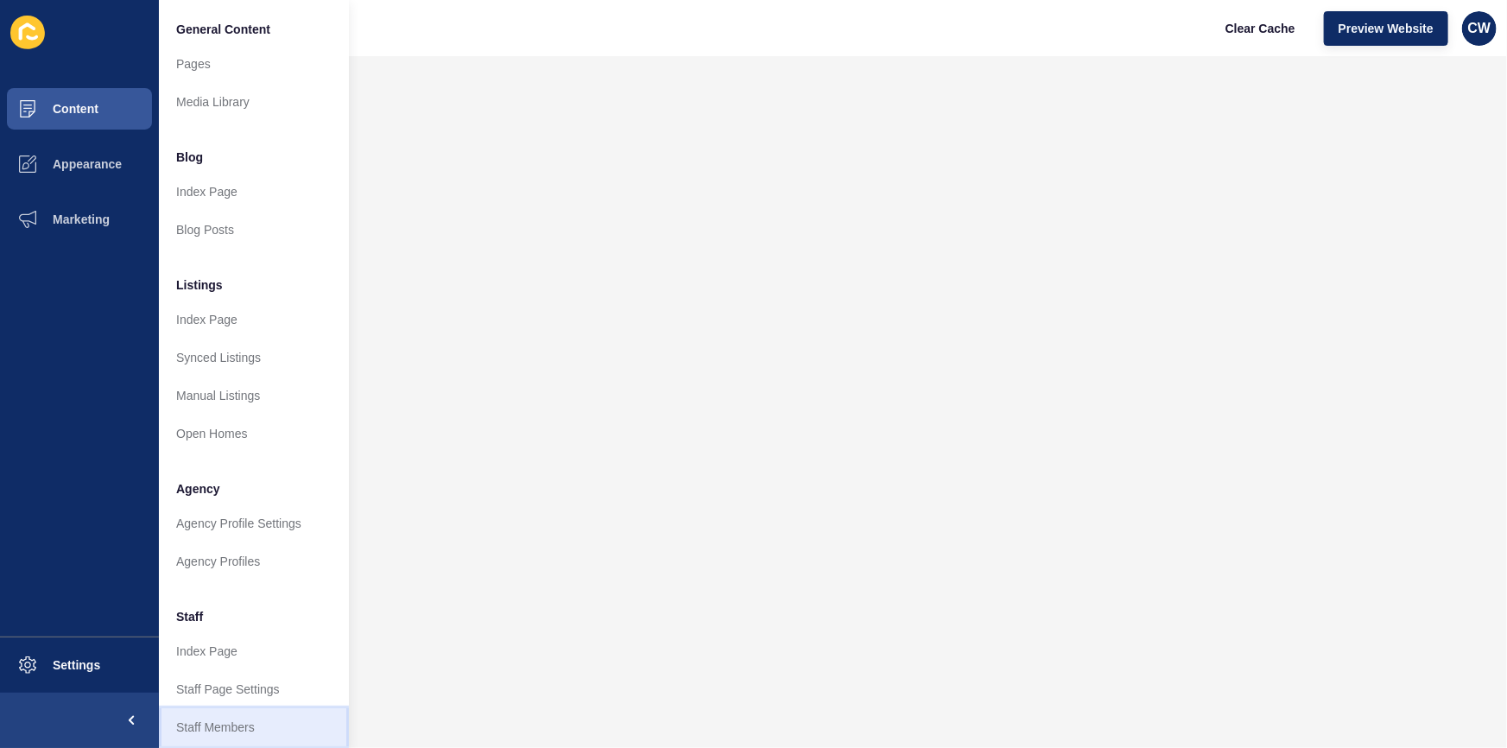
click at [289, 721] on link "Staff Members" at bounding box center [254, 727] width 190 height 38
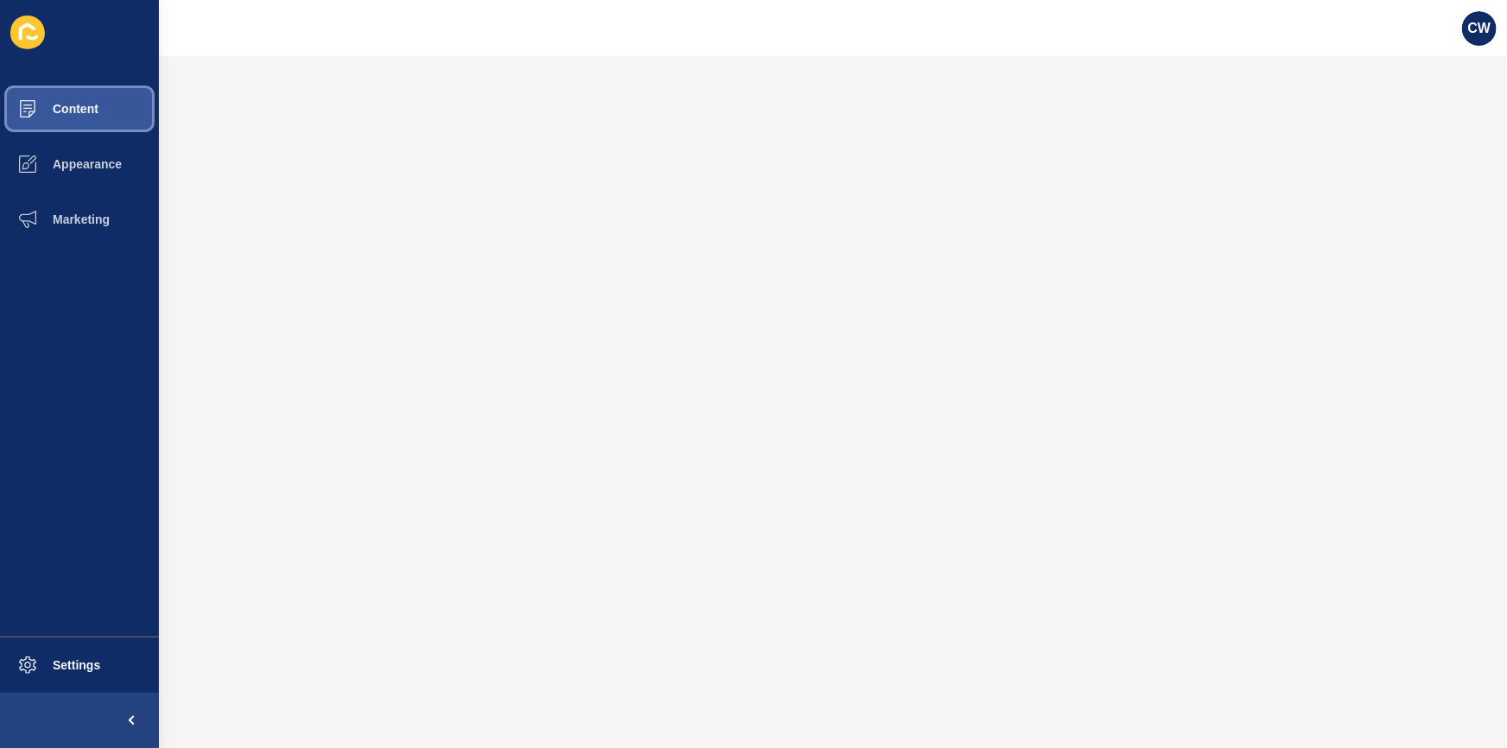
click at [61, 92] on button "Content" at bounding box center [79, 108] width 159 height 55
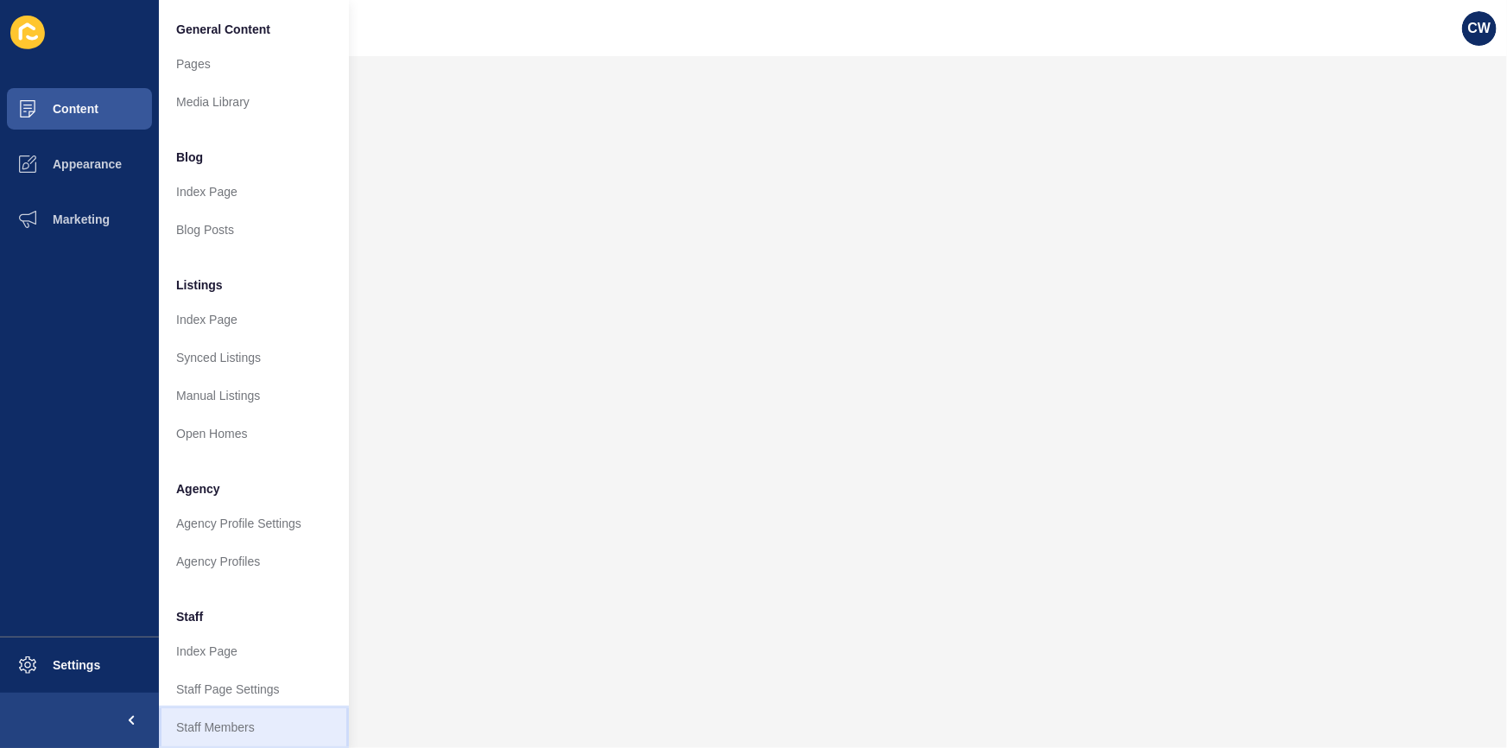
click at [286, 727] on link "Staff Members" at bounding box center [254, 727] width 190 height 38
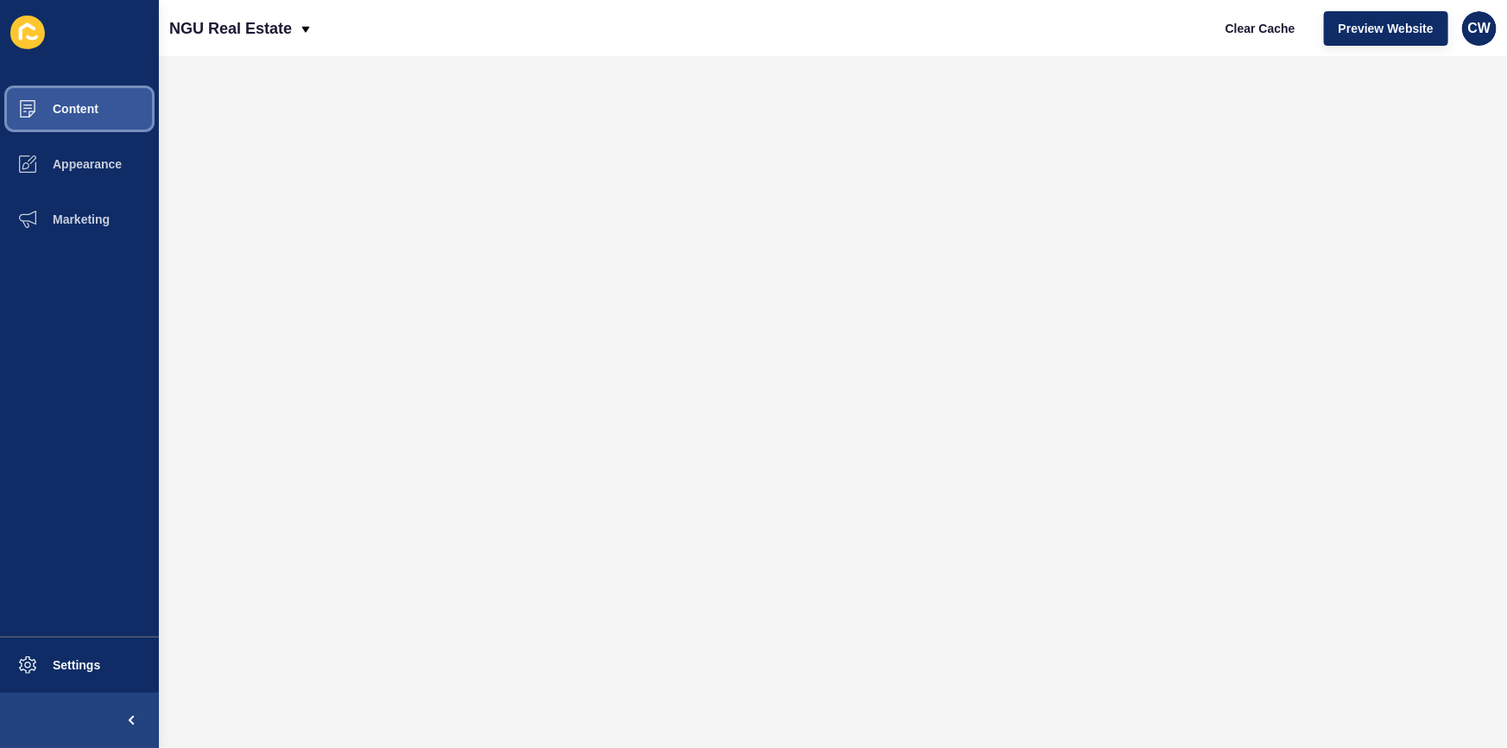
click at [73, 112] on span "Content" at bounding box center [47, 109] width 101 height 14
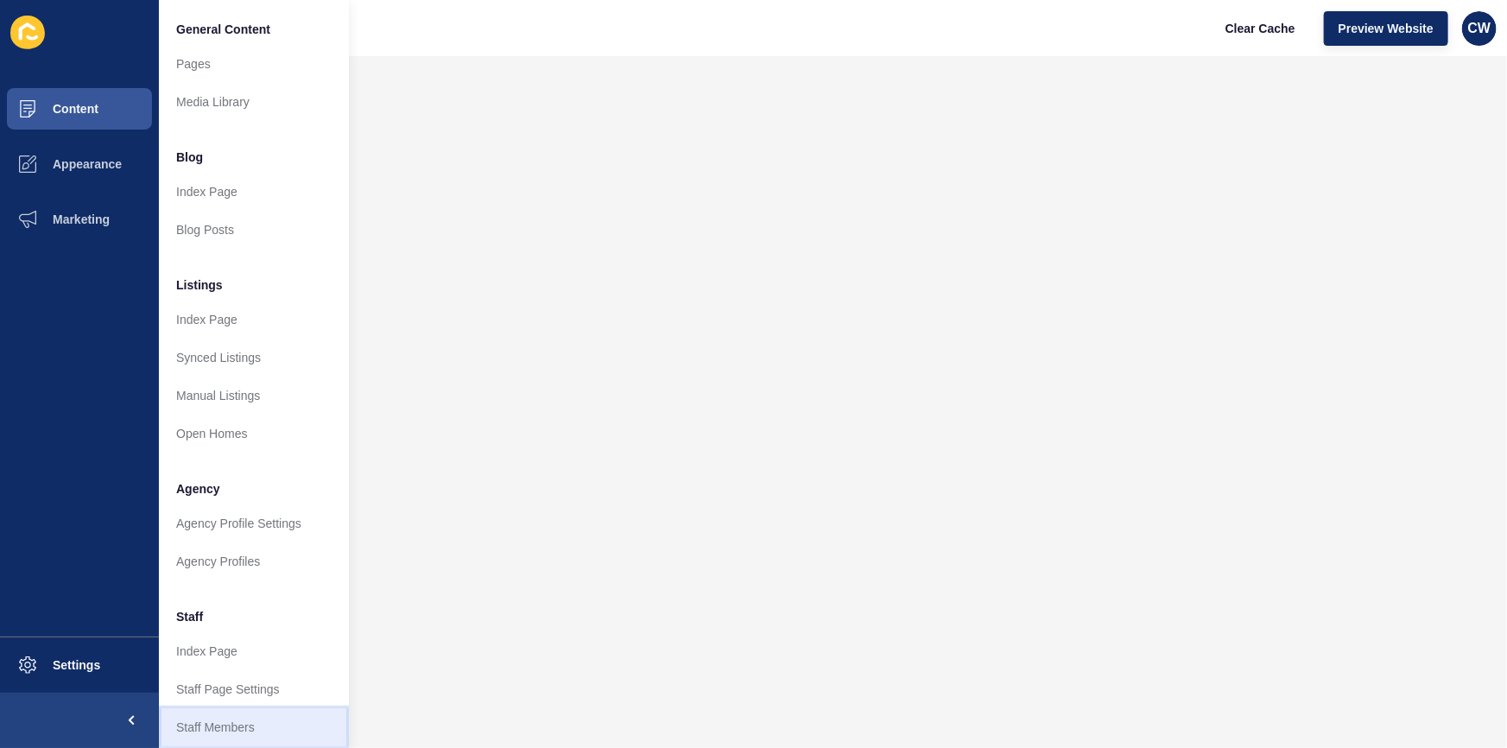
click at [247, 722] on link "Staff Members" at bounding box center [254, 727] width 190 height 38
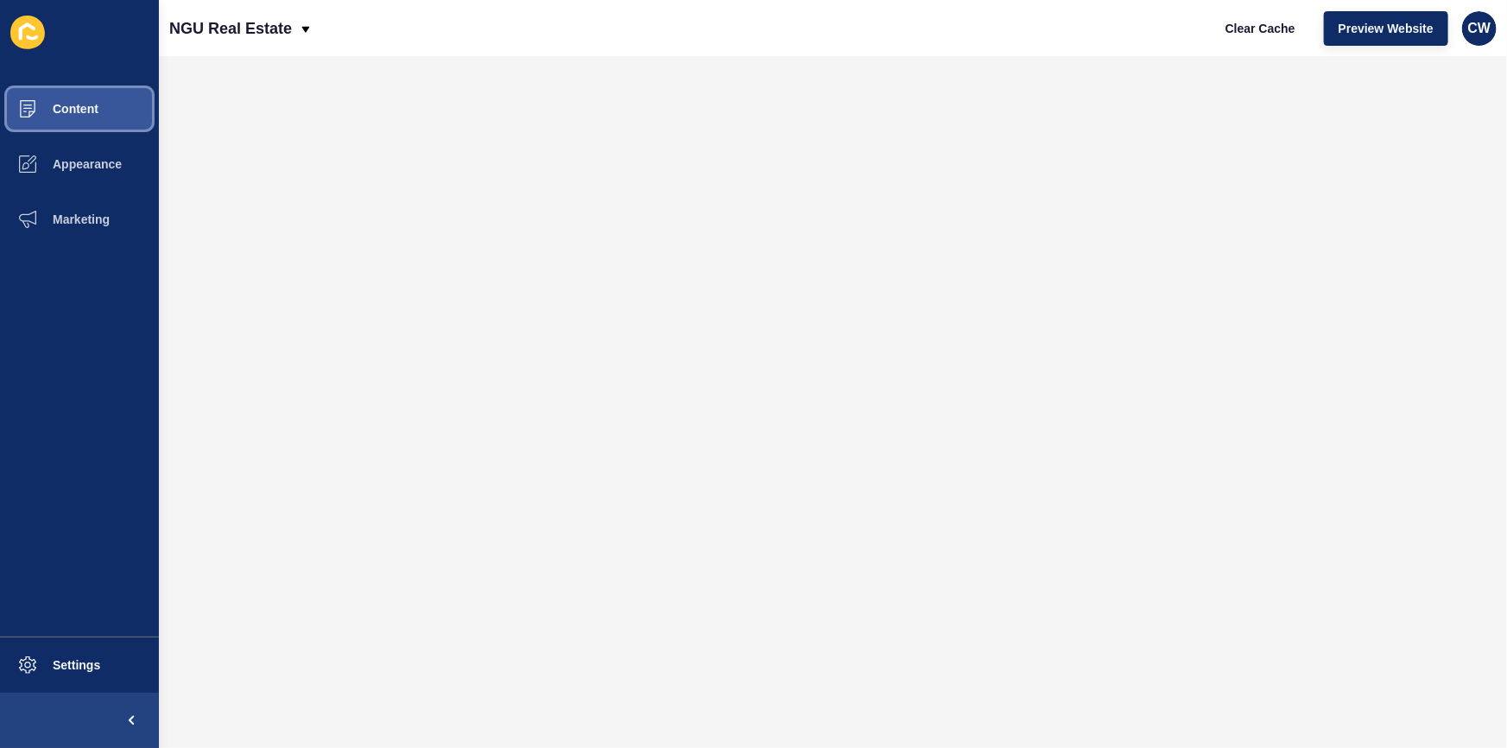
click at [145, 110] on button "Content" at bounding box center [79, 108] width 159 height 55
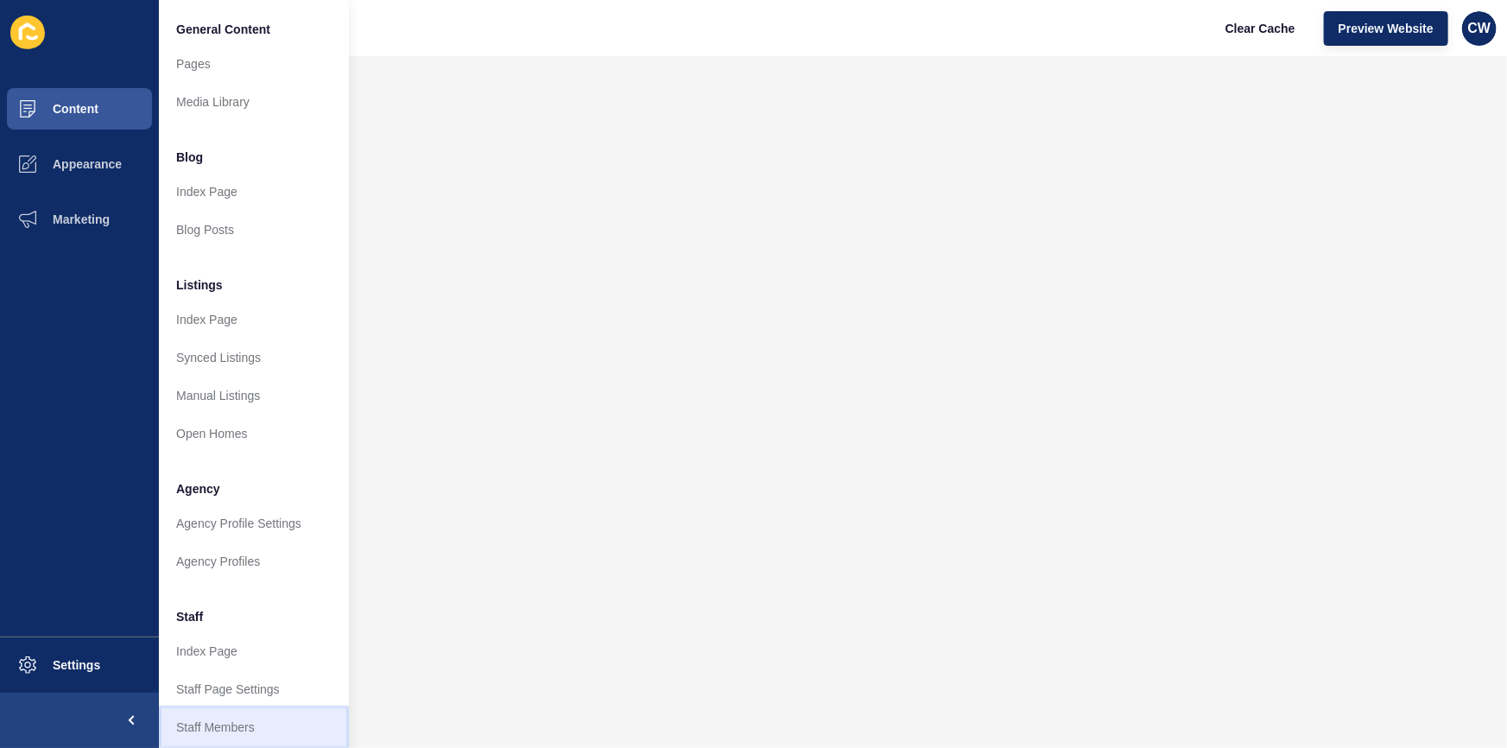
click at [287, 711] on link "Staff Members" at bounding box center [254, 727] width 190 height 38
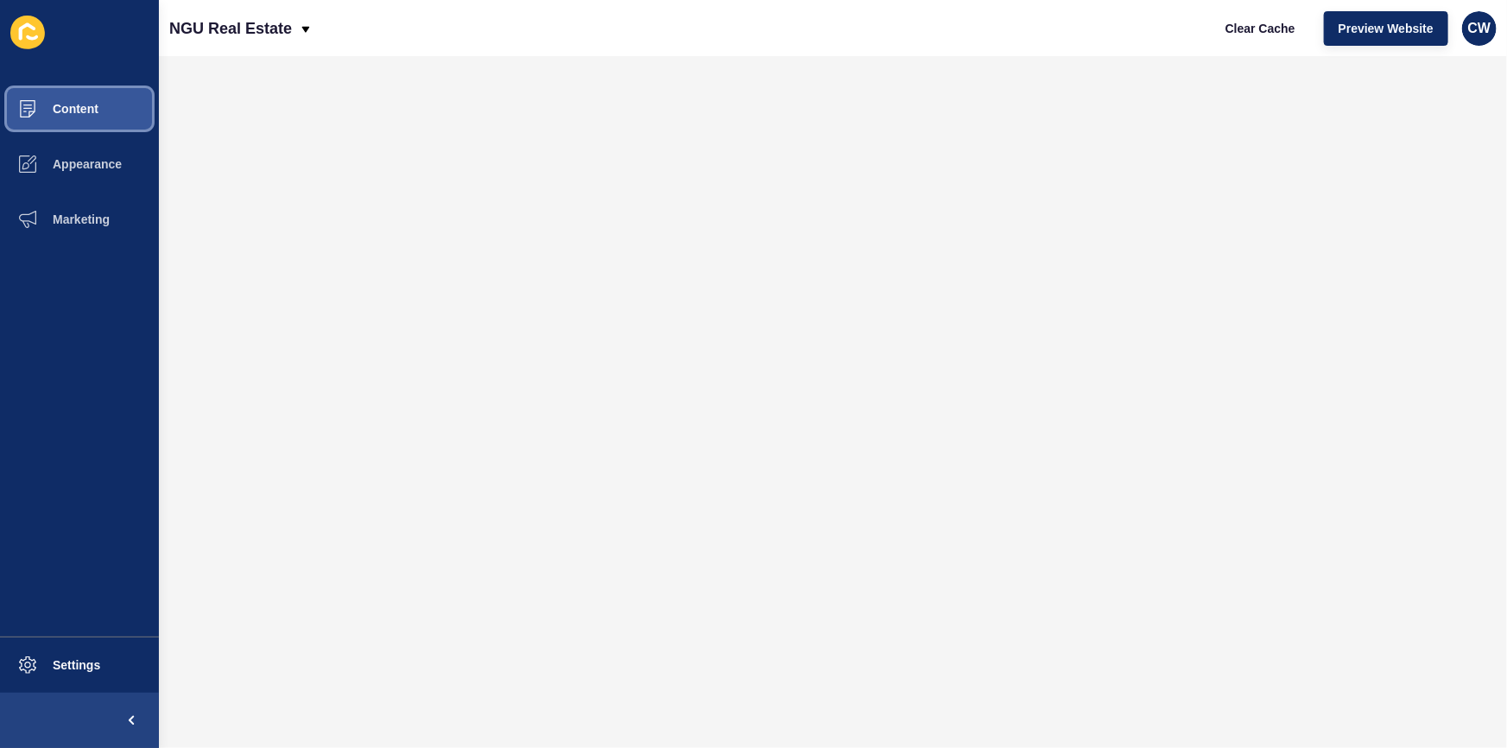
click at [83, 100] on button "Content" at bounding box center [79, 108] width 159 height 55
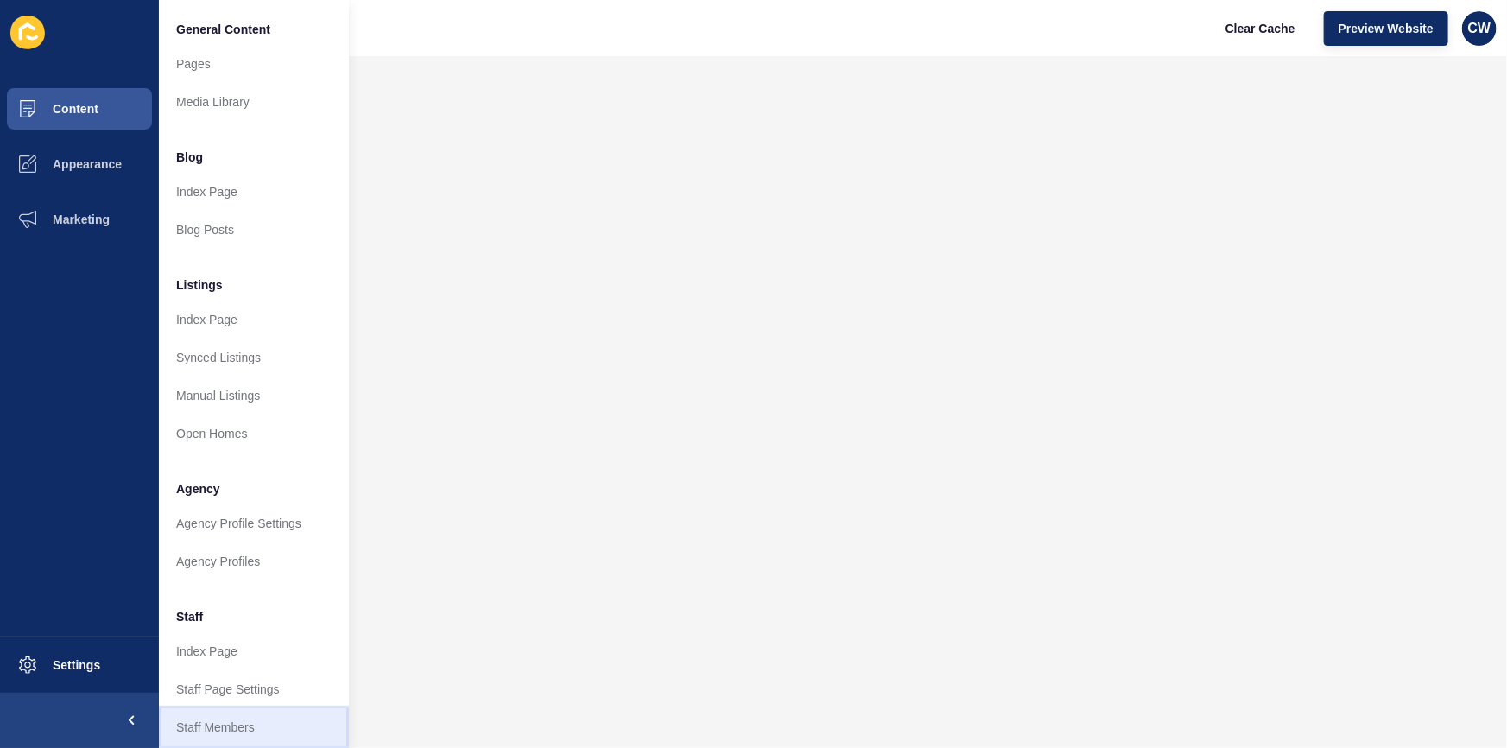
click at [253, 711] on link "Staff Members" at bounding box center [254, 727] width 190 height 38
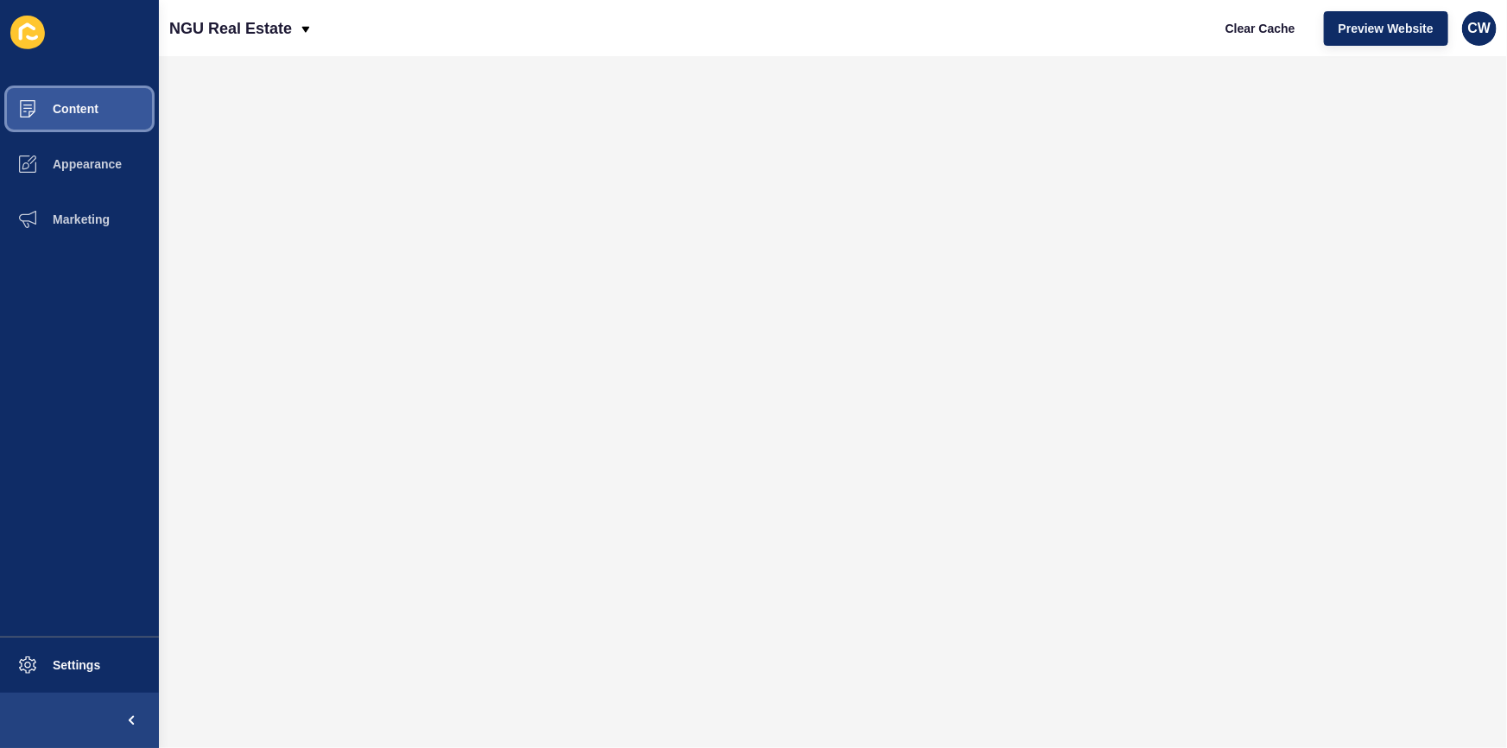
click at [100, 96] on button "Content" at bounding box center [79, 108] width 159 height 55
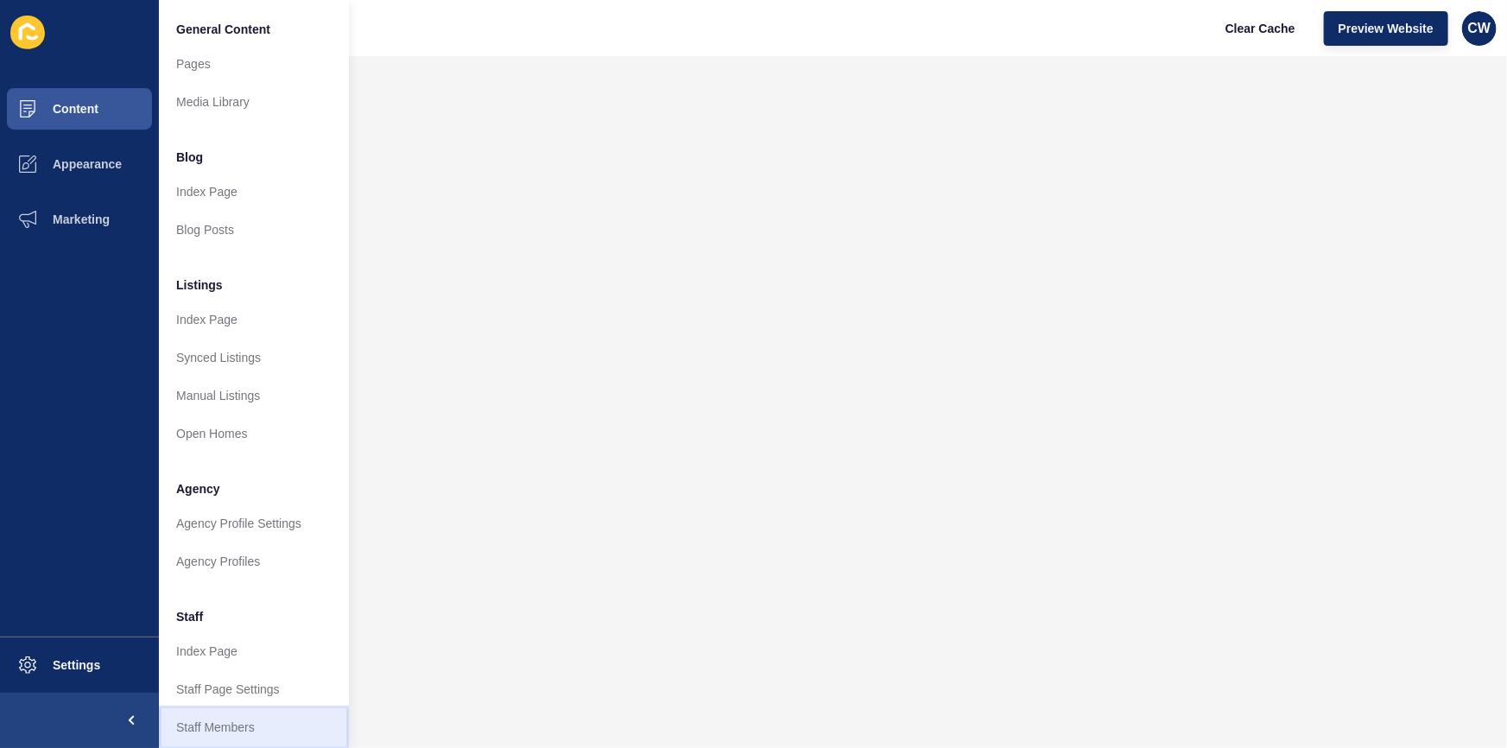
click at [281, 716] on link "Staff Members" at bounding box center [254, 727] width 190 height 38
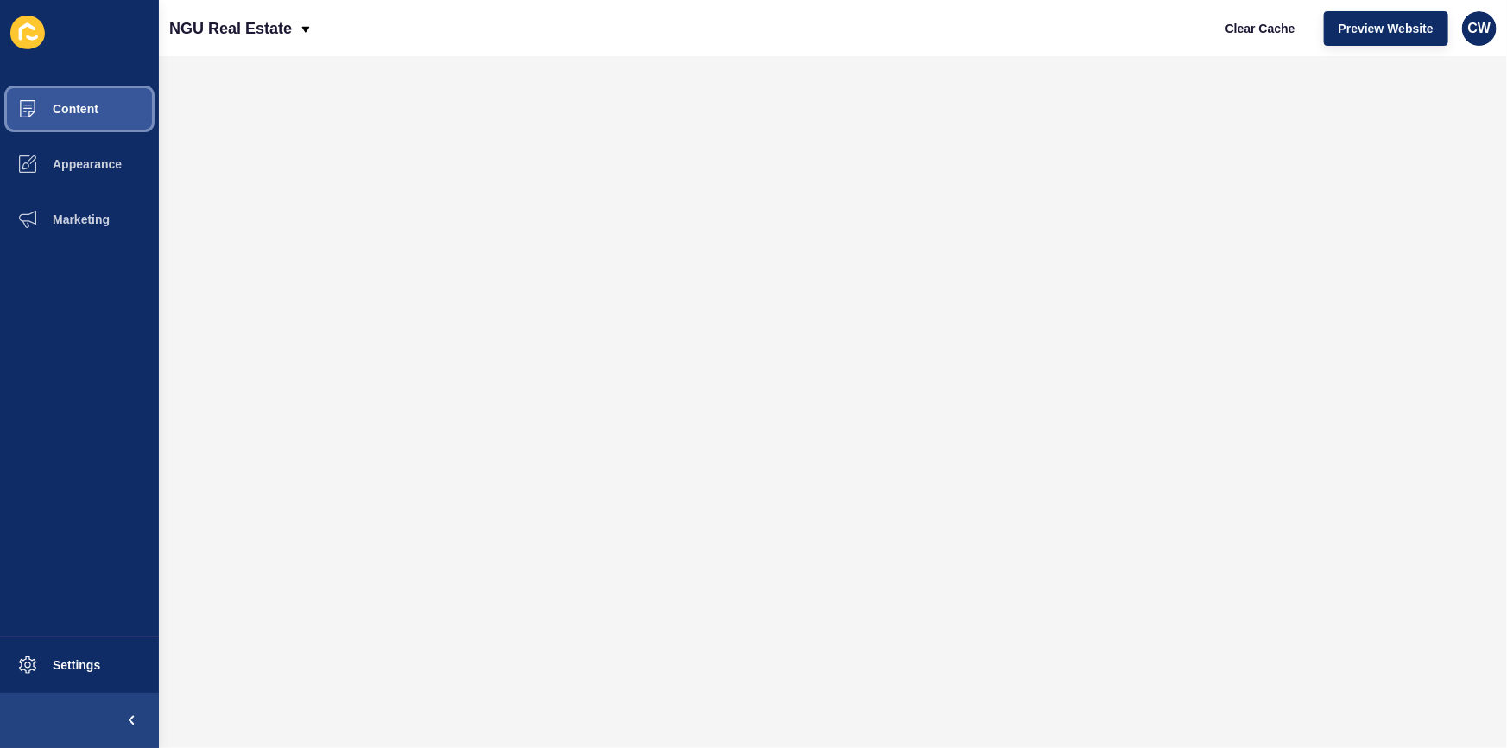
click at [52, 111] on span "Content" at bounding box center [47, 109] width 101 height 14
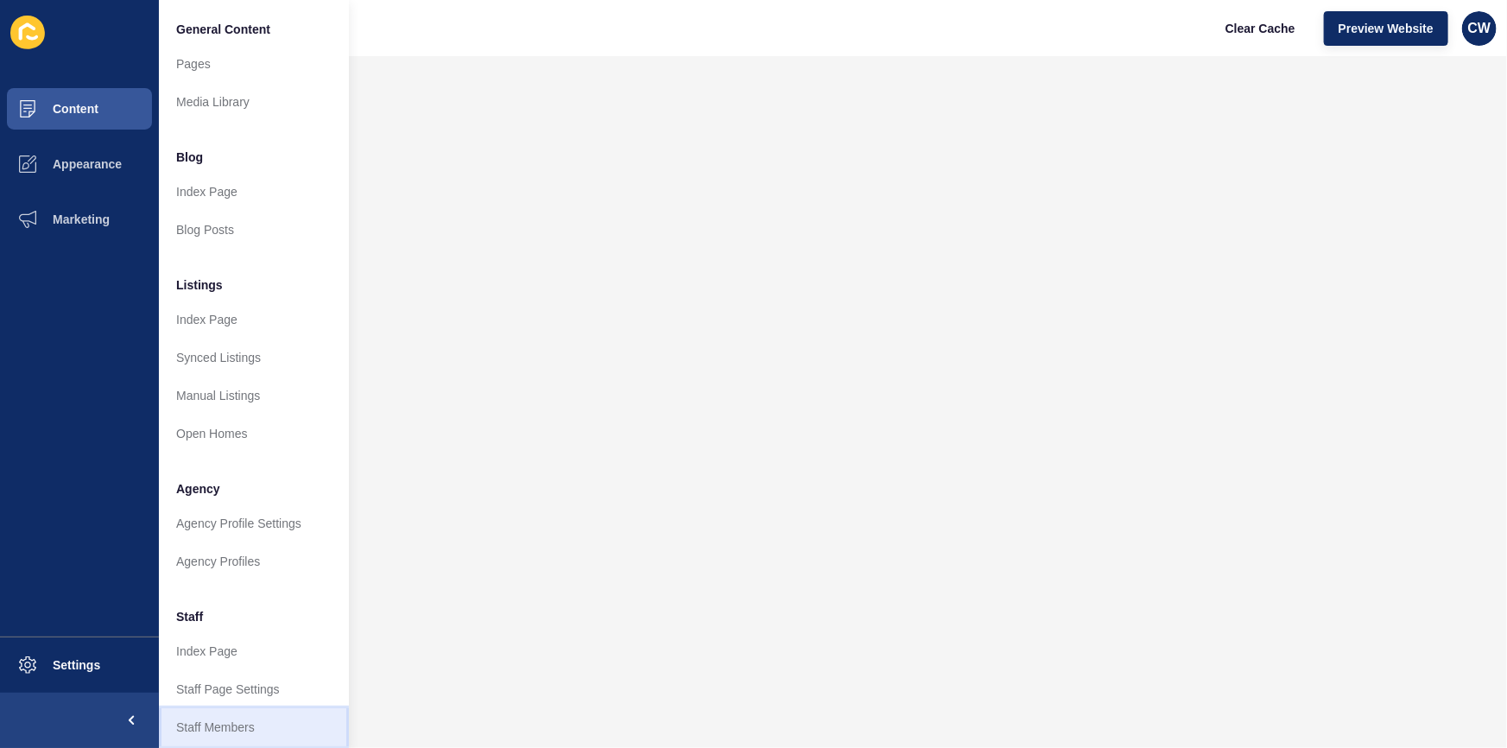
click at [251, 726] on link "Staff Members" at bounding box center [254, 727] width 190 height 38
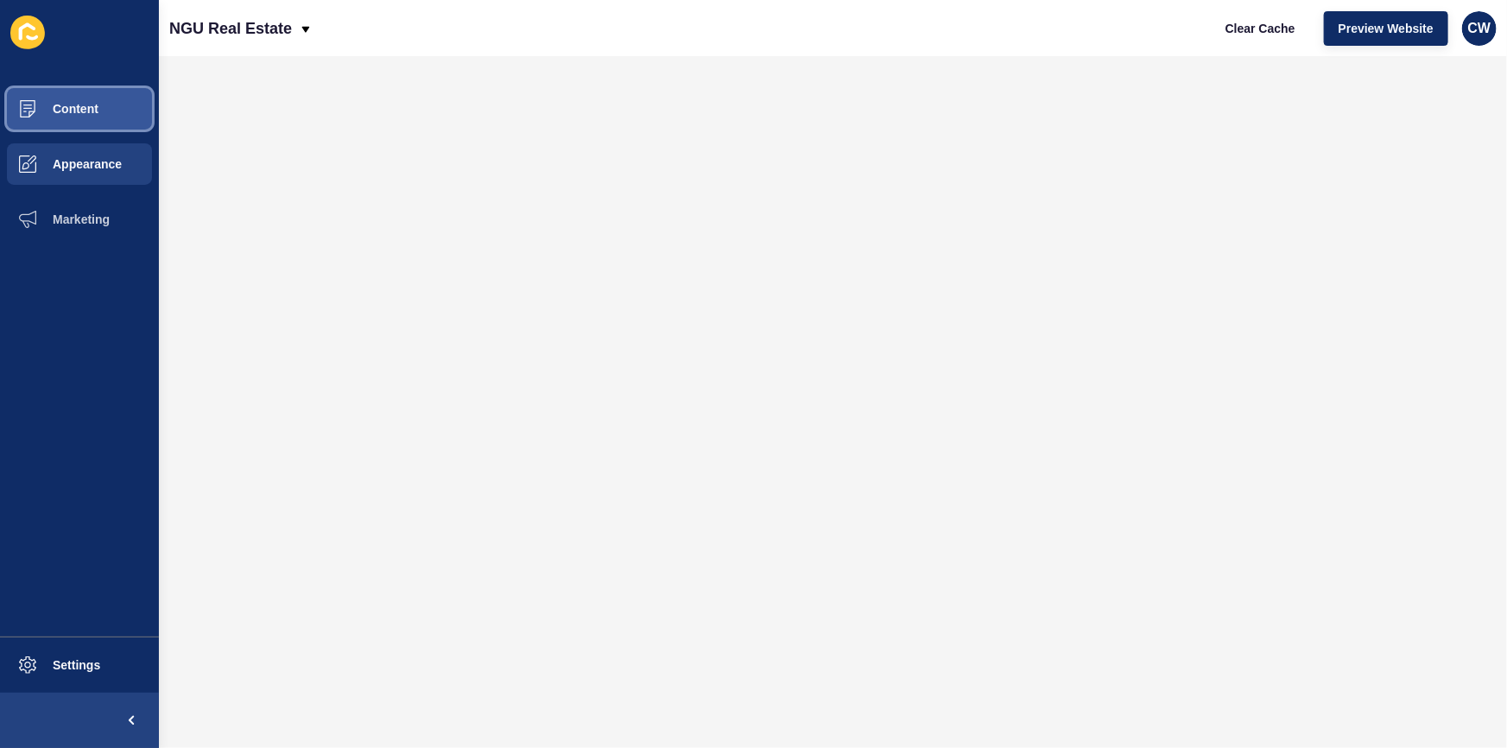
drag, startPoint x: 78, startPoint y: 108, endPoint x: 158, endPoint y: 141, distance: 86.7
click at [78, 108] on span "Content" at bounding box center [47, 109] width 101 height 14
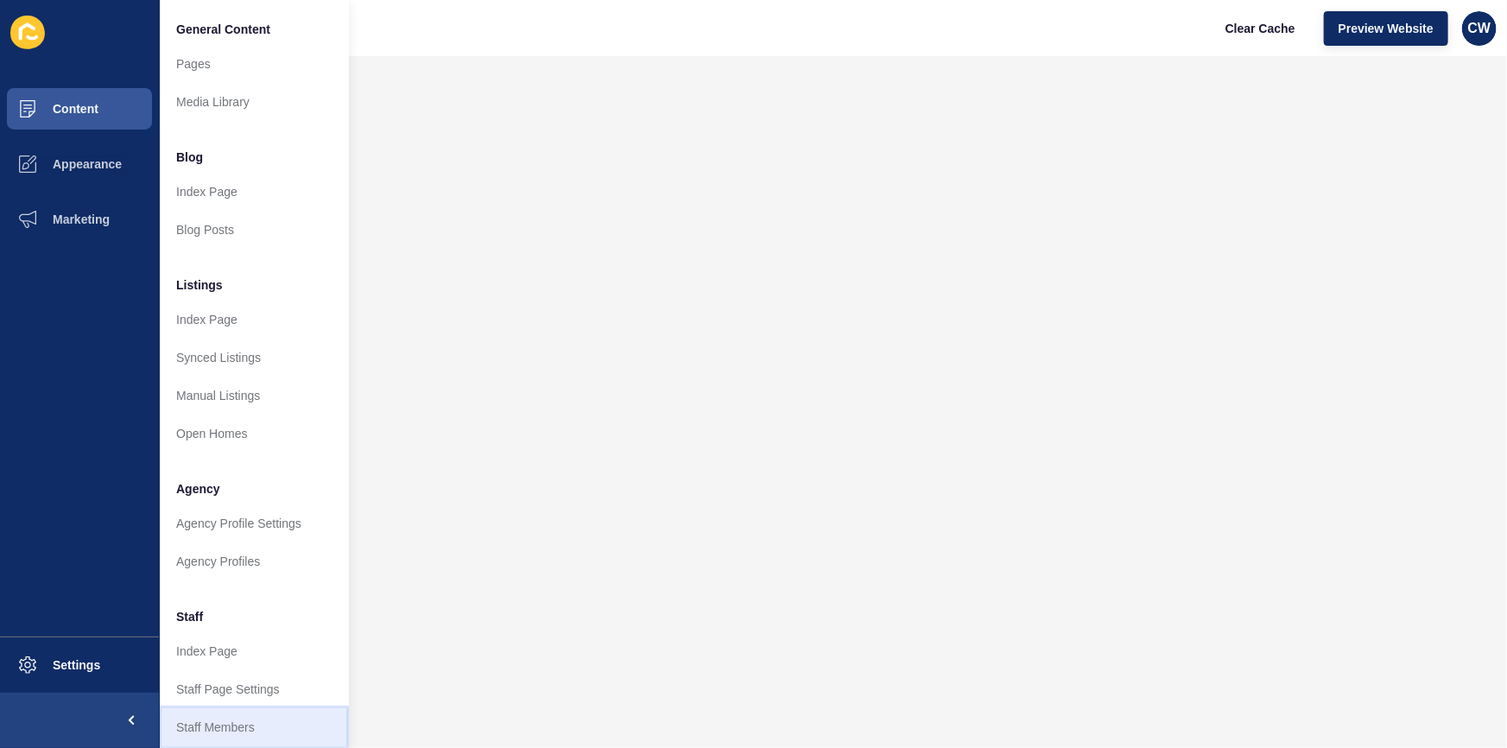
click at [268, 723] on link "Staff Members" at bounding box center [254, 727] width 190 height 38
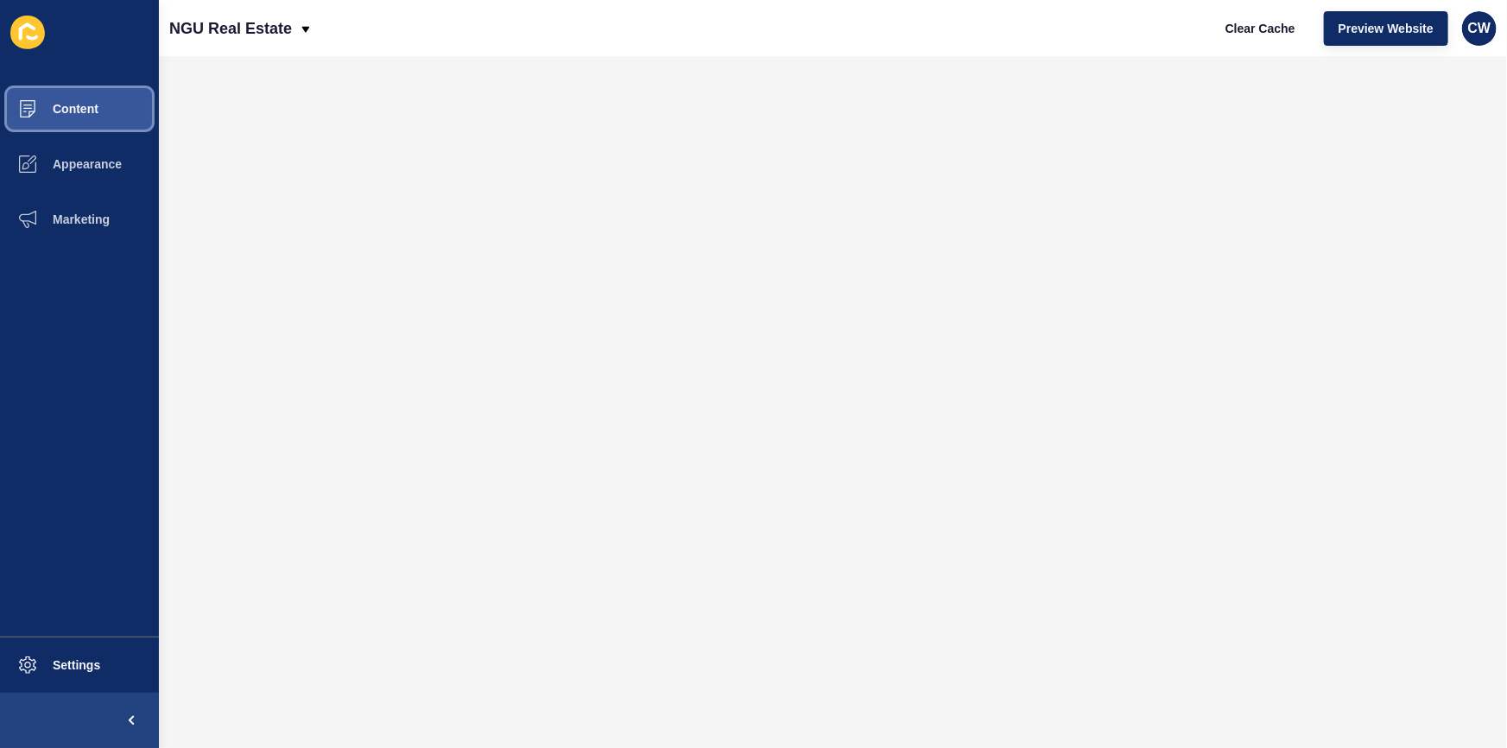
click at [101, 100] on button "Content" at bounding box center [79, 108] width 159 height 55
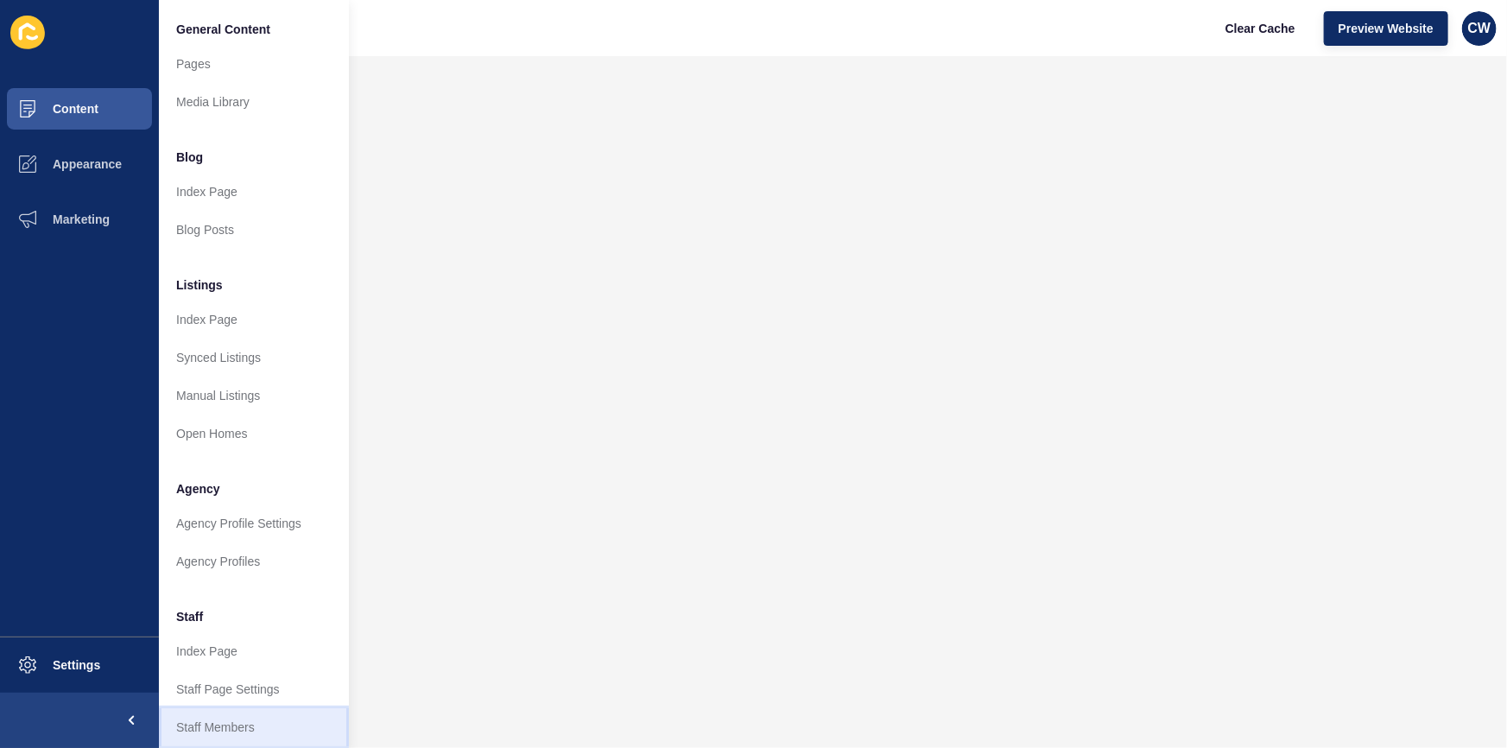
click at [262, 724] on link "Staff Members" at bounding box center [254, 727] width 190 height 38
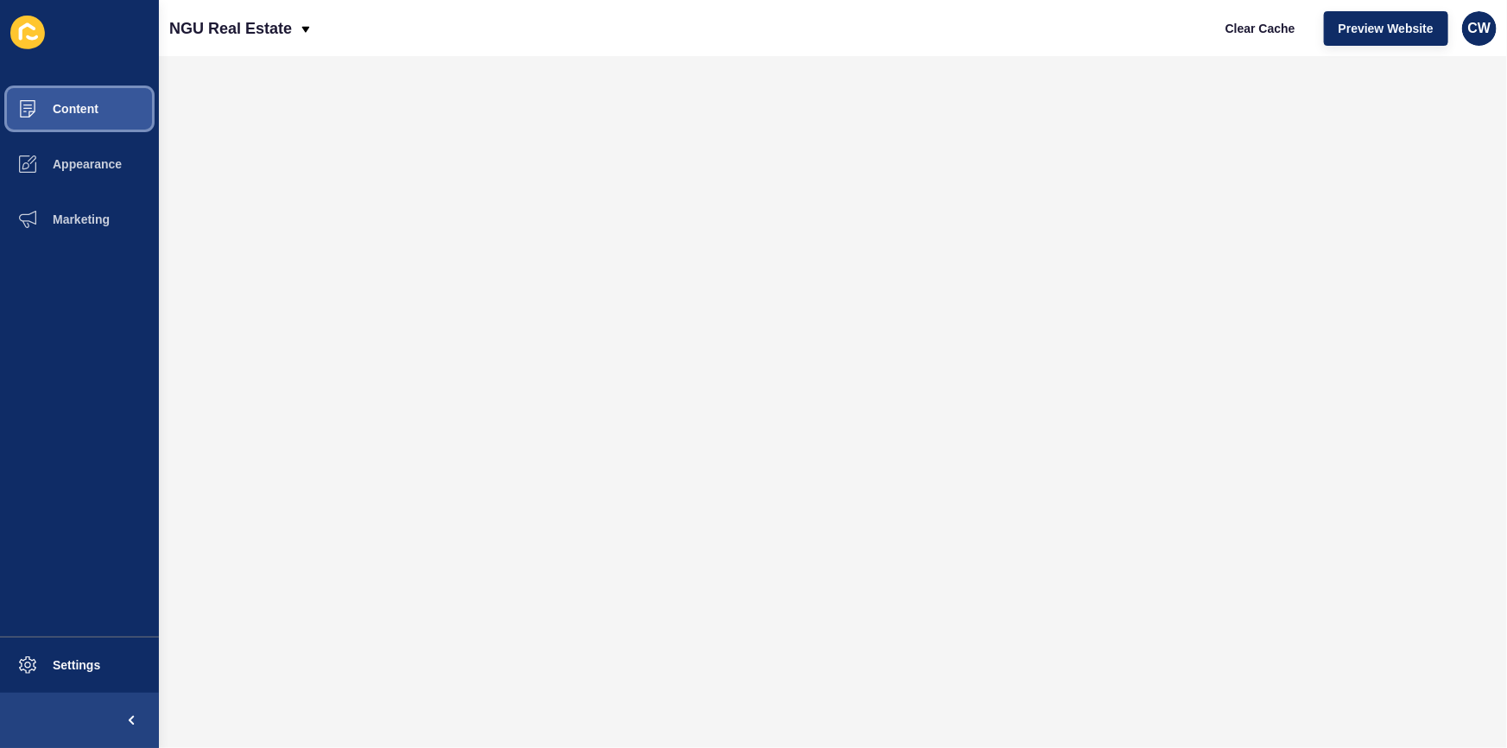
click at [86, 115] on span "Content" at bounding box center [47, 109] width 101 height 14
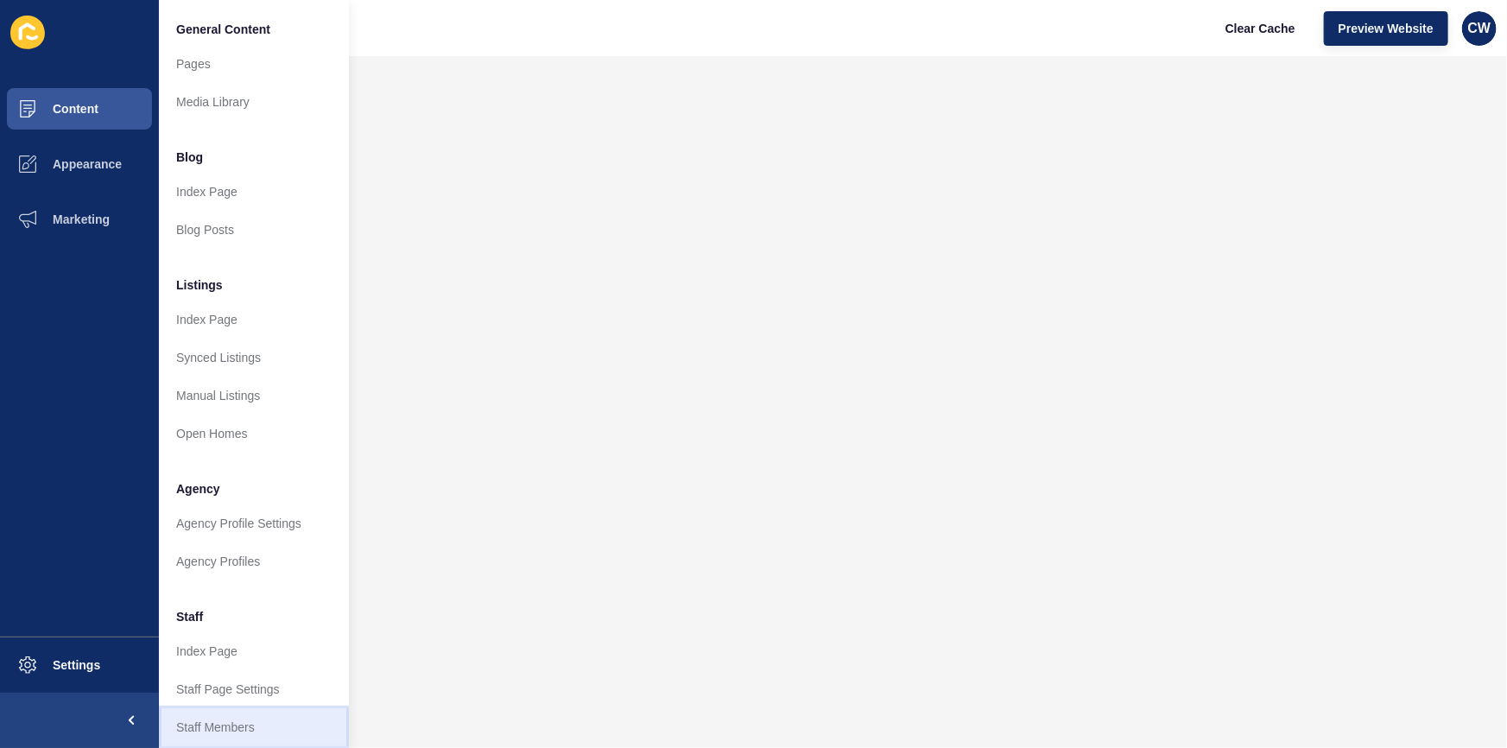
click at [281, 708] on link "Staff Members" at bounding box center [254, 727] width 190 height 38
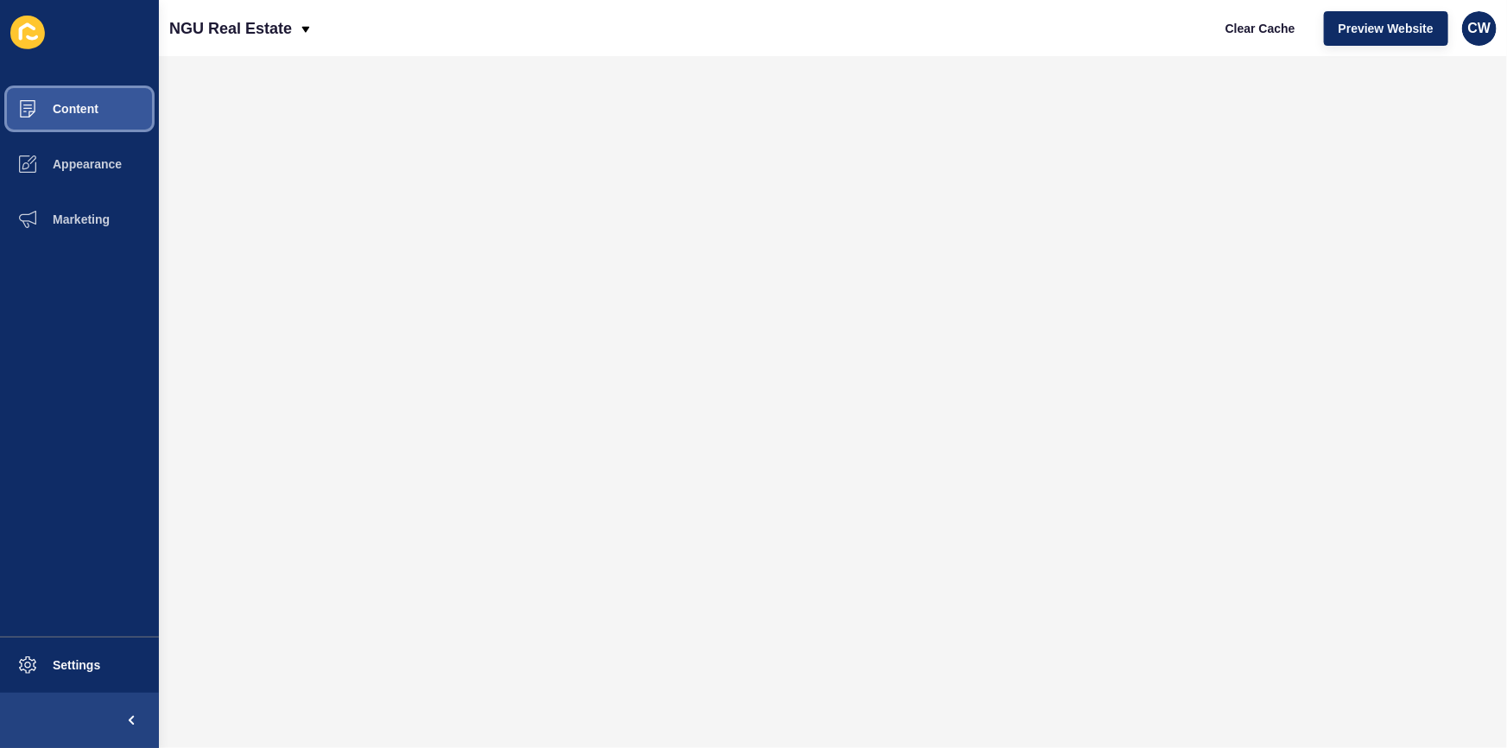
click at [74, 111] on span "Content" at bounding box center [47, 109] width 101 height 14
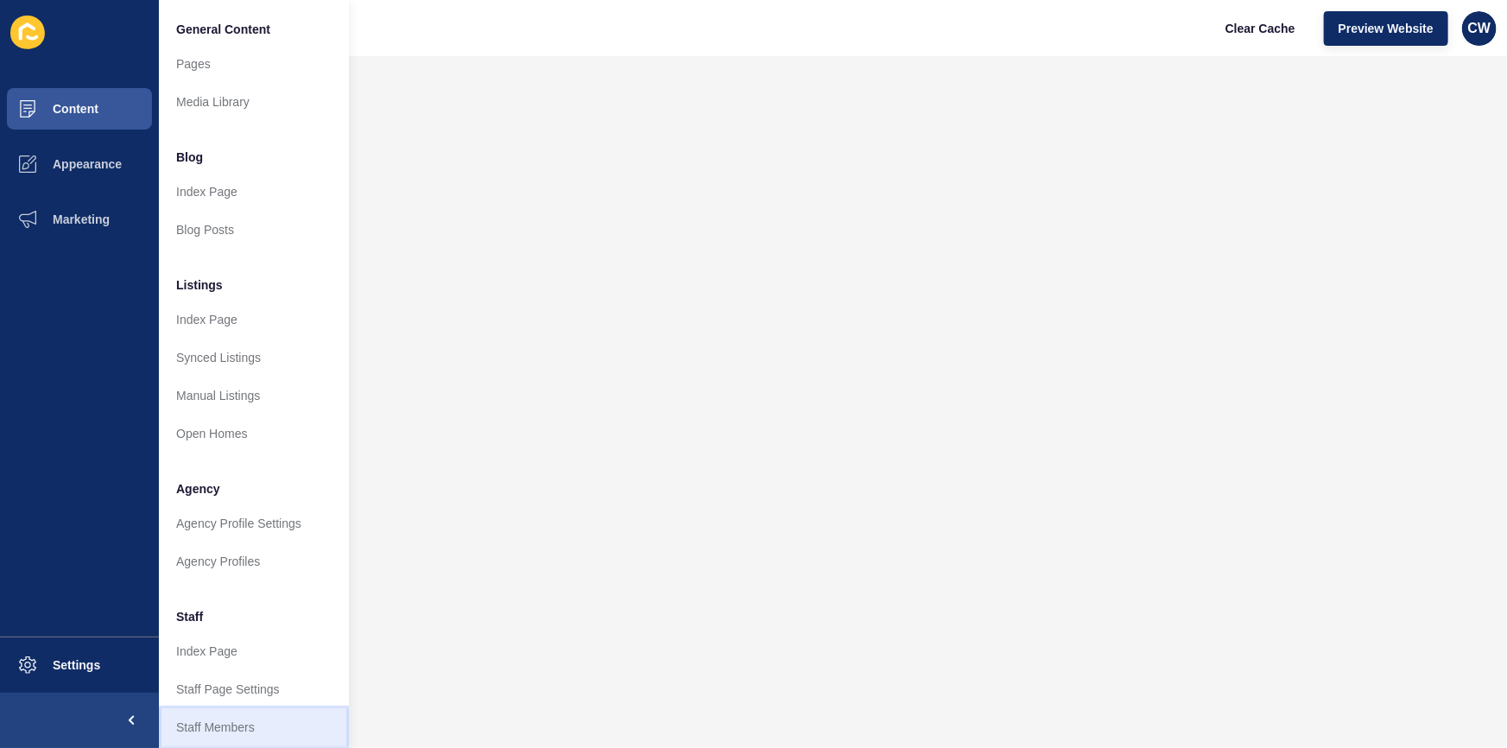
click at [238, 726] on link "Staff Members" at bounding box center [254, 727] width 190 height 38
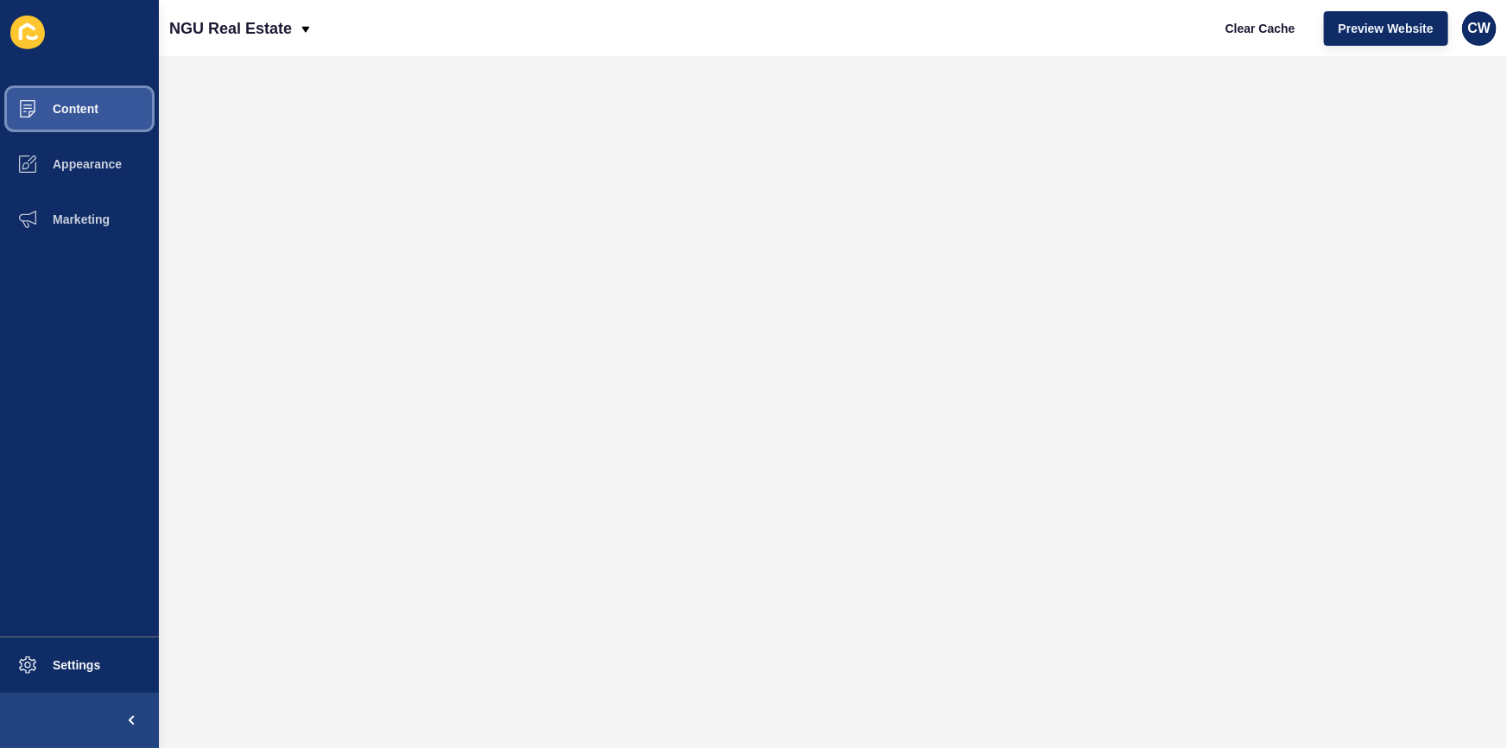
click at [54, 92] on span at bounding box center [27, 108] width 55 height 55
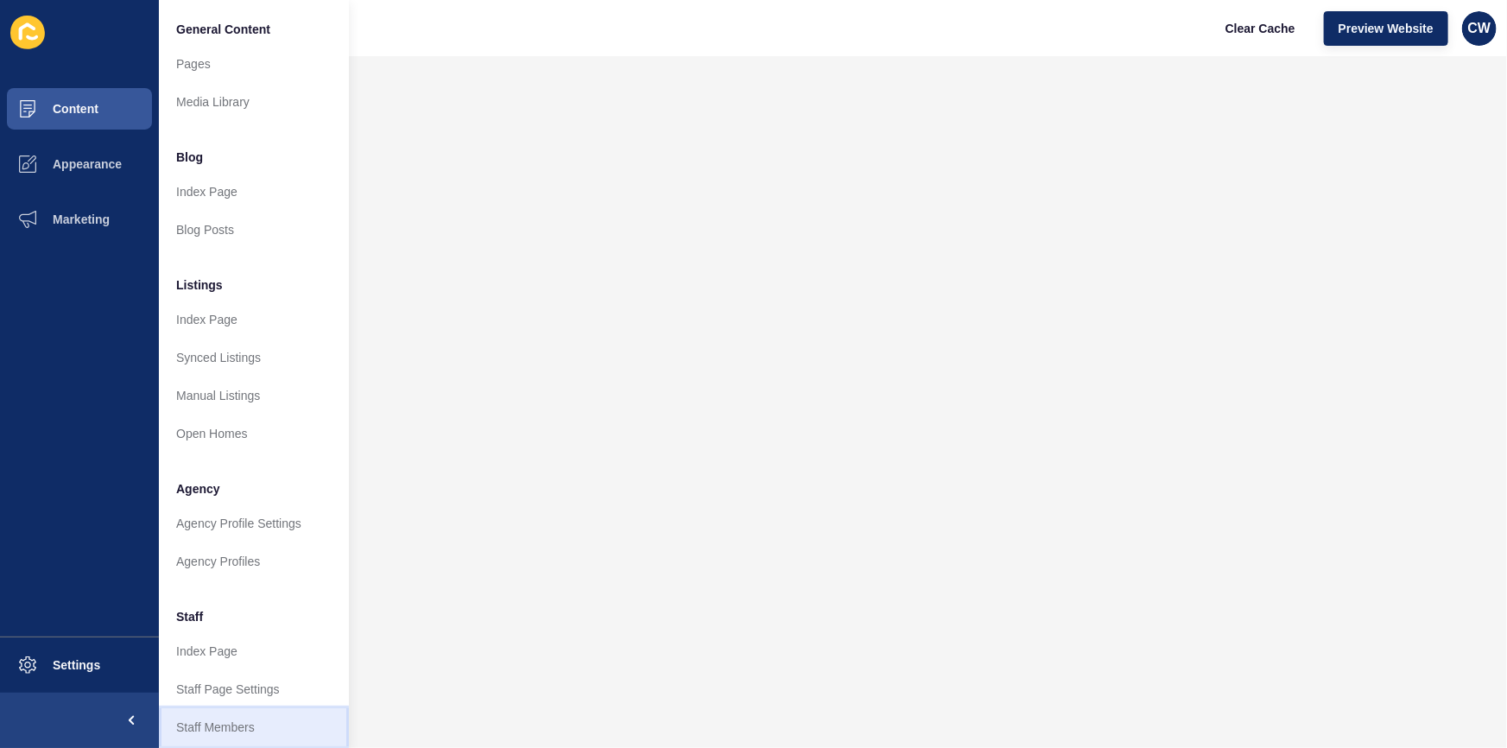
click at [274, 714] on link "Staff Members" at bounding box center [254, 727] width 190 height 38
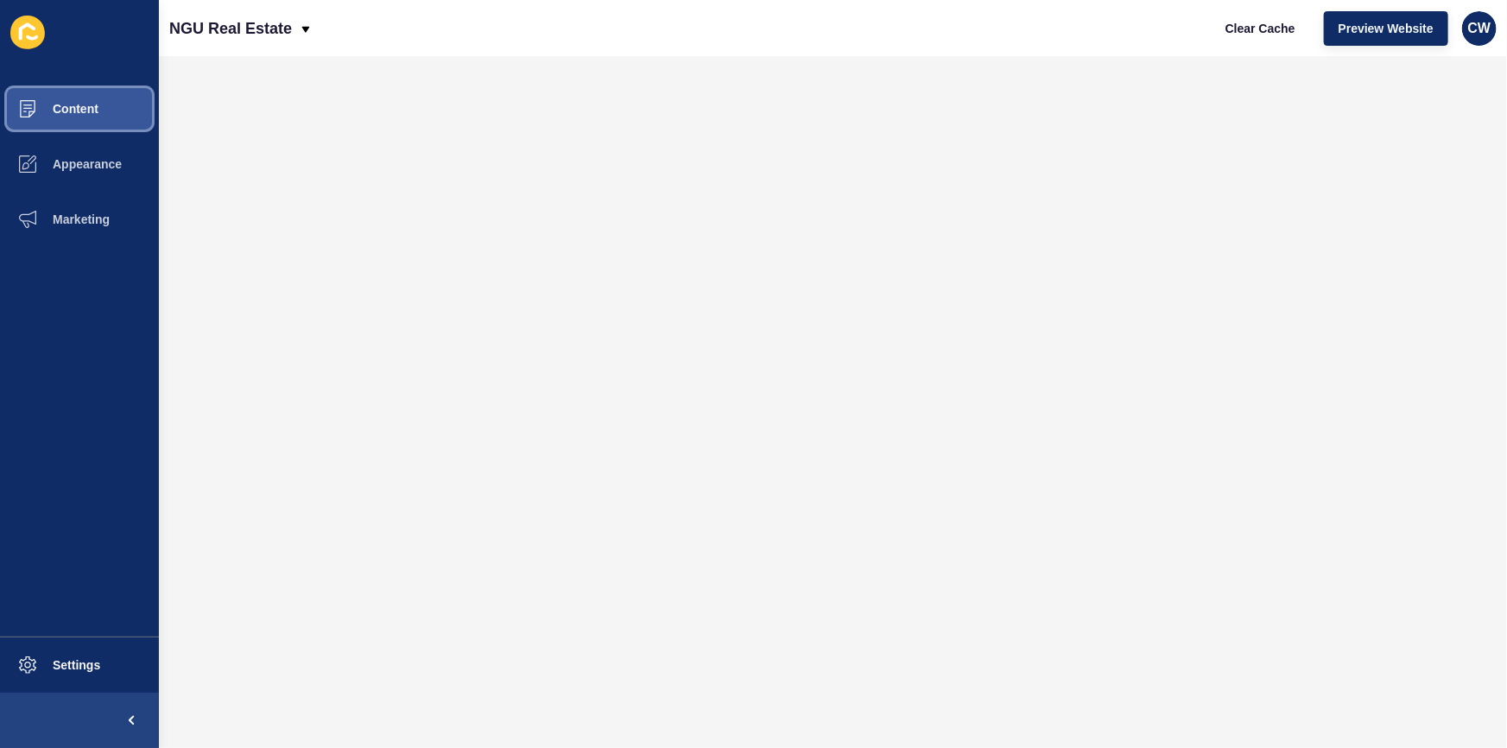
drag, startPoint x: 68, startPoint y: 98, endPoint x: 90, endPoint y: 107, distance: 23.2
click at [68, 98] on button "Content" at bounding box center [79, 108] width 159 height 55
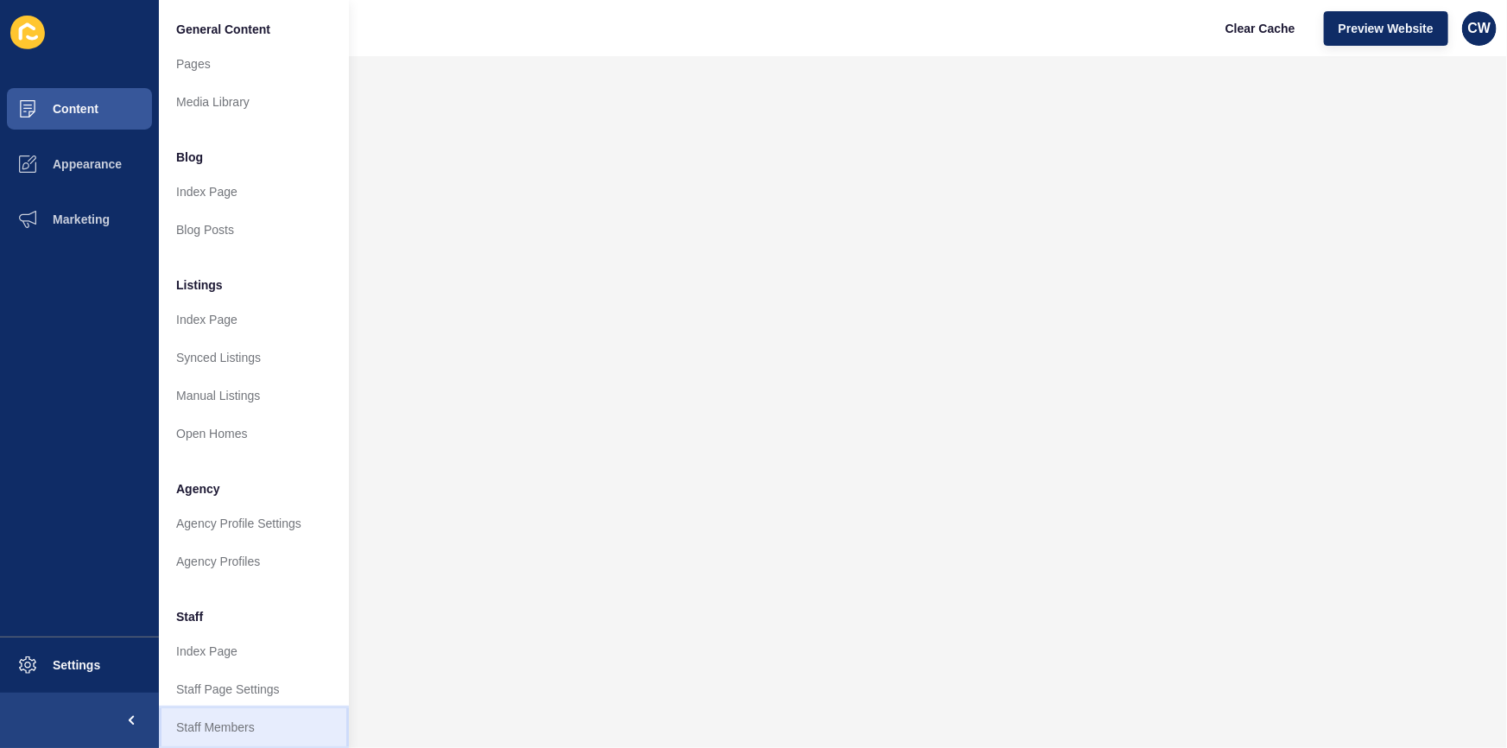
click at [284, 724] on link "Staff Members" at bounding box center [254, 727] width 190 height 38
